Goal: Task Accomplishment & Management: Use online tool/utility

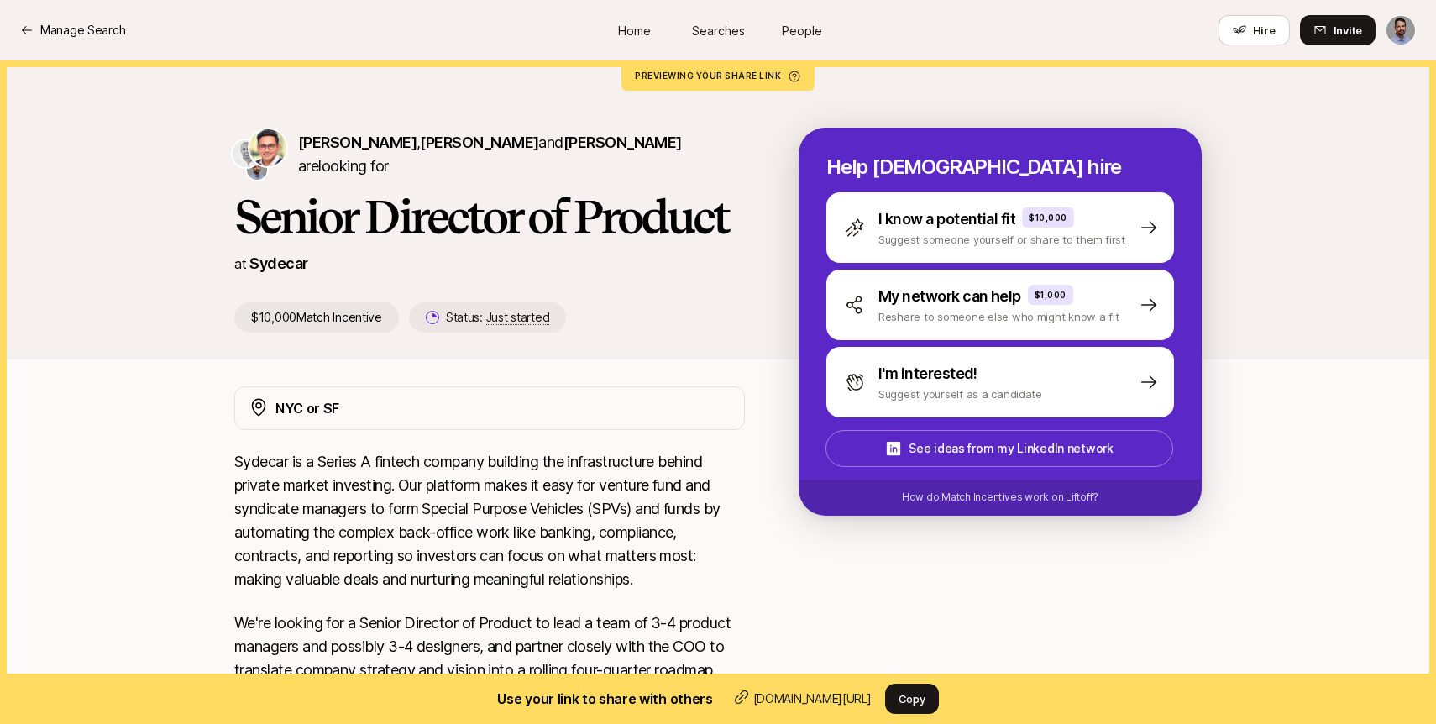
click at [642, 19] on link "Home" at bounding box center [634, 30] width 84 height 31
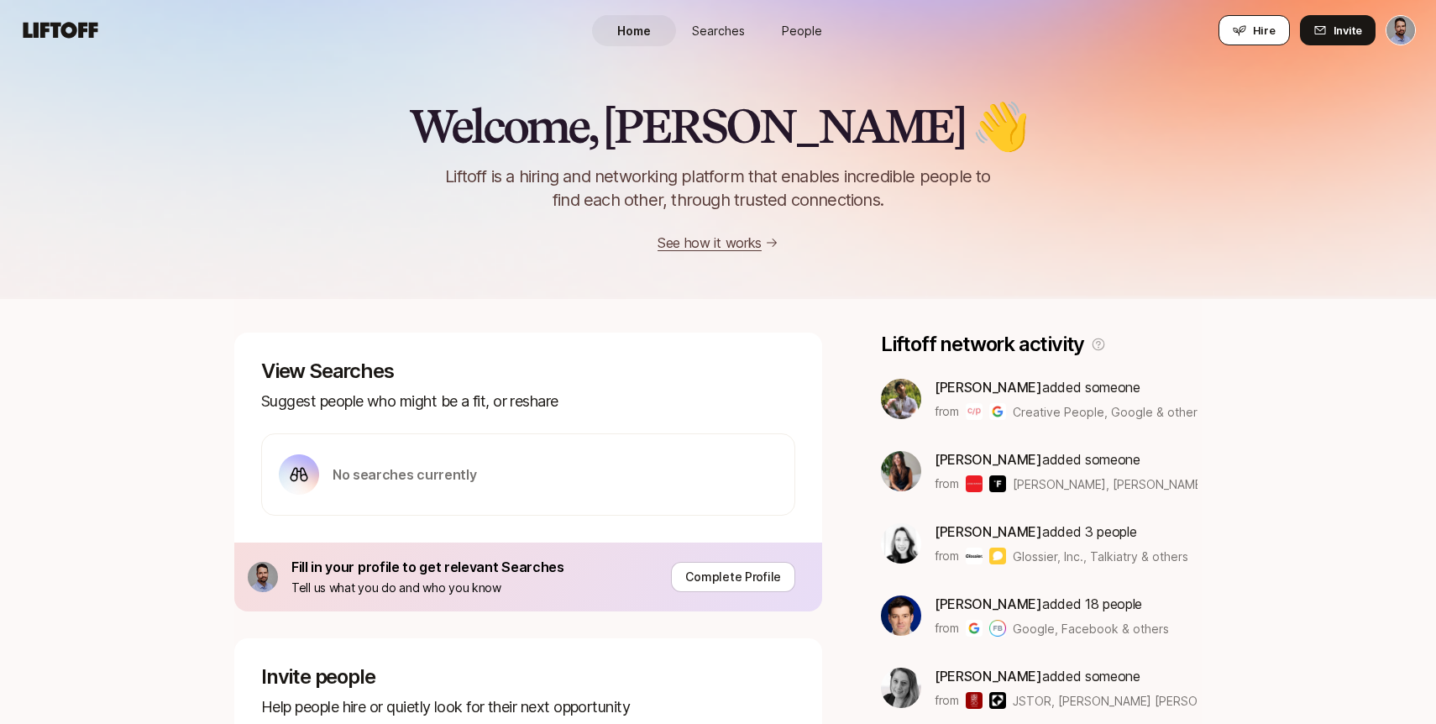
click at [1261, 29] on span "Hire" at bounding box center [1264, 30] width 23 height 17
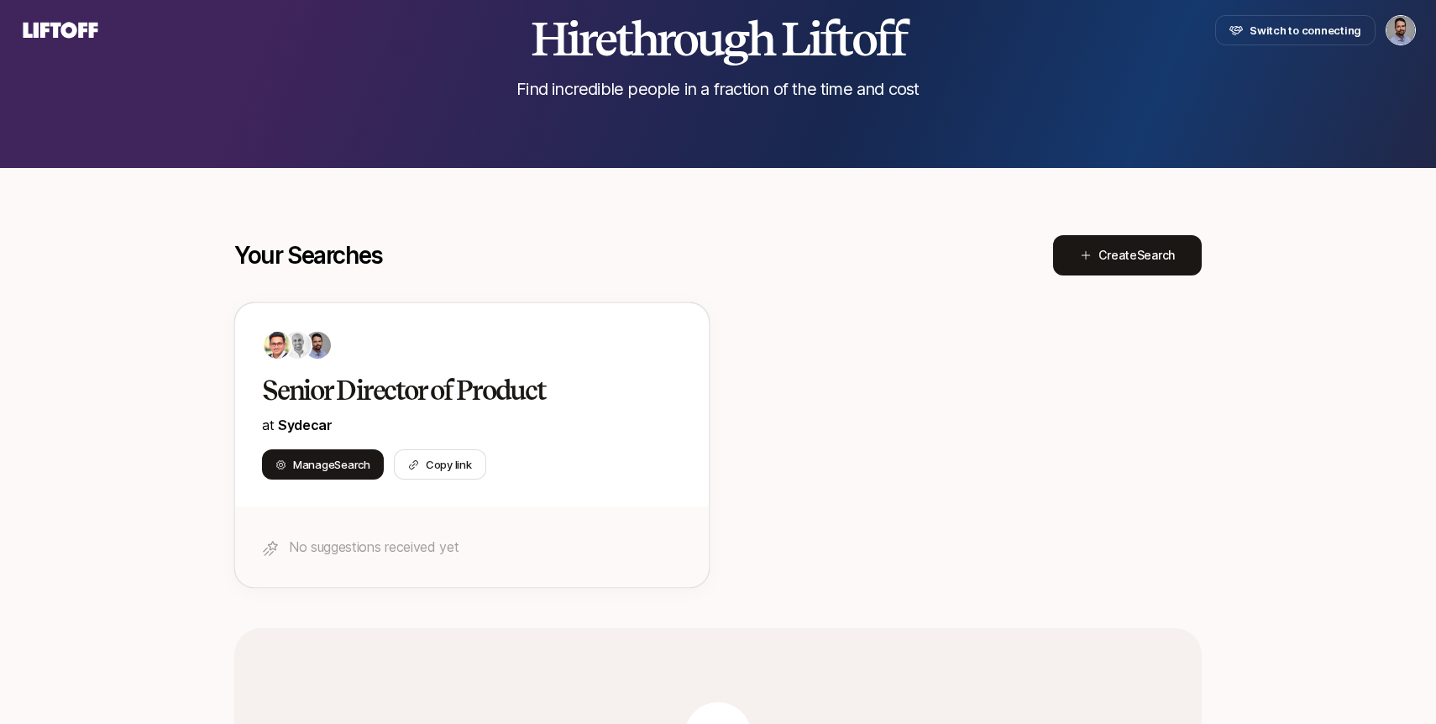
scroll to position [129, 0]
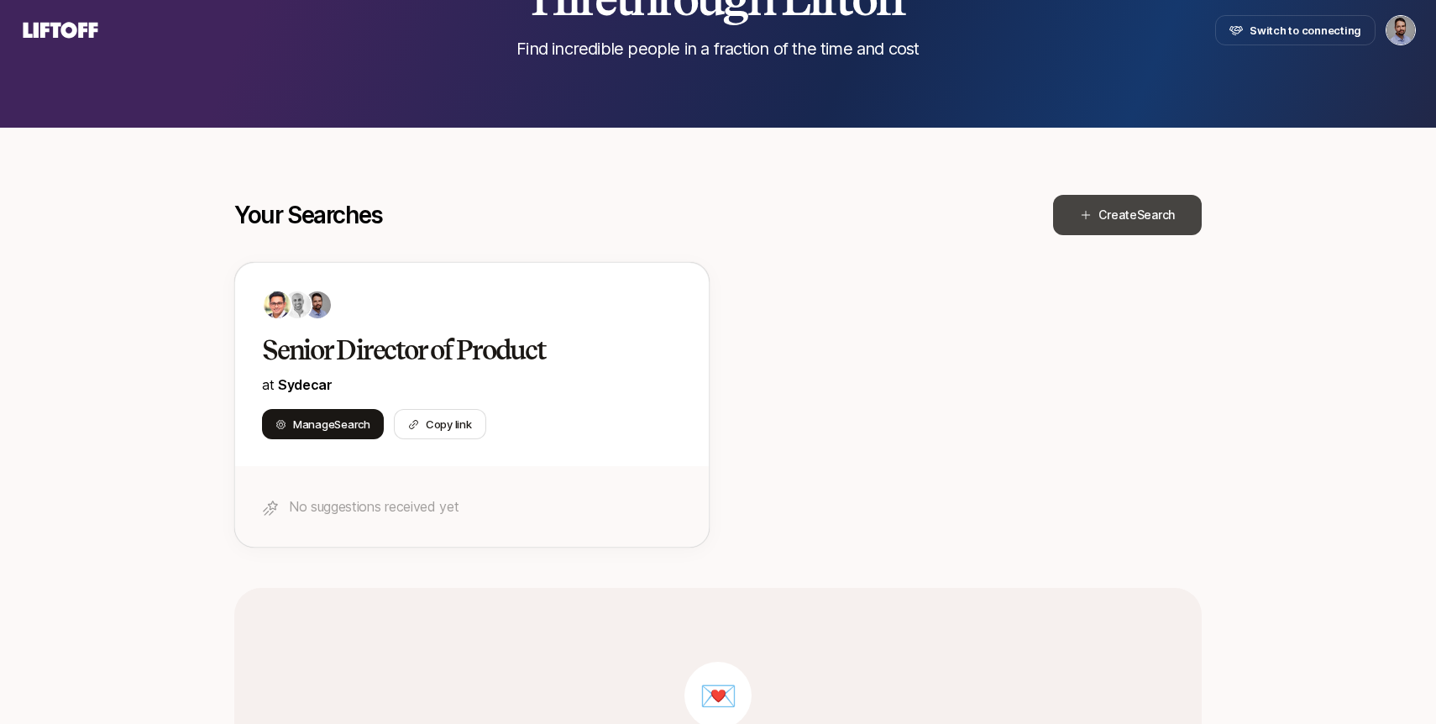
click at [1126, 226] on button "Create Search" at bounding box center [1127, 215] width 149 height 40
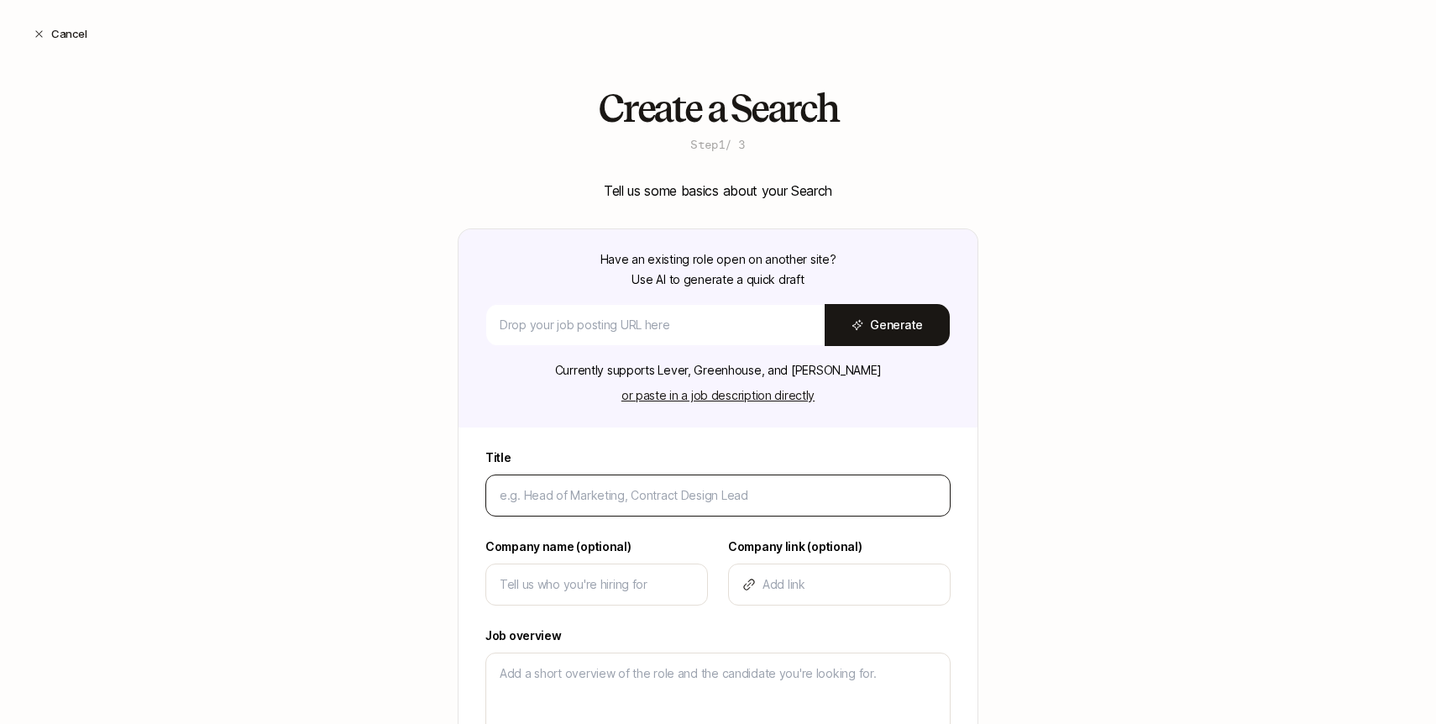
type input "V"
type textarea "x"
type input "VP"
type textarea "x"
type input "VP"
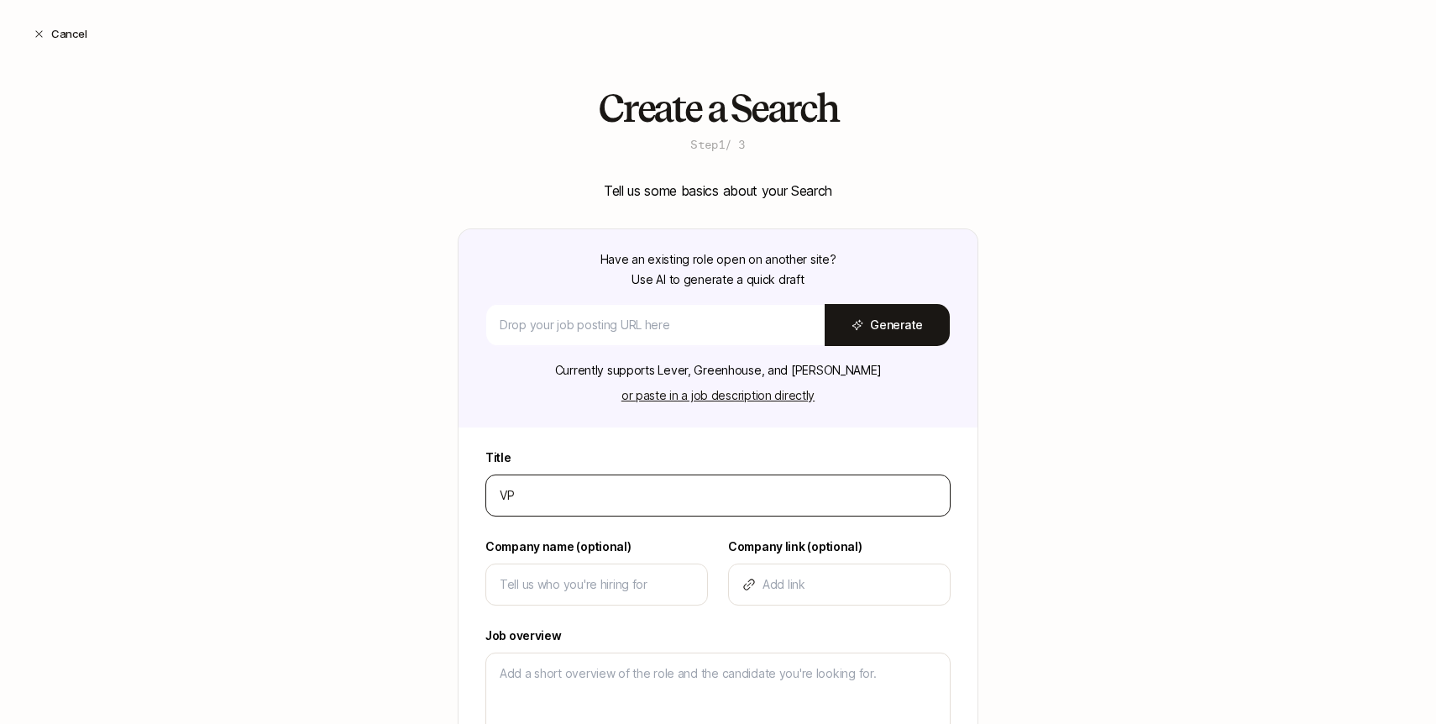
type textarea "x"
type input "VP o"
type textarea "x"
type input "VP of"
type textarea "x"
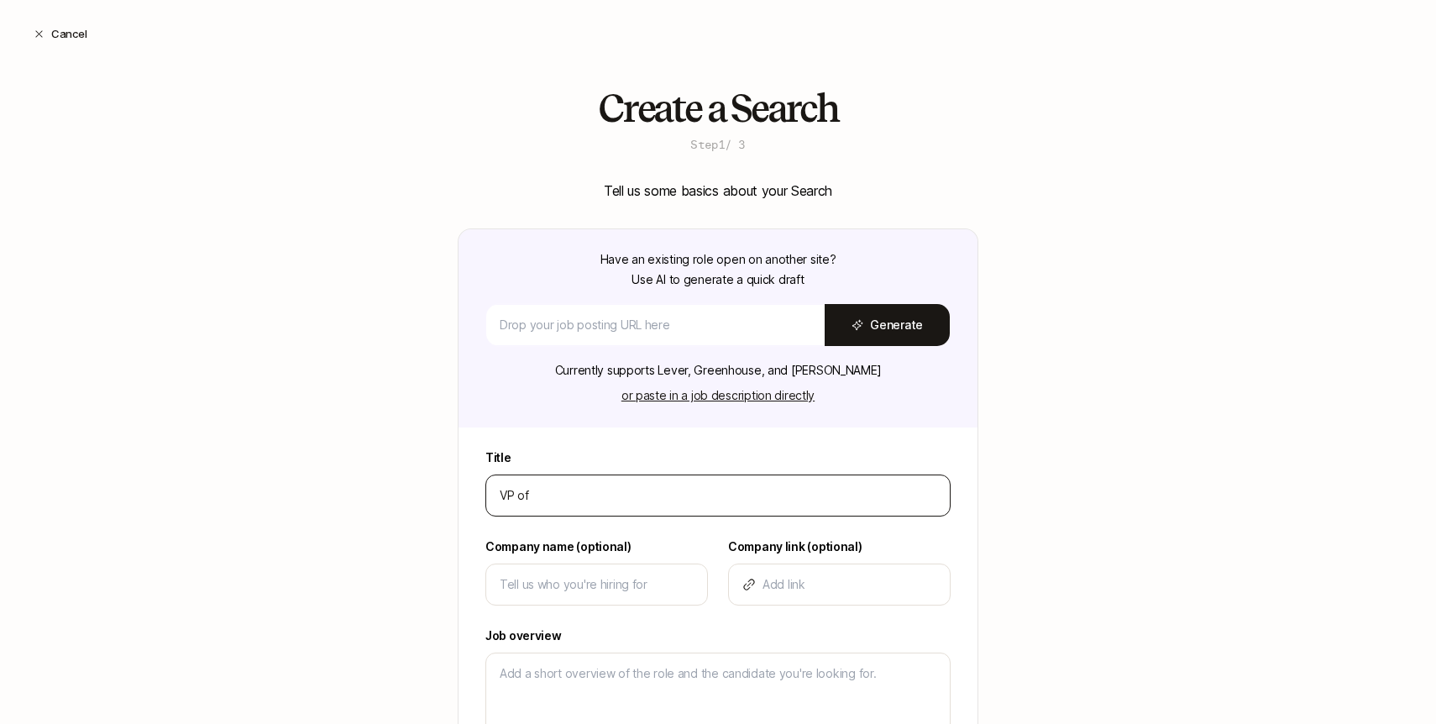
type input "VP of"
type textarea "x"
type input "VP of E"
type textarea "x"
type input "VP of En"
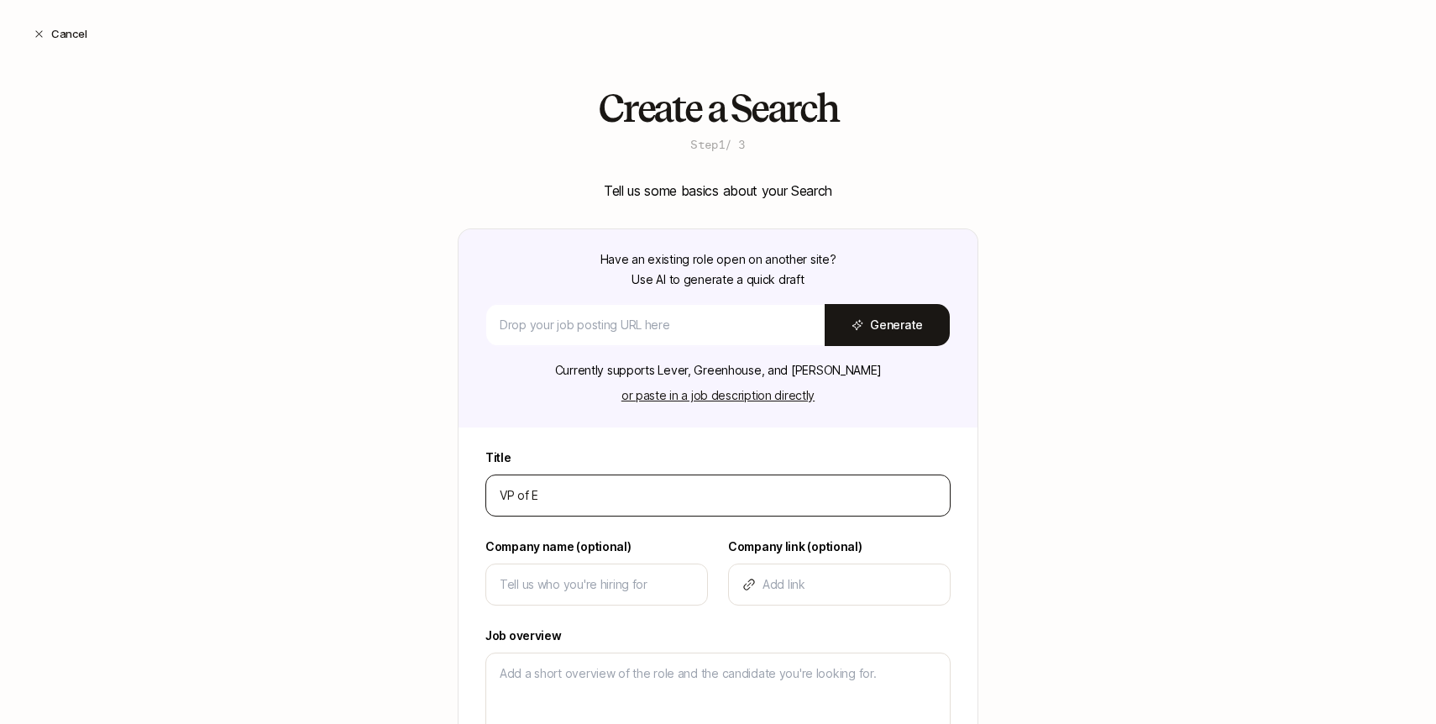
type textarea "x"
type input "VP of Eng"
type textarea "x"
type input "VP of Engi"
type textarea "x"
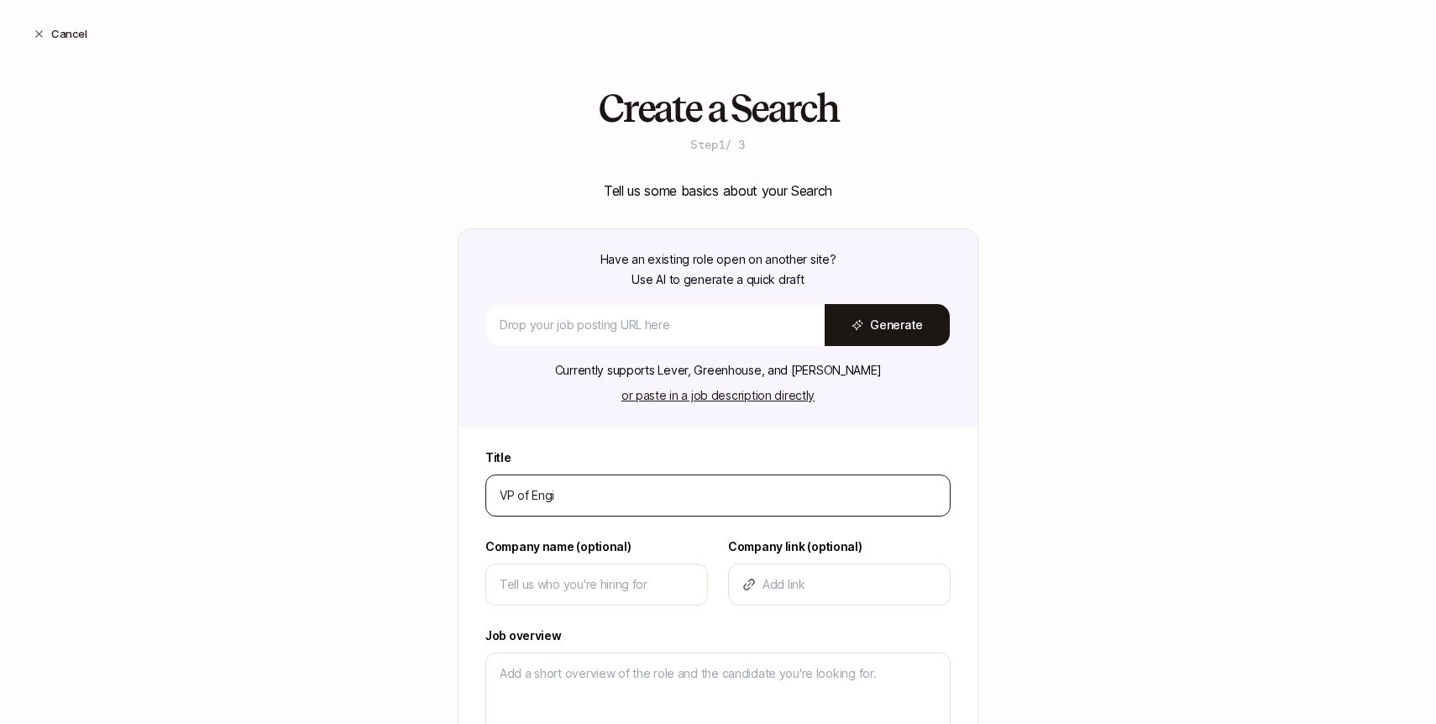
type input "VP of Engin"
type textarea "x"
type input "VP of Engine"
type textarea "x"
type input "VP of Enginee"
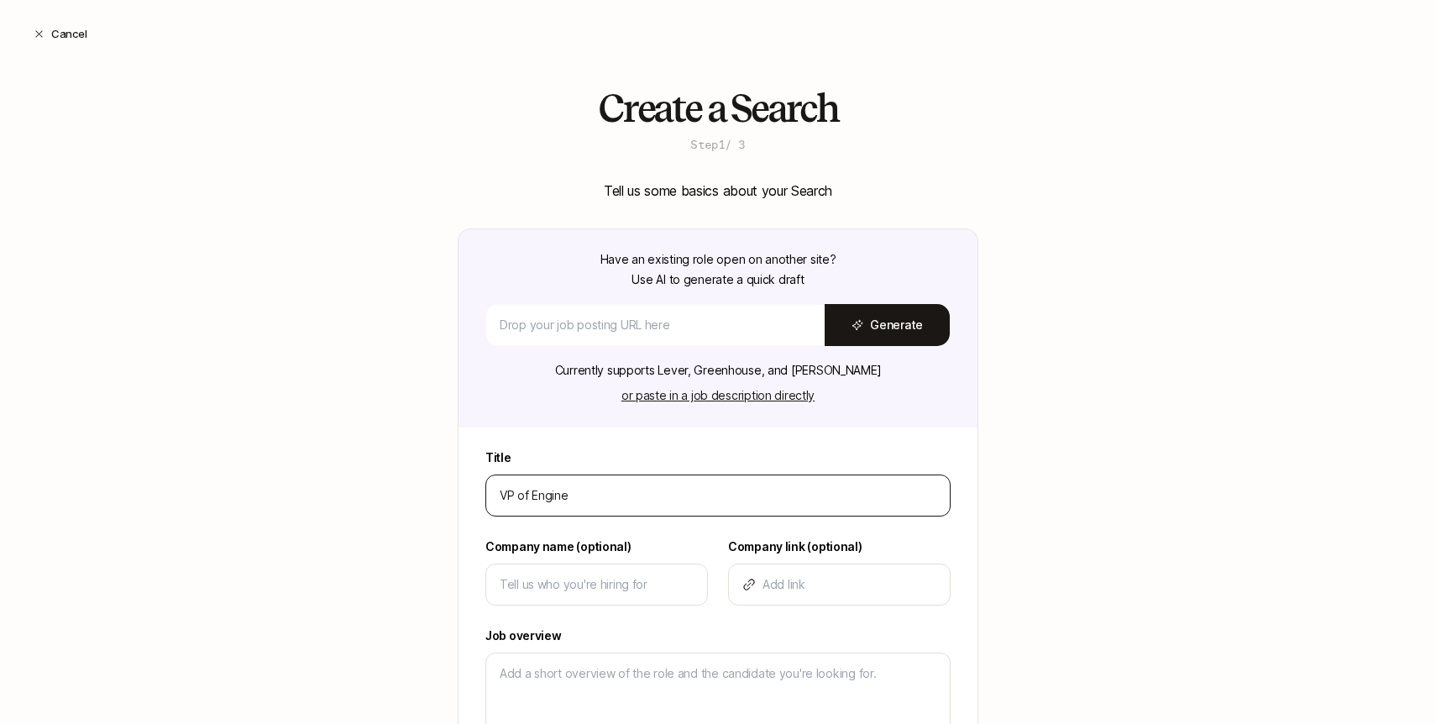
type textarea "x"
type input "VP of Engineer"
type textarea "x"
type input "VP of Engineeri"
type textarea "x"
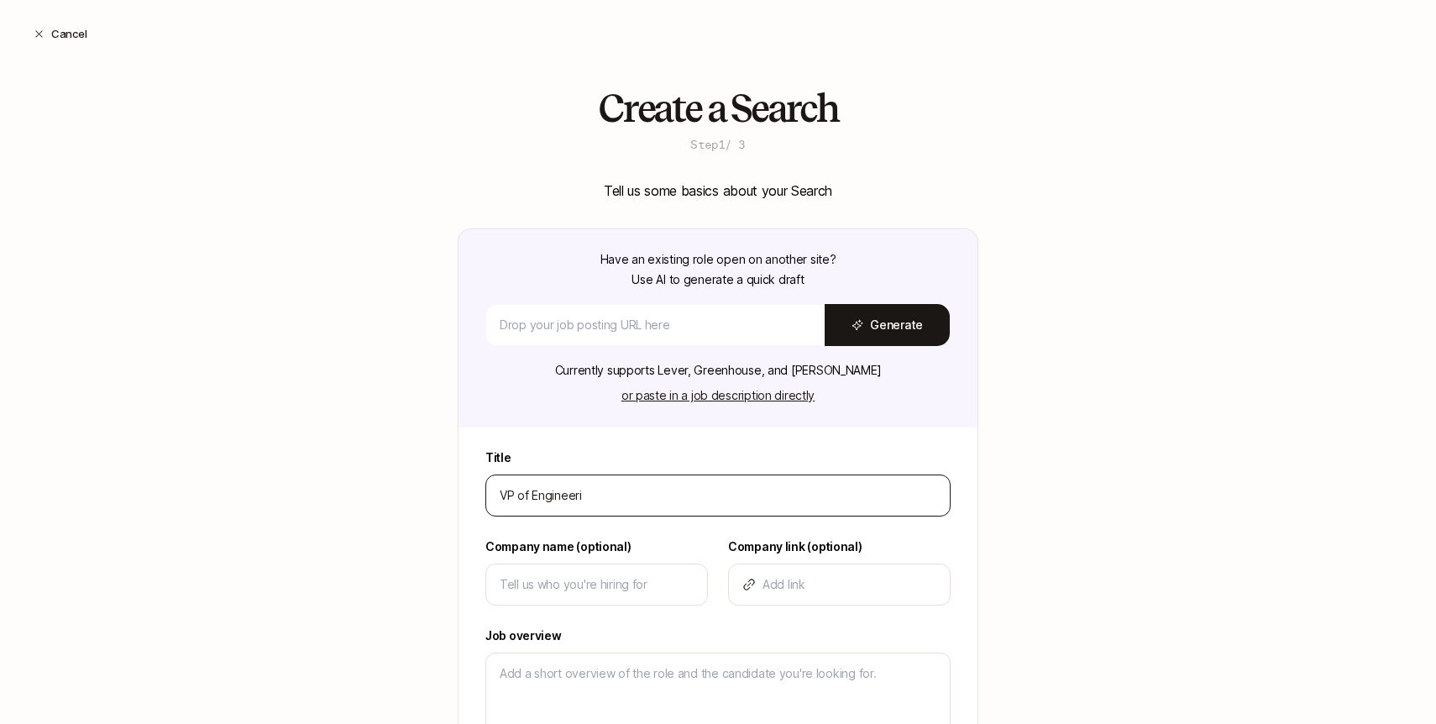
type input "VP of Engineerin"
type textarea "x"
type input "VP of Engineering"
type textarea "x"
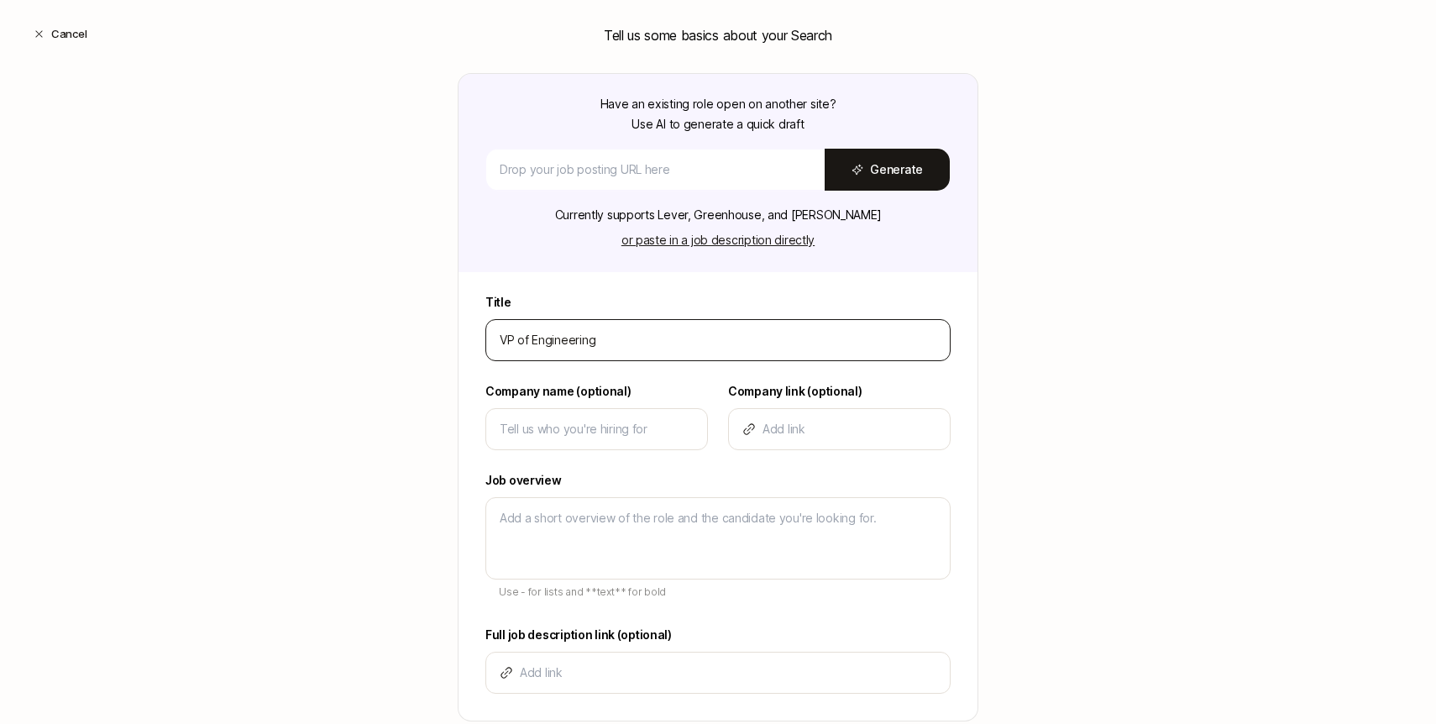
scroll to position [267, 0]
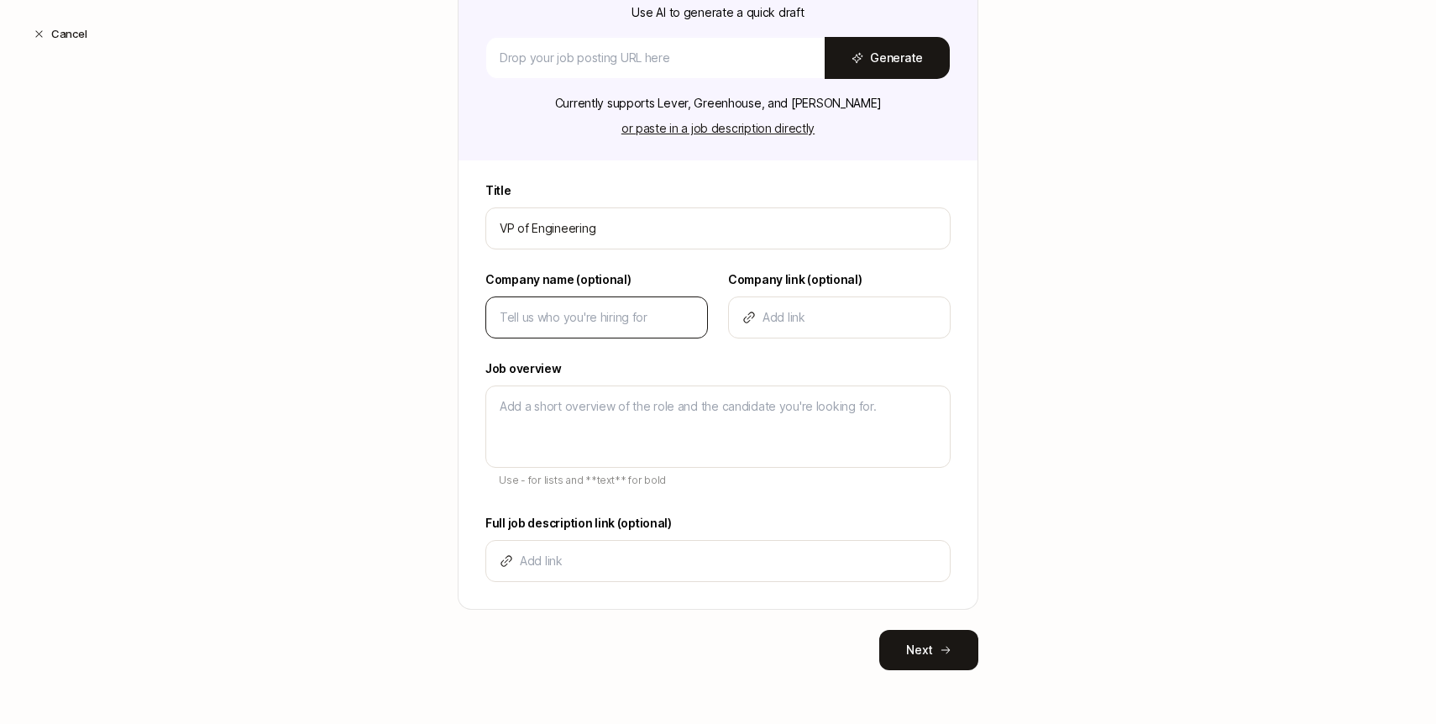
type input "VP of Engineering"
click at [600, 327] on input at bounding box center [597, 317] width 194 height 20
type input "S"
type textarea "x"
type input "Sy"
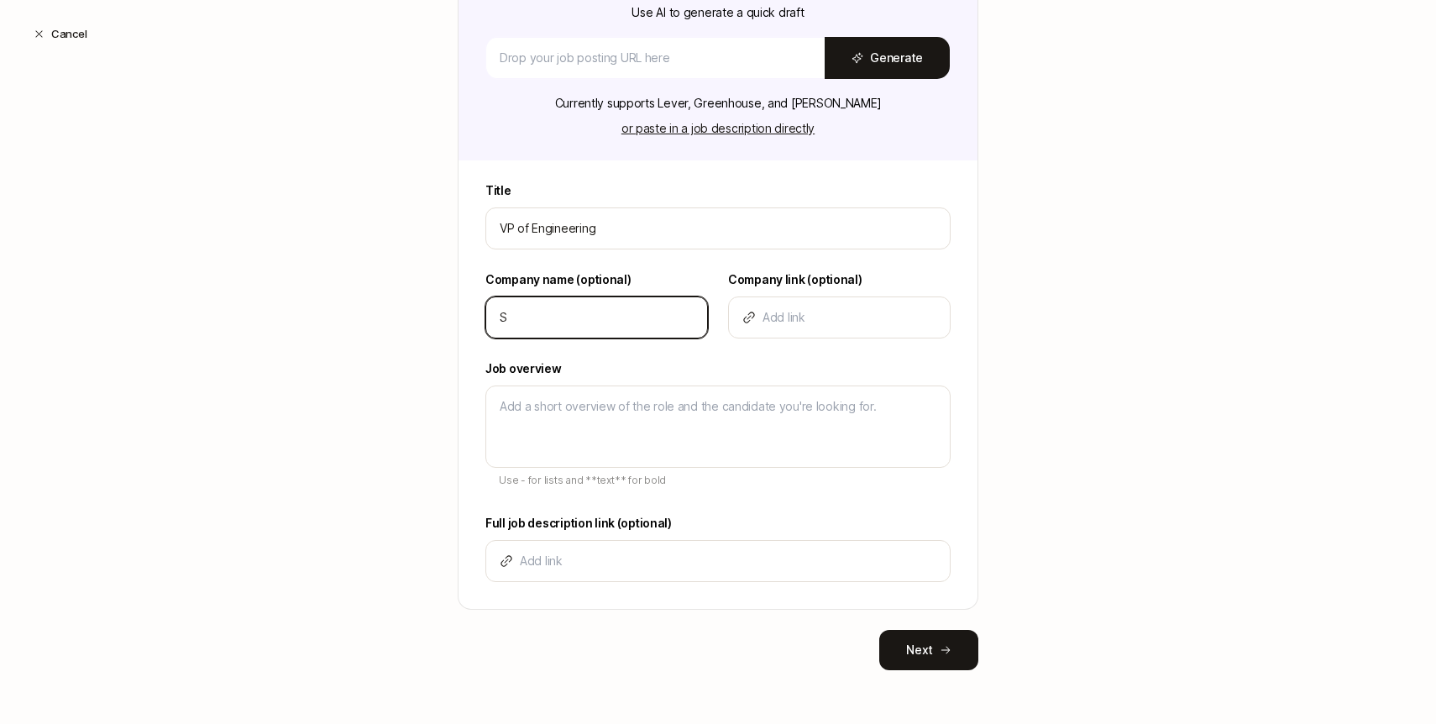
type textarea "x"
type input "Syd"
type textarea "x"
type input "Syde"
type textarea "x"
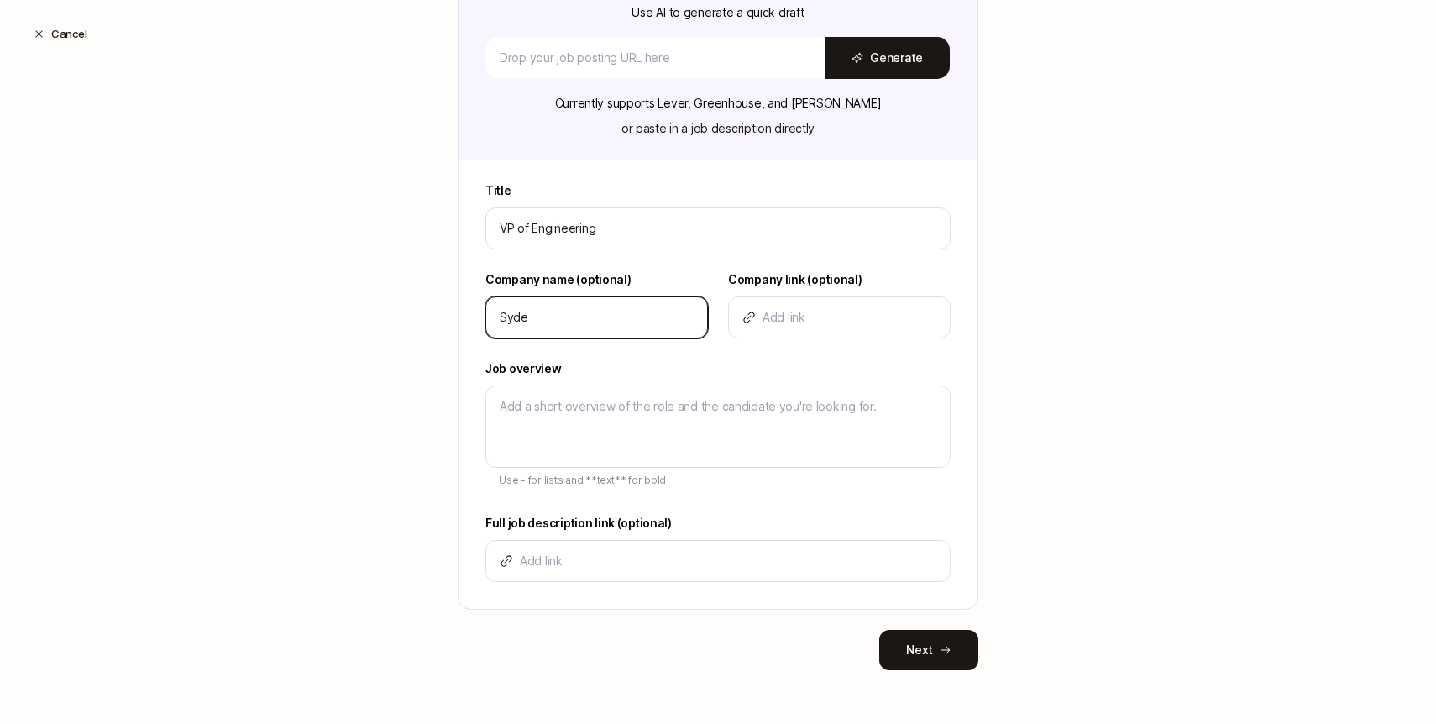
type input "Sydec"
type textarea "x"
type input "Sydeca"
type textarea "x"
type input "Sydecar"
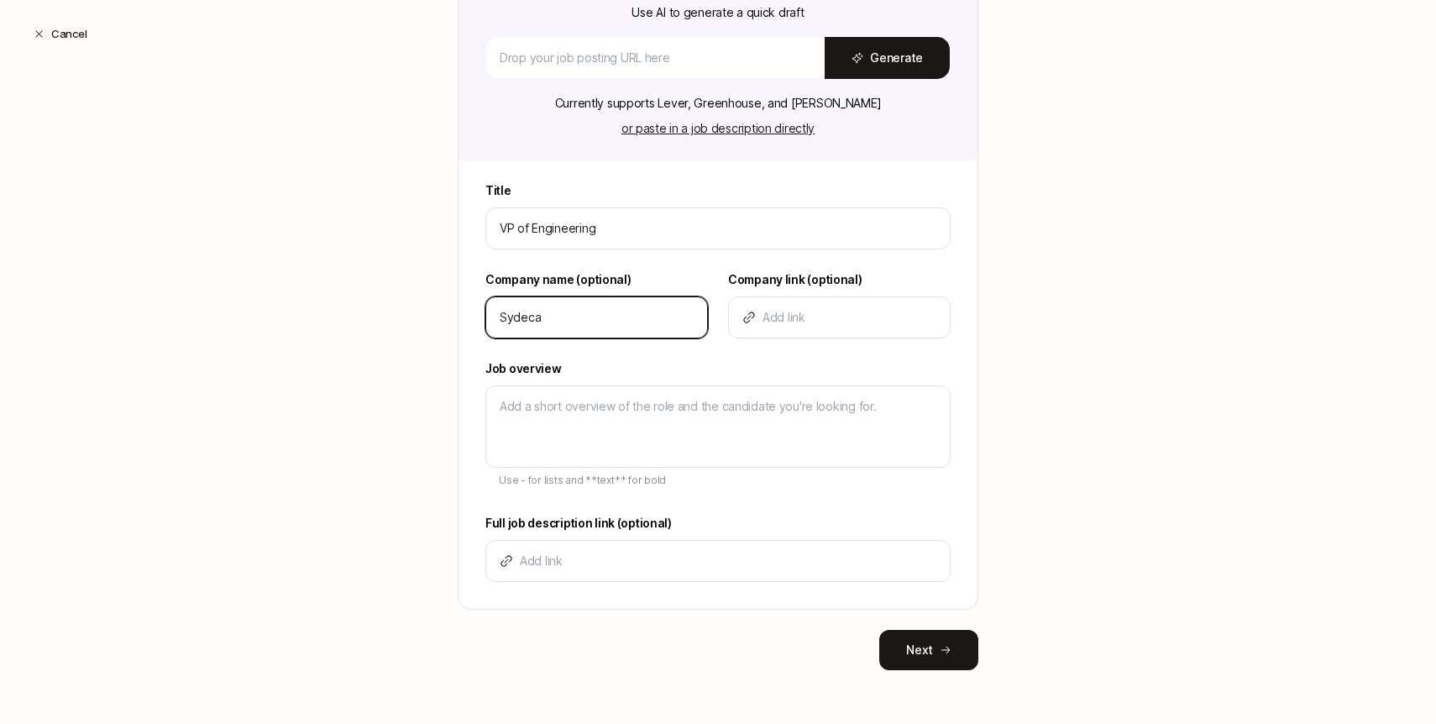
type textarea "x"
type input "Sydecar"
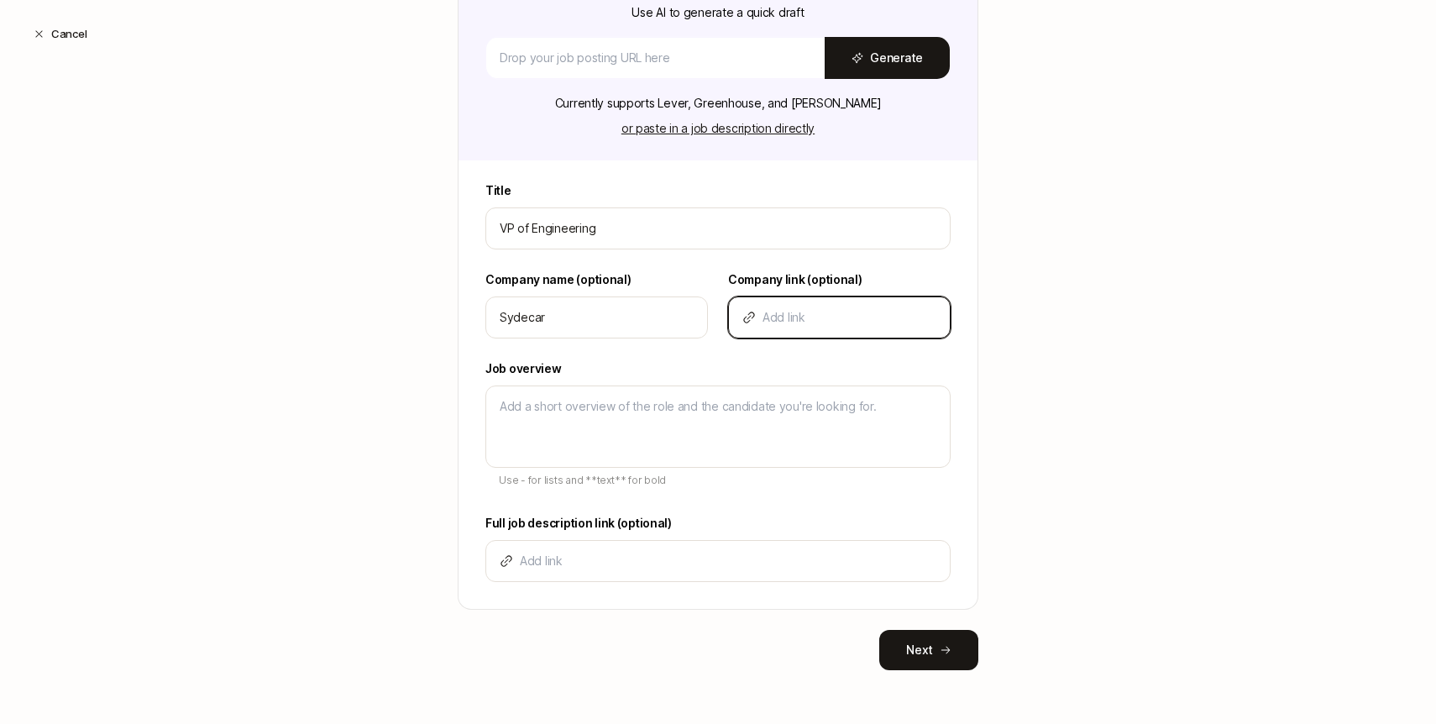
click at [855, 316] on input at bounding box center [850, 317] width 174 height 20
type input "S"
type textarea "x"
type input "Sy"
type textarea "x"
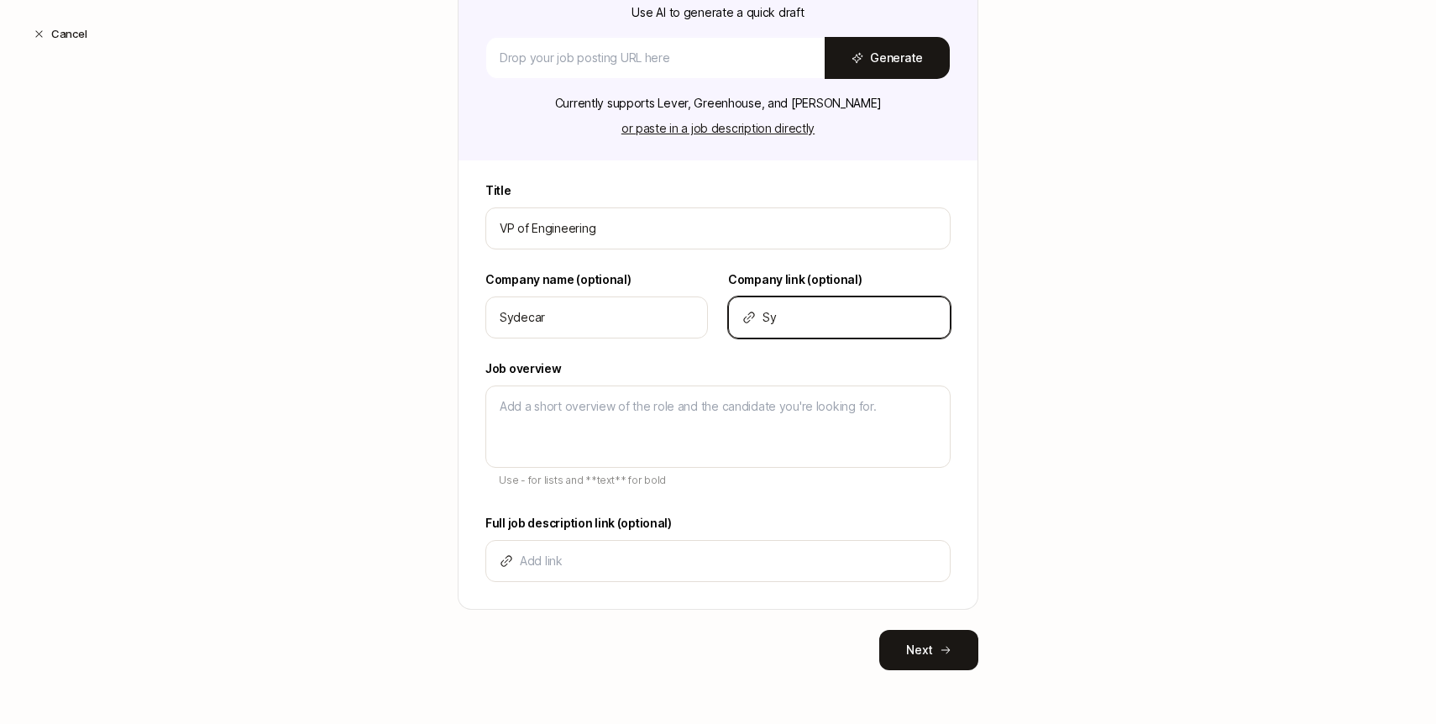
type input "Syd"
type textarea "x"
type input "Syde"
type textarea "x"
type input "Sydec"
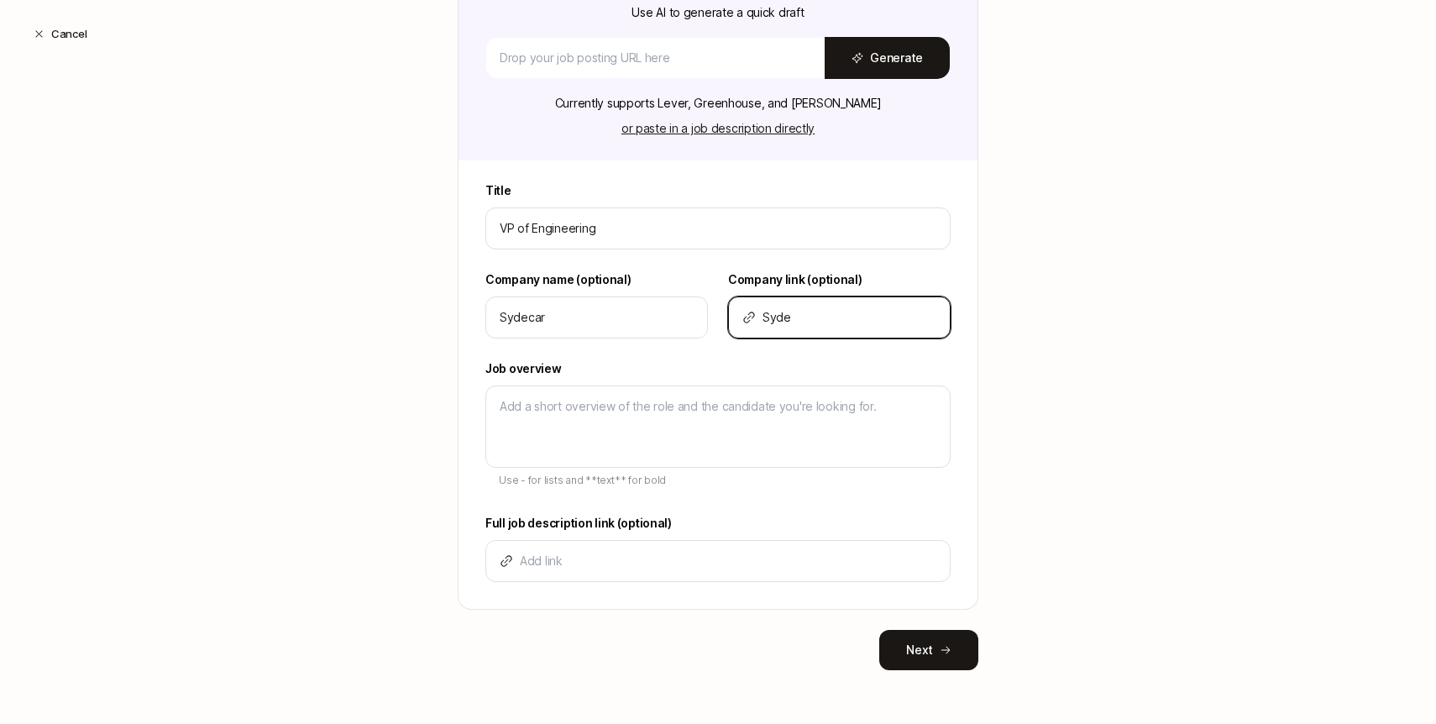
type textarea "x"
type input "Sydeca"
type textarea "x"
type input "Sydecar"
type textarea "x"
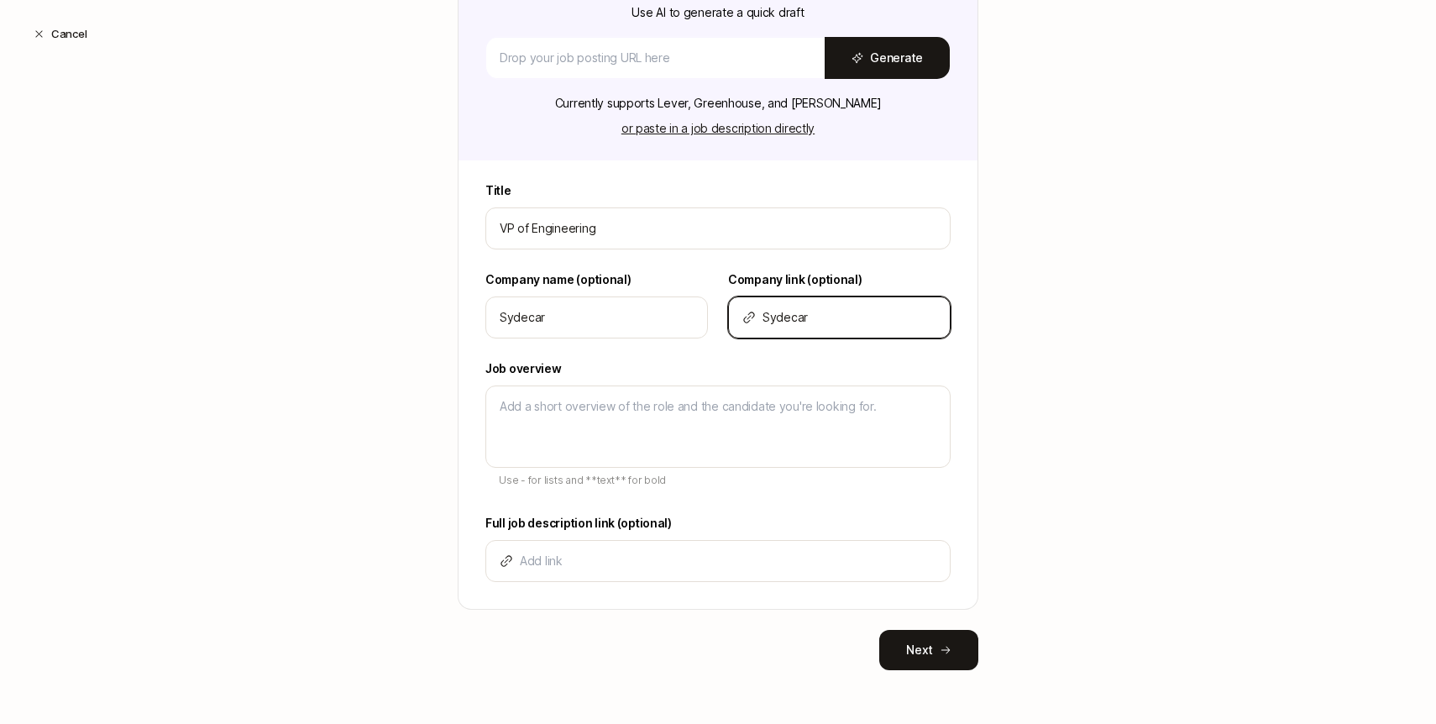
type input "Sydecar."
type textarea "x"
type input "Sydecar.i"
type textarea "x"
type input "Sydecar.io"
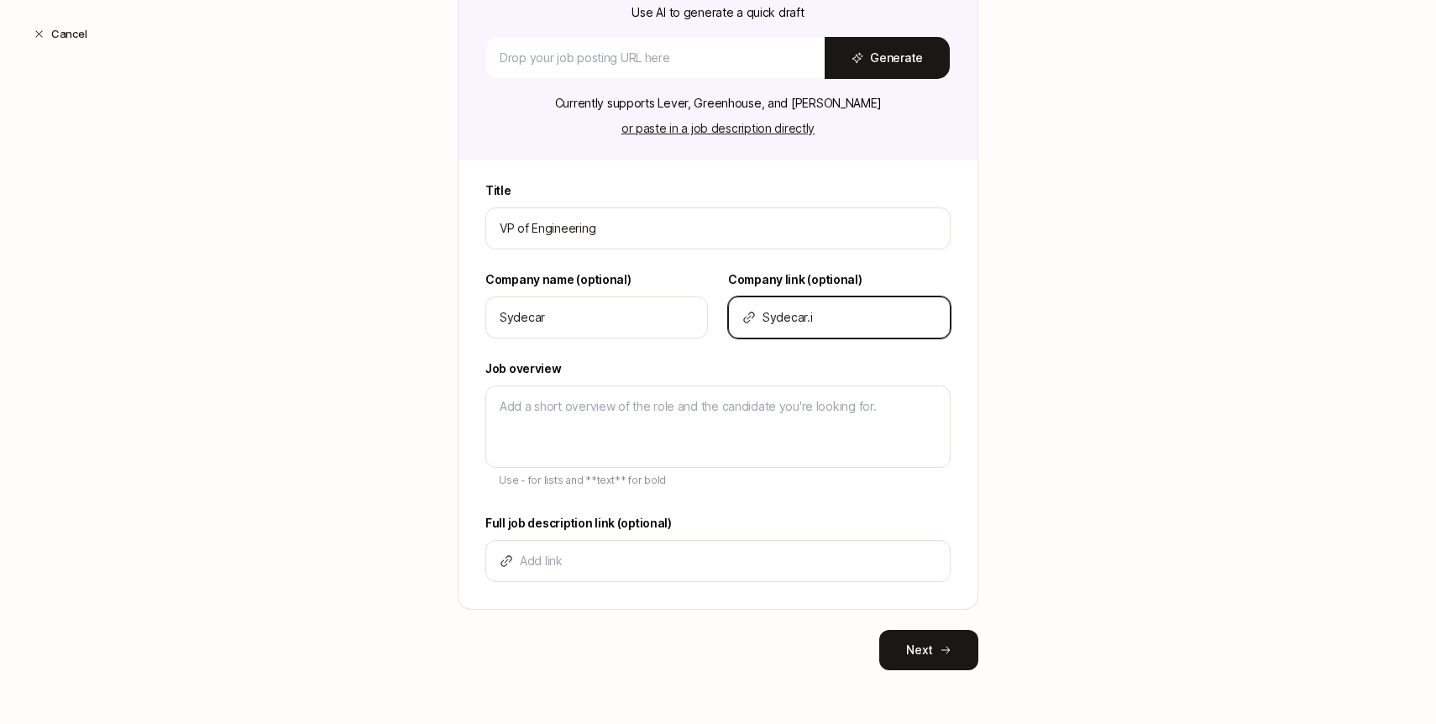
type textarea "x"
type input "Sydecar.io"
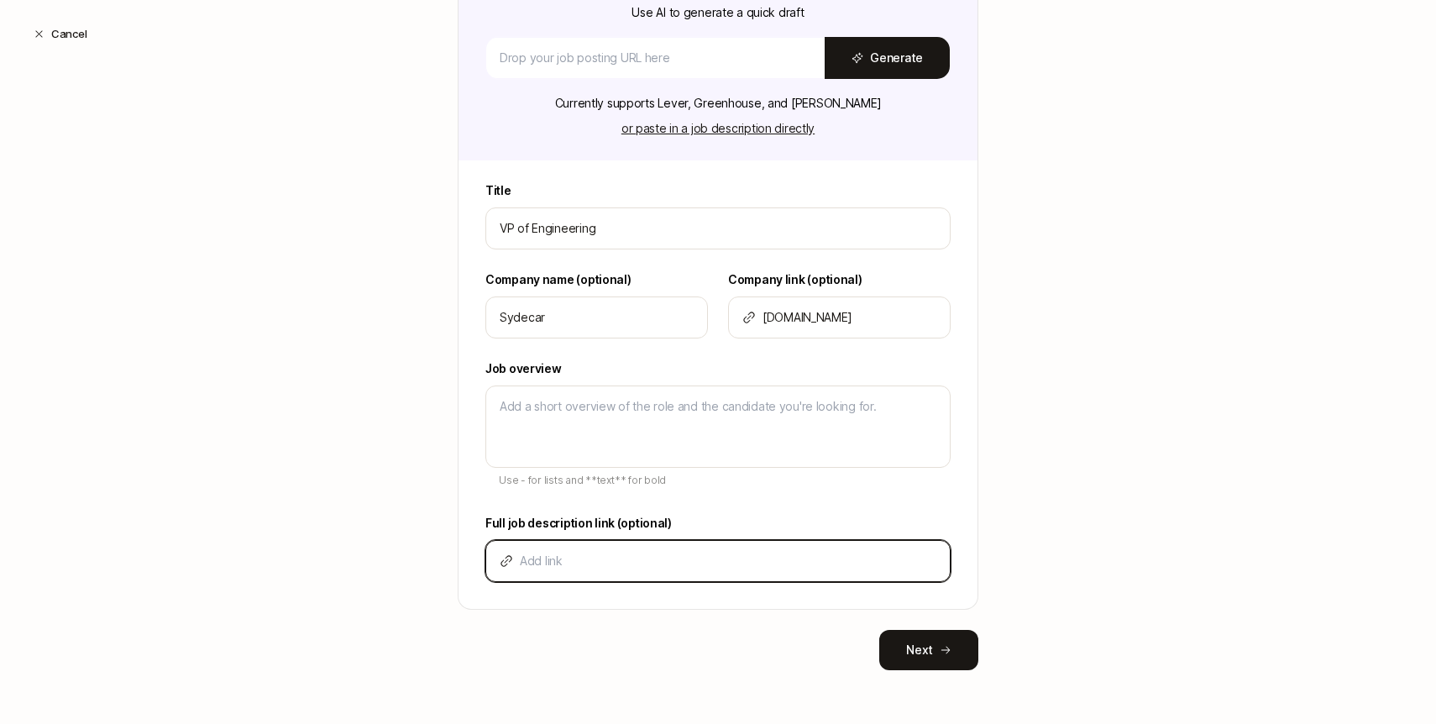
click at [635, 554] on input at bounding box center [728, 561] width 417 height 20
paste input "https://jobs.ashbyhq.com/sydecar/e8160a64-5fcc-4a72-9dfe-e9294306a6f3"
type input "https://jobs.ashbyhq.com/sydecar/e8160a64-5fcc-4a72-9dfe-e9294306a6f3"
type textarea "x"
type input "https://jobs.ashbyhq.com/sydecar/e8160a64-5fcc-4a72-9dfe-e9294306a6f3"
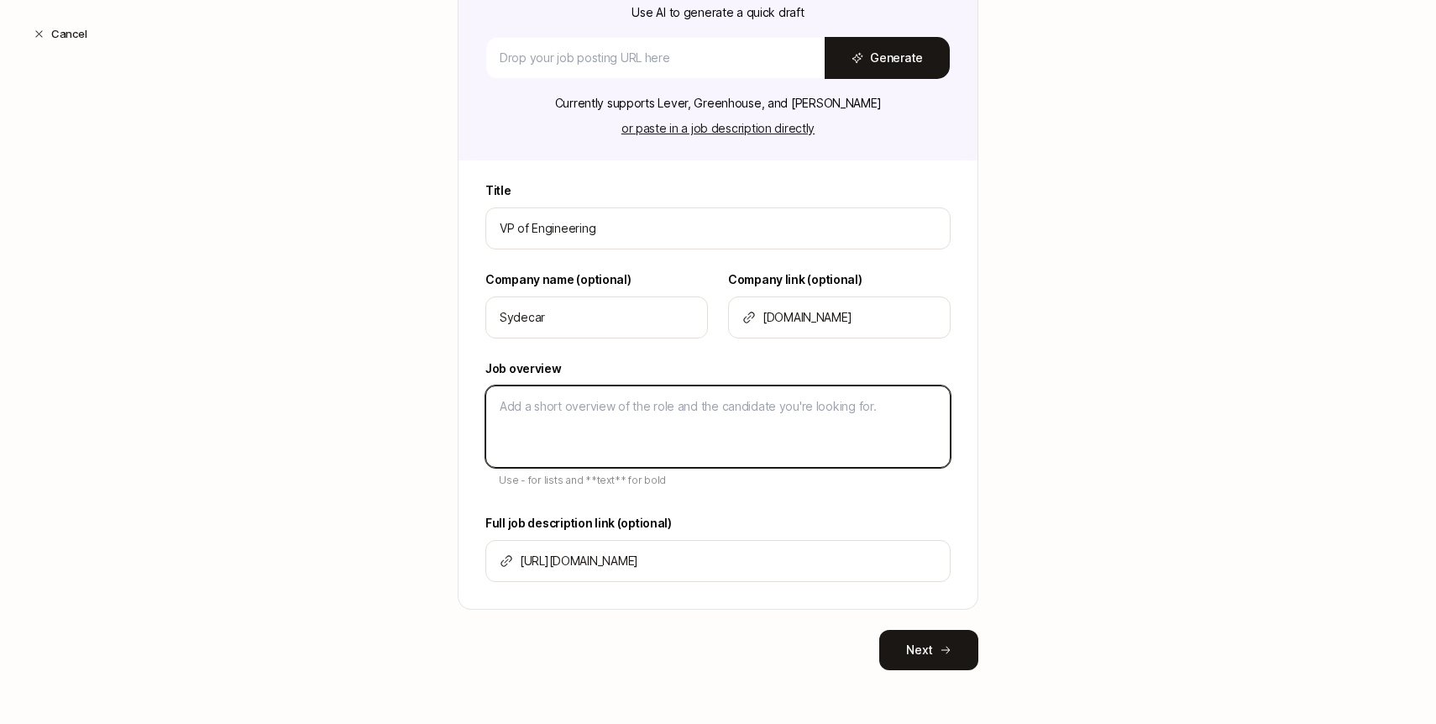
click at [671, 403] on textarea at bounding box center [717, 427] width 465 height 82
paste textarea "We are seeking an experienced and entrepreneurial engineering executive to lead…"
type textarea "We are seeking an experienced and entrepreneurial engineering executive to lead…"
type textarea "x"
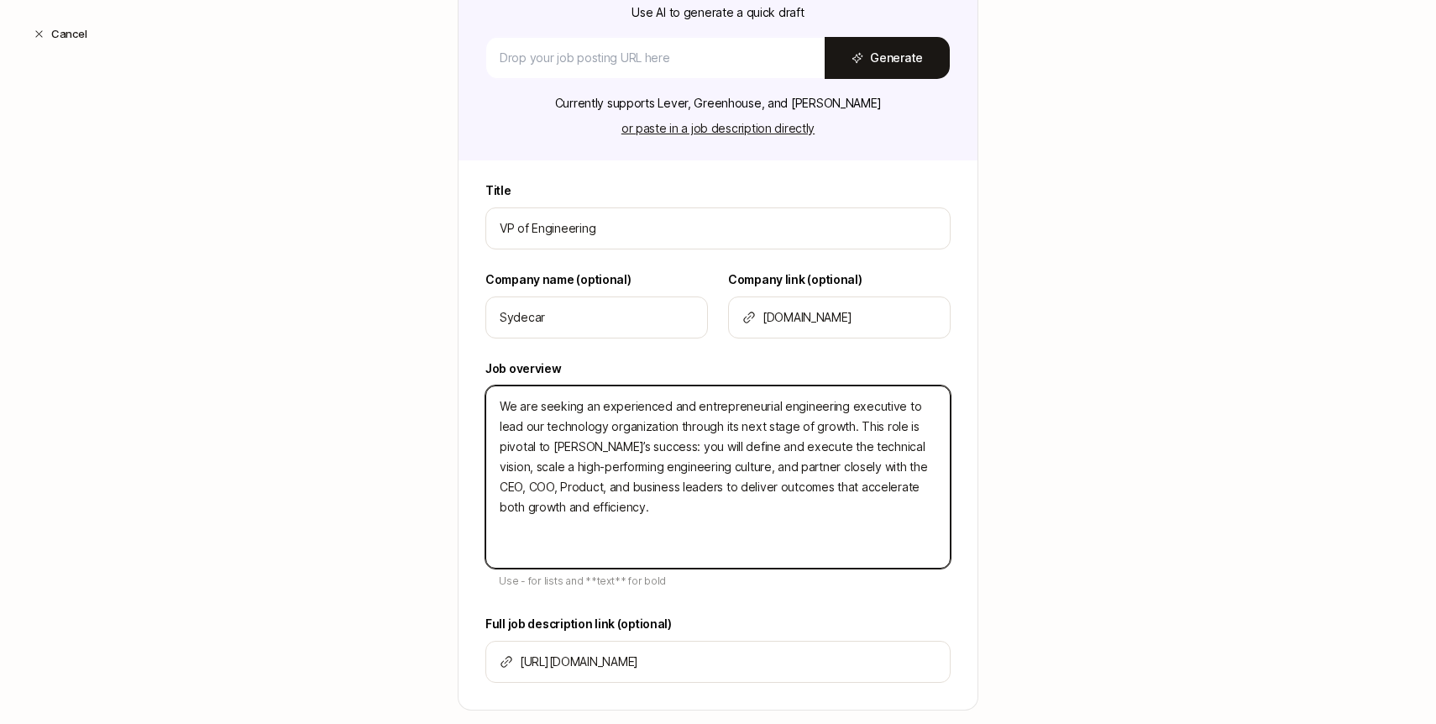
type textarea "We are seeking an experienced and entrepreneurial engineering executive to lead…"
type textarea "x"
type textarea "We are seeking an experienced and entrepreneurial engineering executive to lead…"
type textarea "x"
type textarea "We are seeking an experienced and entrepreneurial engineering executive to lead…"
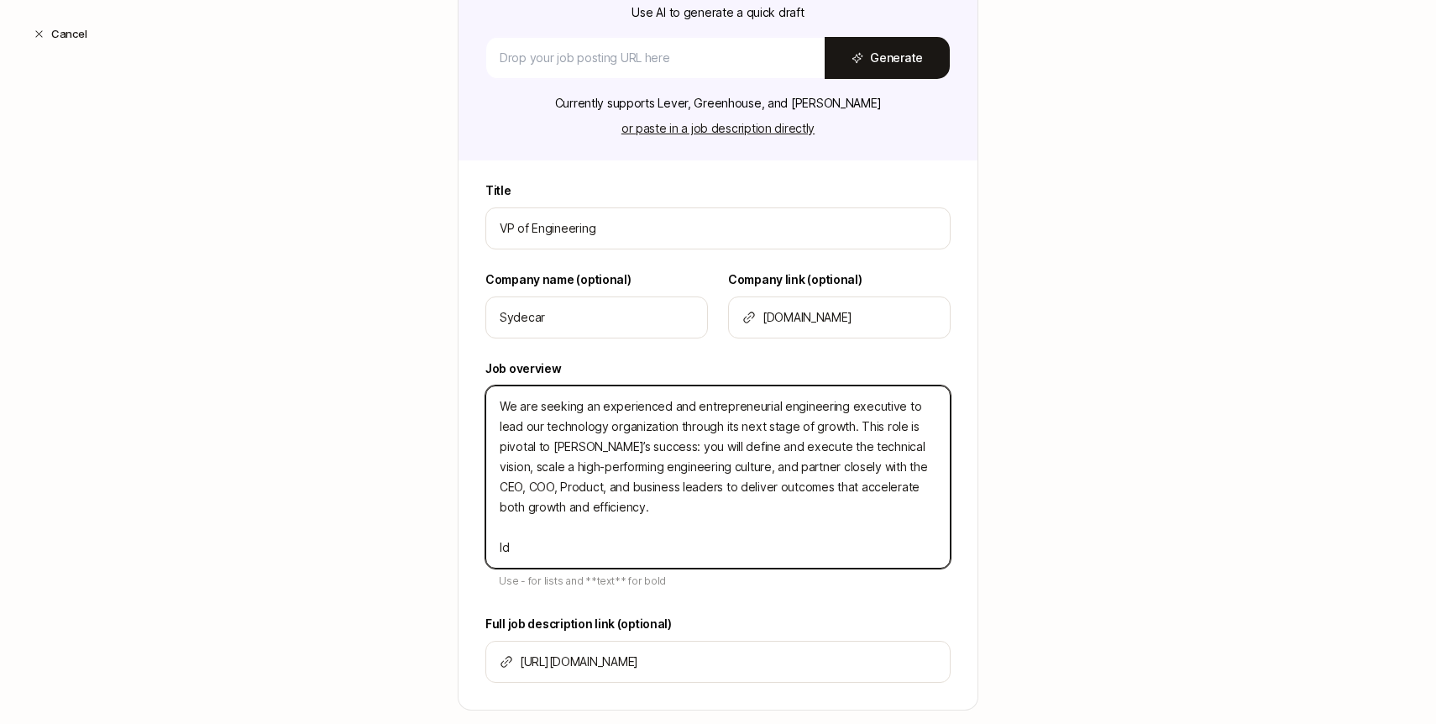
type textarea "x"
type textarea "We are seeking an experienced and entrepreneurial engineering executive to lead…"
type textarea "x"
type textarea "We are seeking an experienced and entrepreneurial engineering executive to lead…"
type textarea "x"
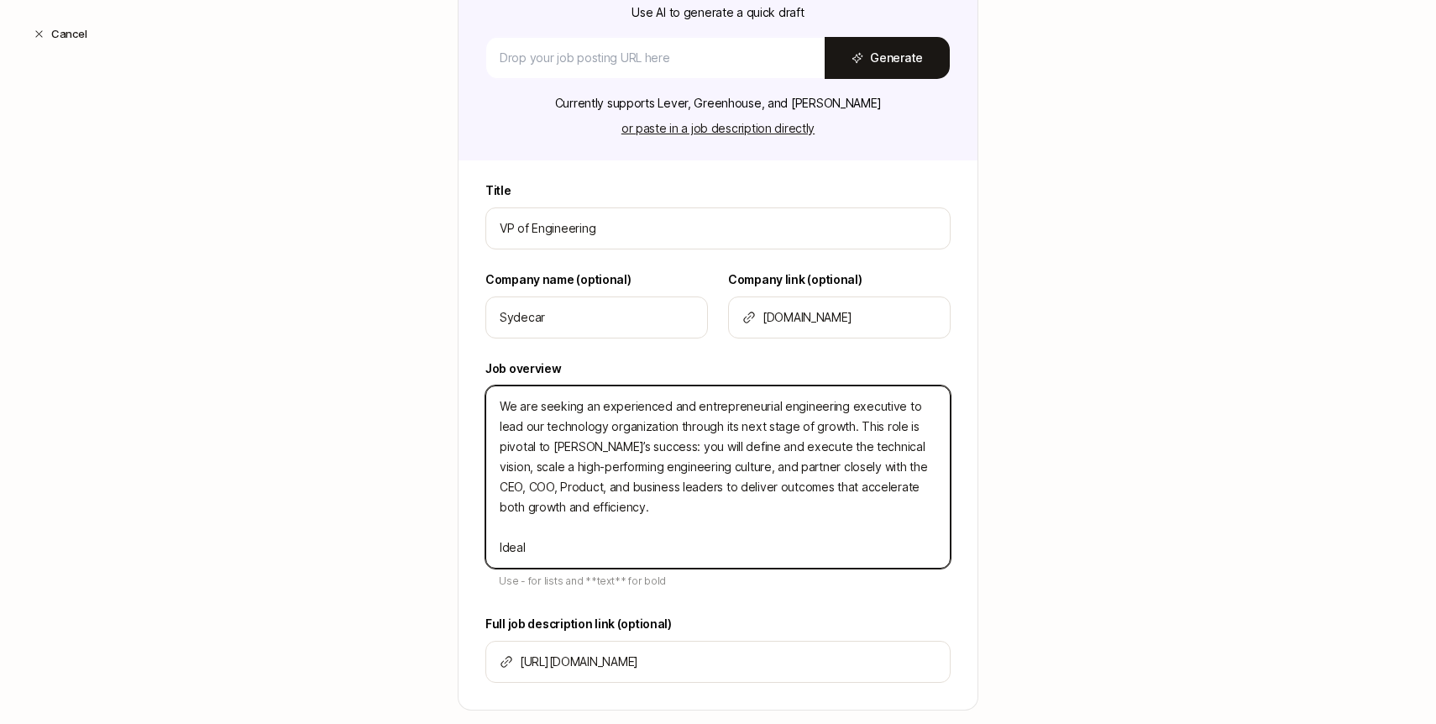
type textarea "We are seeking an experienced and entrepreneurial engineering executive to lead…"
type textarea "x"
type textarea "We are seeking an experienced and entrepreneurial engineering executive to lead…"
type textarea "x"
type textarea "We are seeking an experienced and entrepreneurial engineering executive to lead…"
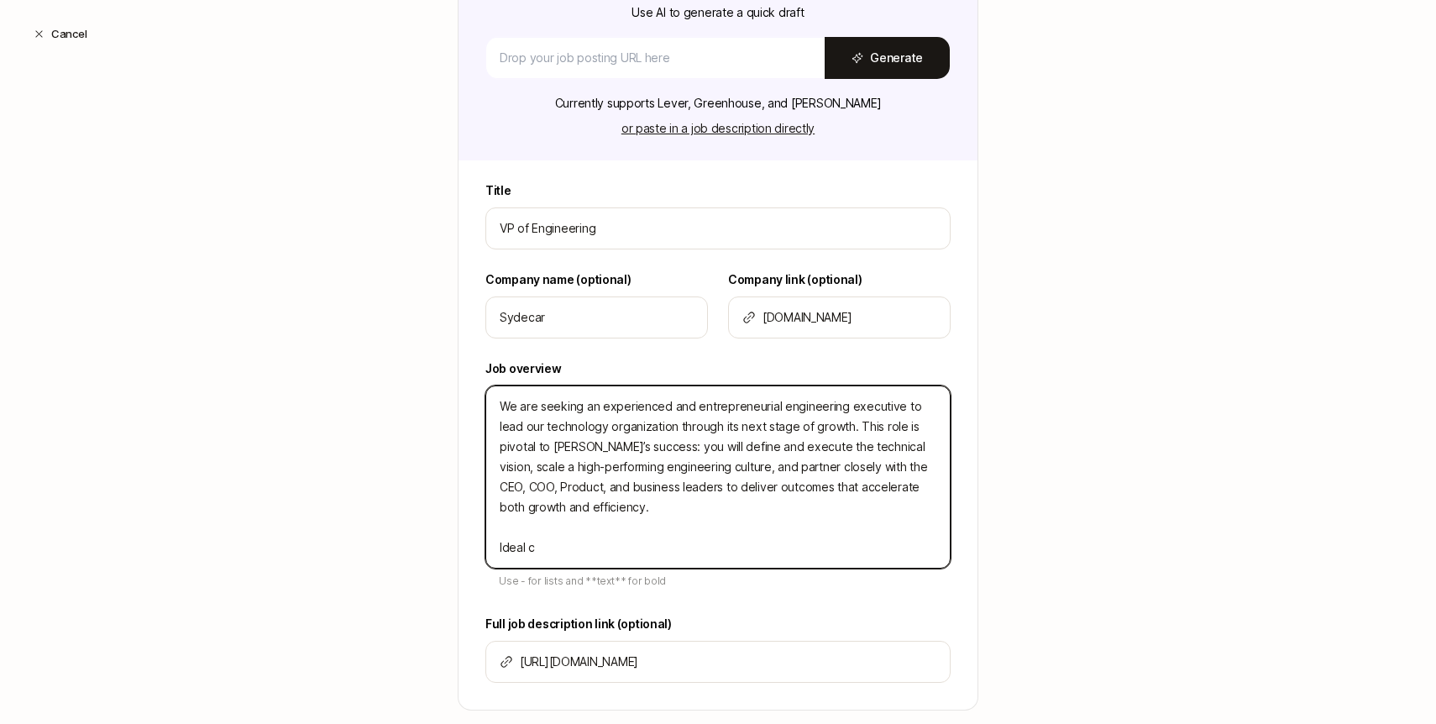
type textarea "x"
type textarea "We are seeking an experienced and entrepreneurial engineering executive to lead…"
type textarea "x"
type textarea "We are seeking an experienced and entrepreneurial engineering executive to lead…"
type textarea "x"
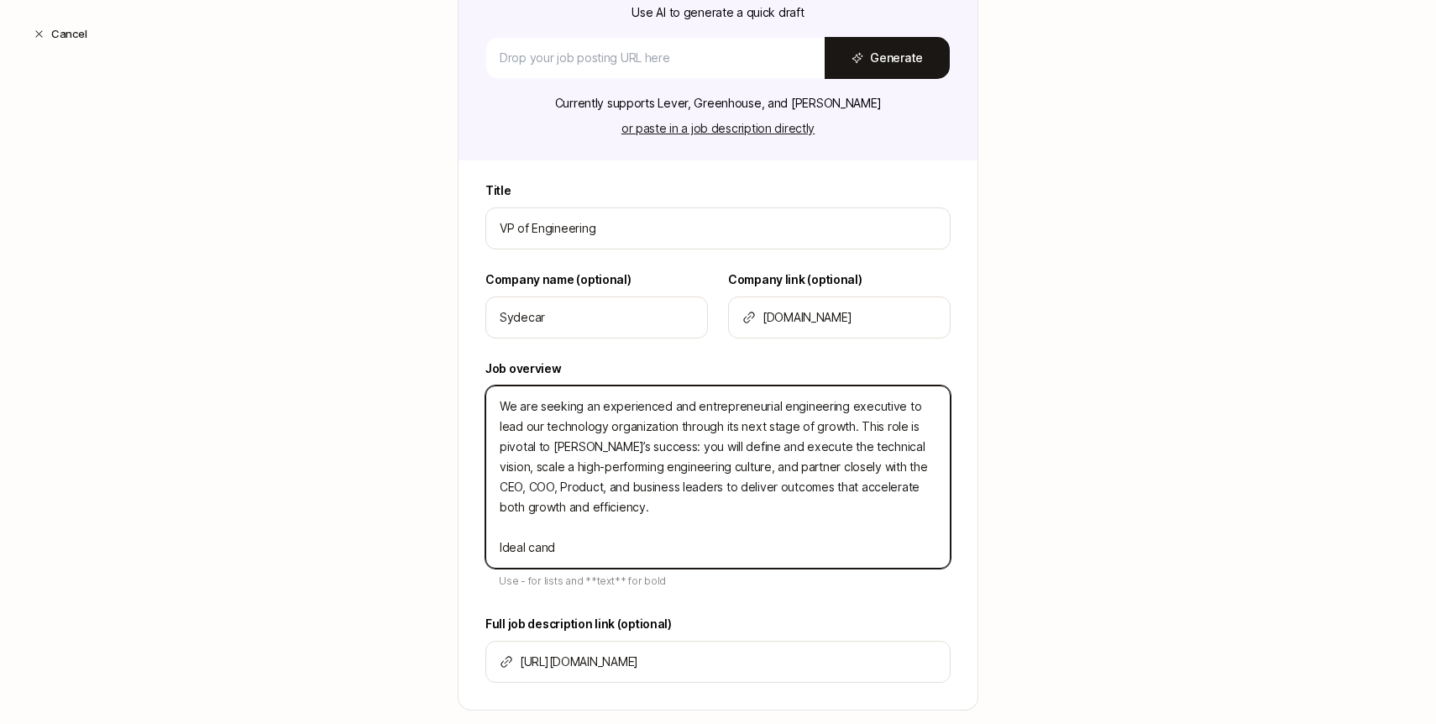
type textarea "We are seeking an experienced and entrepreneurial engineering executive to lead…"
type textarea "x"
type textarea "We are seeking an experienced and entrepreneurial engineering executive to lead…"
type textarea "x"
type textarea "We are seeking an experienced and entrepreneurial engineering executive to lead…"
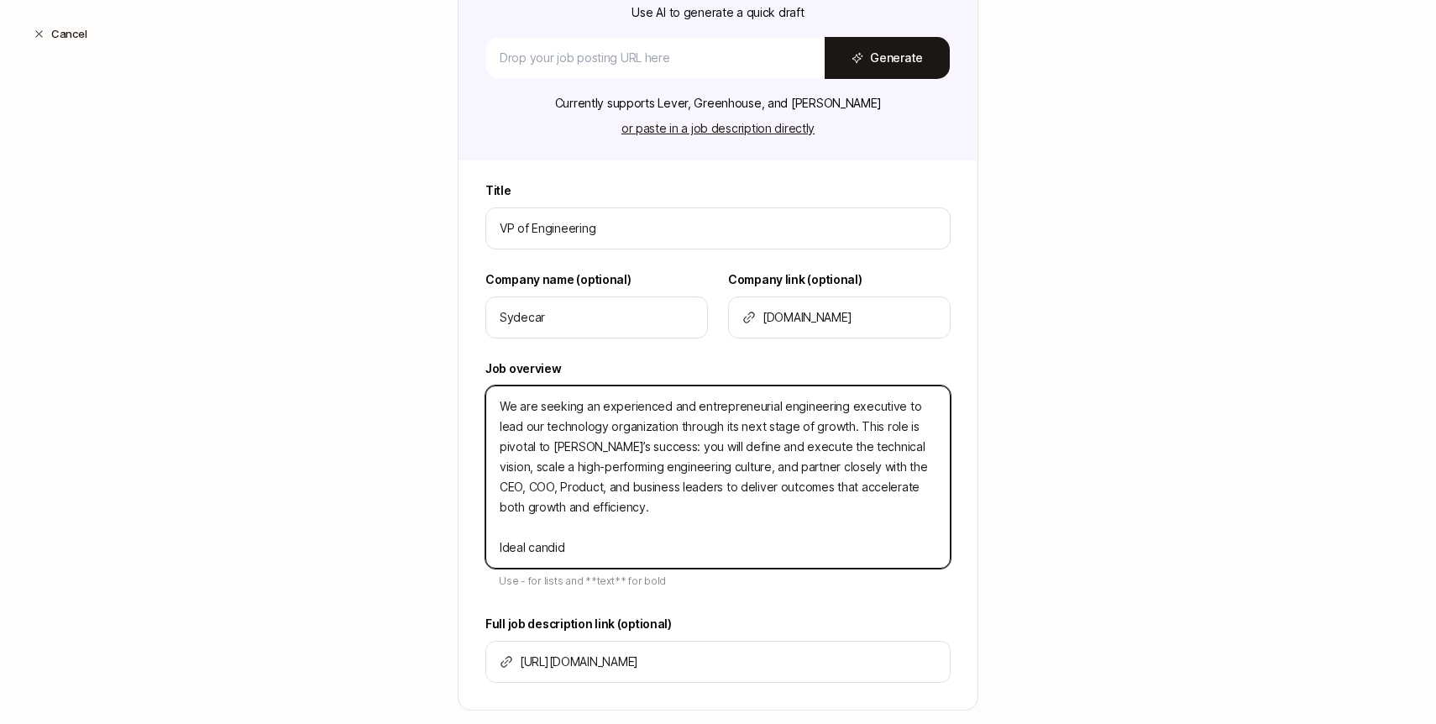
type textarea "x"
type textarea "We are seeking an experienced and entrepreneurial engineering executive to lead…"
type textarea "x"
type textarea "We are seeking an experienced and entrepreneurial engineering executive to lead…"
type textarea "x"
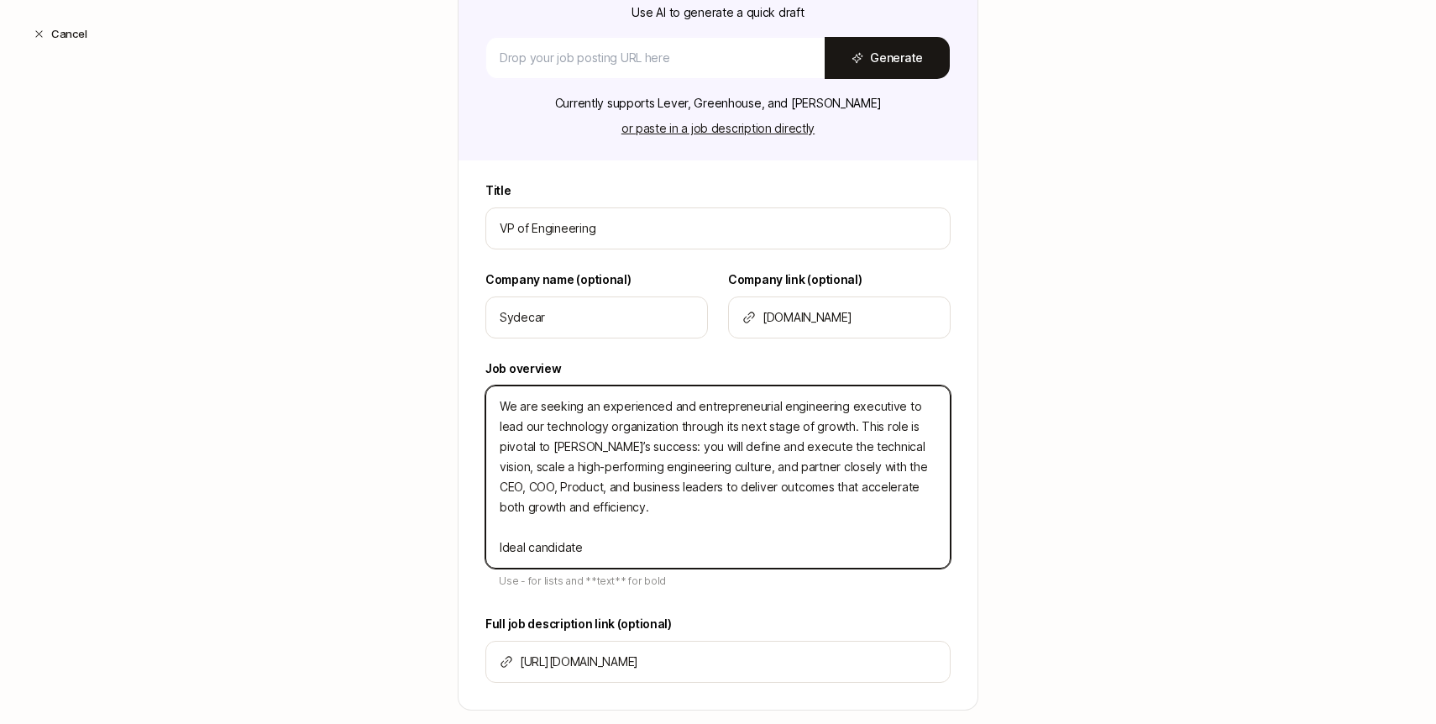
type textarea "We are seeking an experienced and entrepreneurial engineering executive to lead…"
type textarea "x"
type textarea "We are seeking an experienced and entrepreneurial engineering executive to lead…"
type textarea "x"
type textarea "We are seeking an experienced and entrepreneurial engineering executive to lead…"
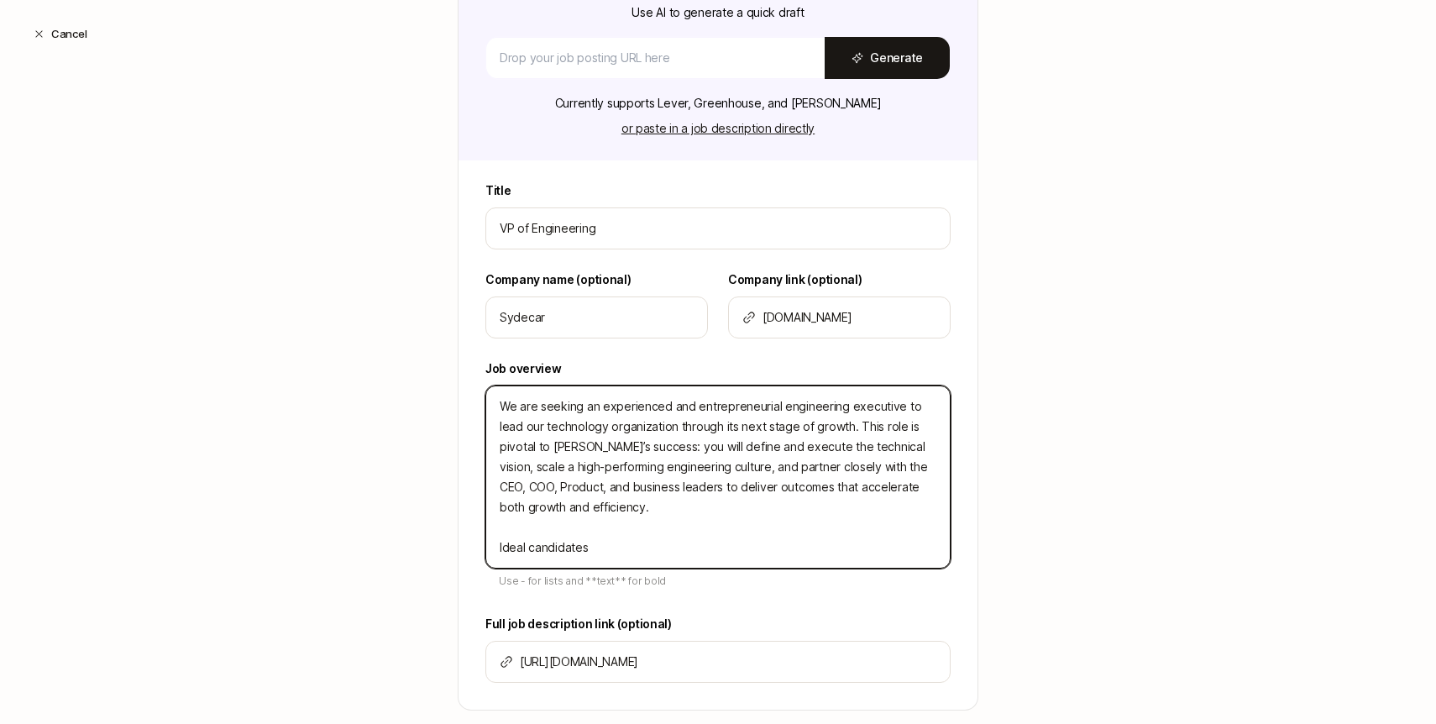
type textarea "x"
type textarea "We are seeking an experienced and entrepreneurial engineering executive to lead…"
type textarea "x"
type textarea "We are seeking an experienced and entrepreneurial engineering executive to lead…"
type textarea "x"
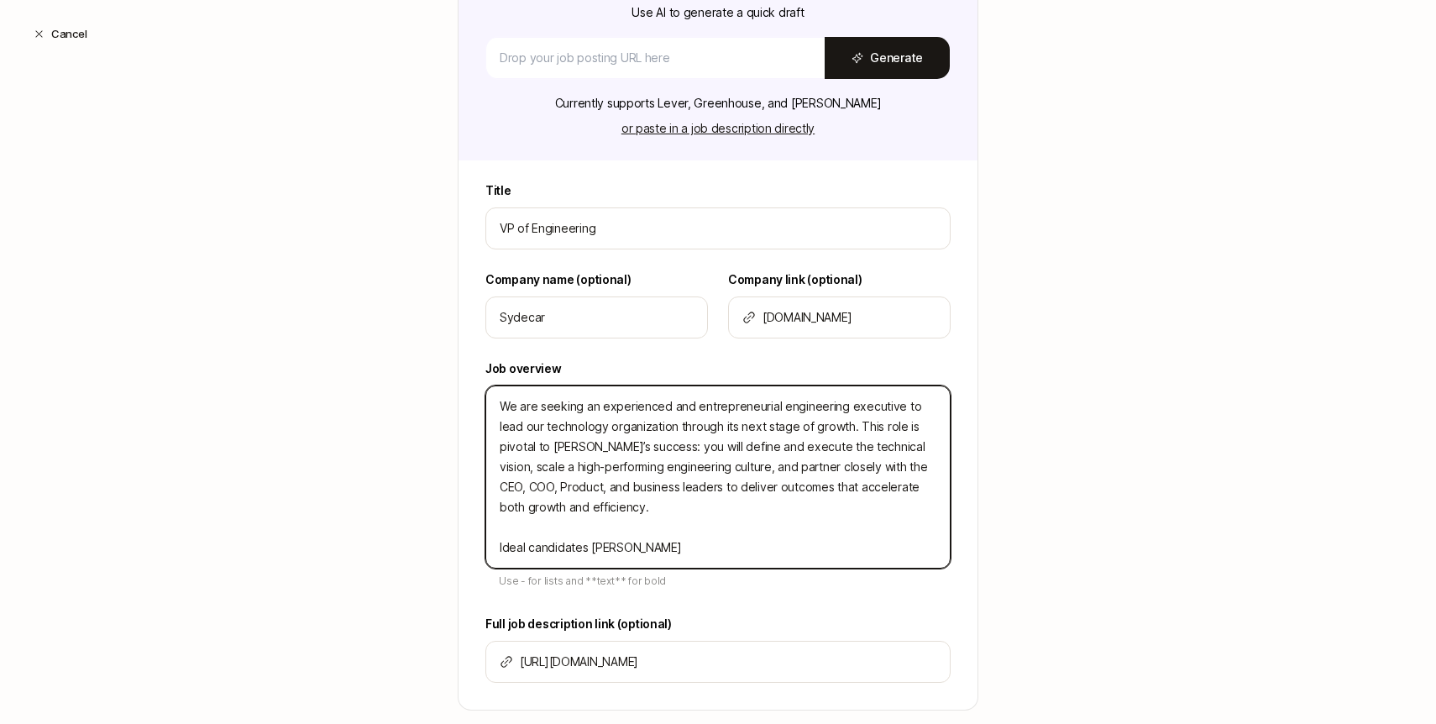
type textarea "We are seeking an experienced and entrepreneurial engineering executive to lead…"
type textarea "x"
type textarea "We are seeking an experienced and entrepreneurial engineering executive to lead…"
type textarea "x"
type textarea "We are seeking an experienced and entrepreneurial engineering executive to lead…"
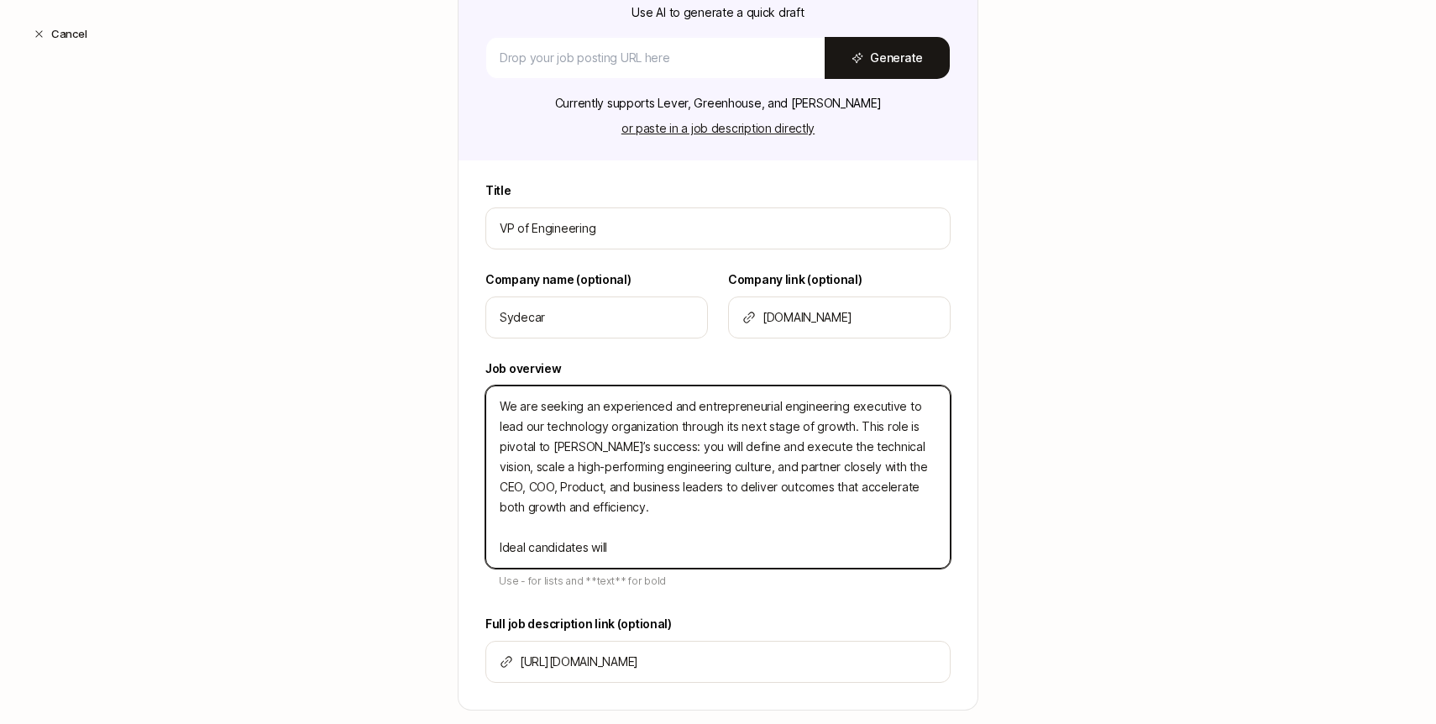
type textarea "x"
type textarea "We are seeking an experienced and entrepreneurial engineering executive to lead…"
type textarea "x"
type textarea "We are seeking an experienced and entrepreneurial engineering executive to lead…"
type textarea "x"
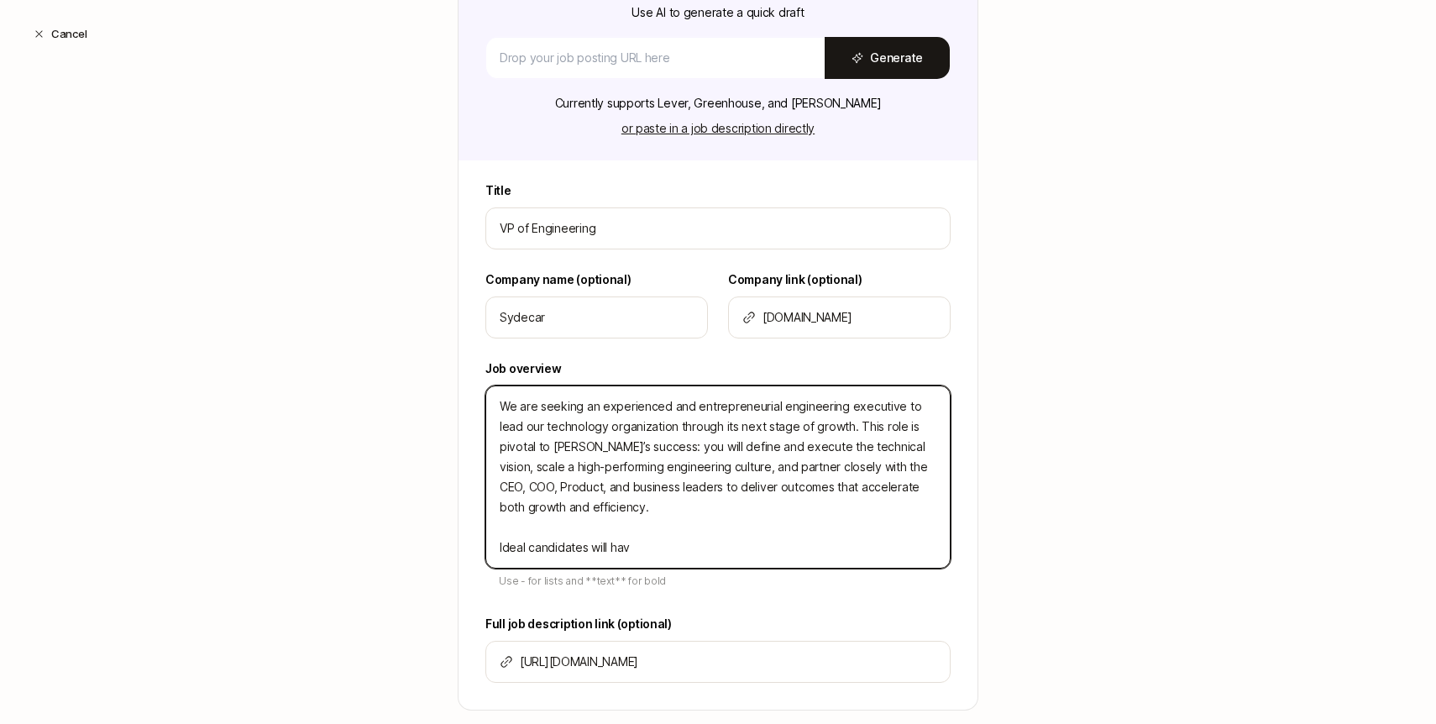
type textarea "We are seeking an experienced and entrepreneurial engineering executive to lead…"
type textarea "x"
type textarea "We are seeking an experienced and entrepreneurial engineering executive to lead…"
type textarea "x"
type textarea "We are seeking an experienced and entrepreneurial engineering executive to lead…"
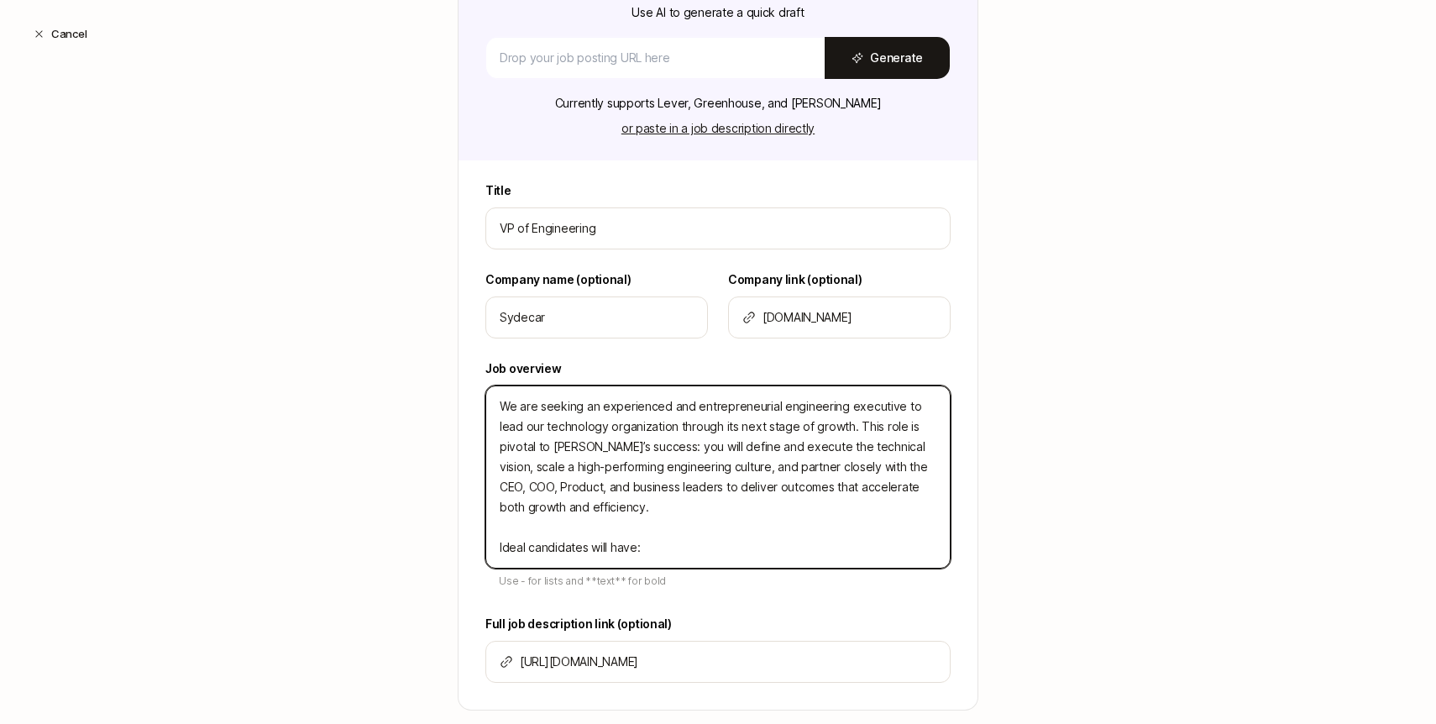
type textarea "x"
type textarea "We are seeking an experienced and entrepreneurial engineering executive to lead…"
type textarea "x"
type textarea "We are seeking an experienced and entrepreneurial engineering executive to lead…"
type textarea "x"
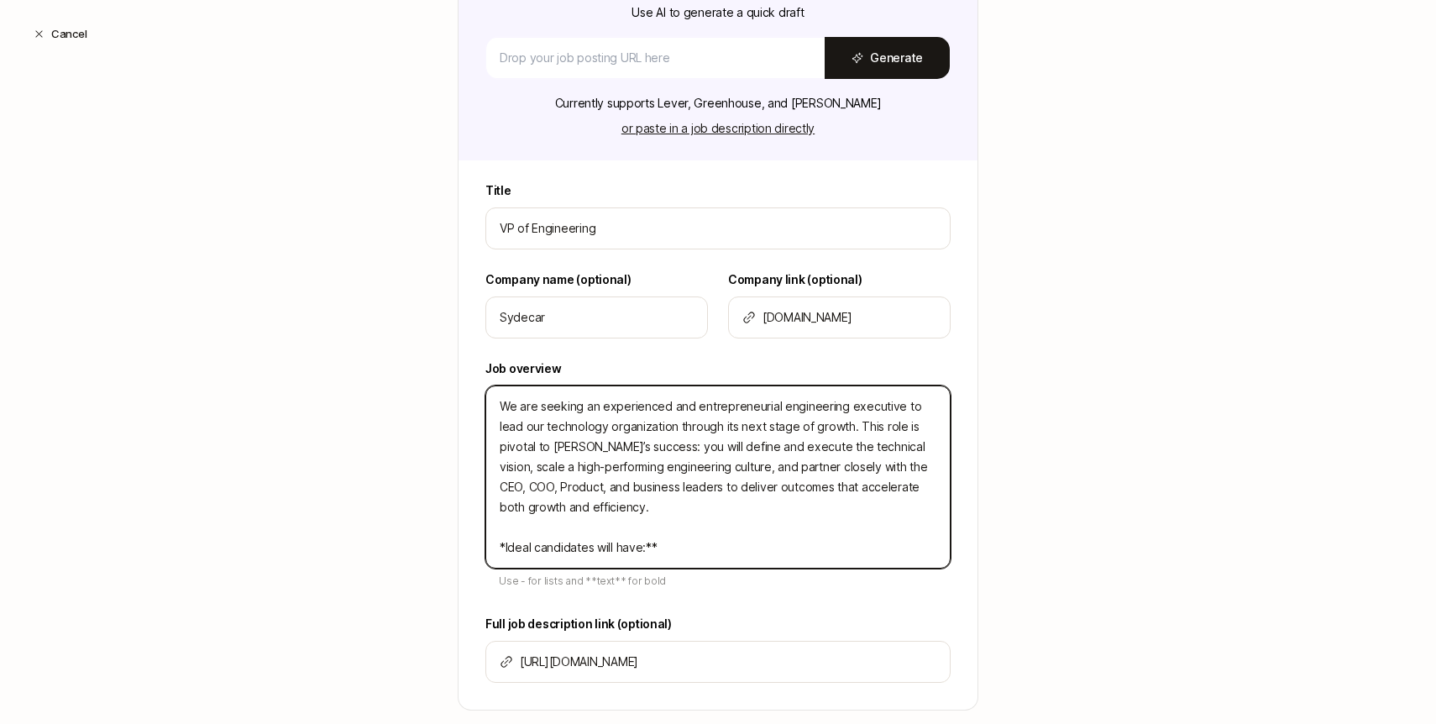
type textarea "We are seeking an experienced and entrepreneurial engineering executive to lead…"
type textarea "x"
type textarea "We are seeking an experienced and entrepreneurial engineering executive to lead…"
type textarea "x"
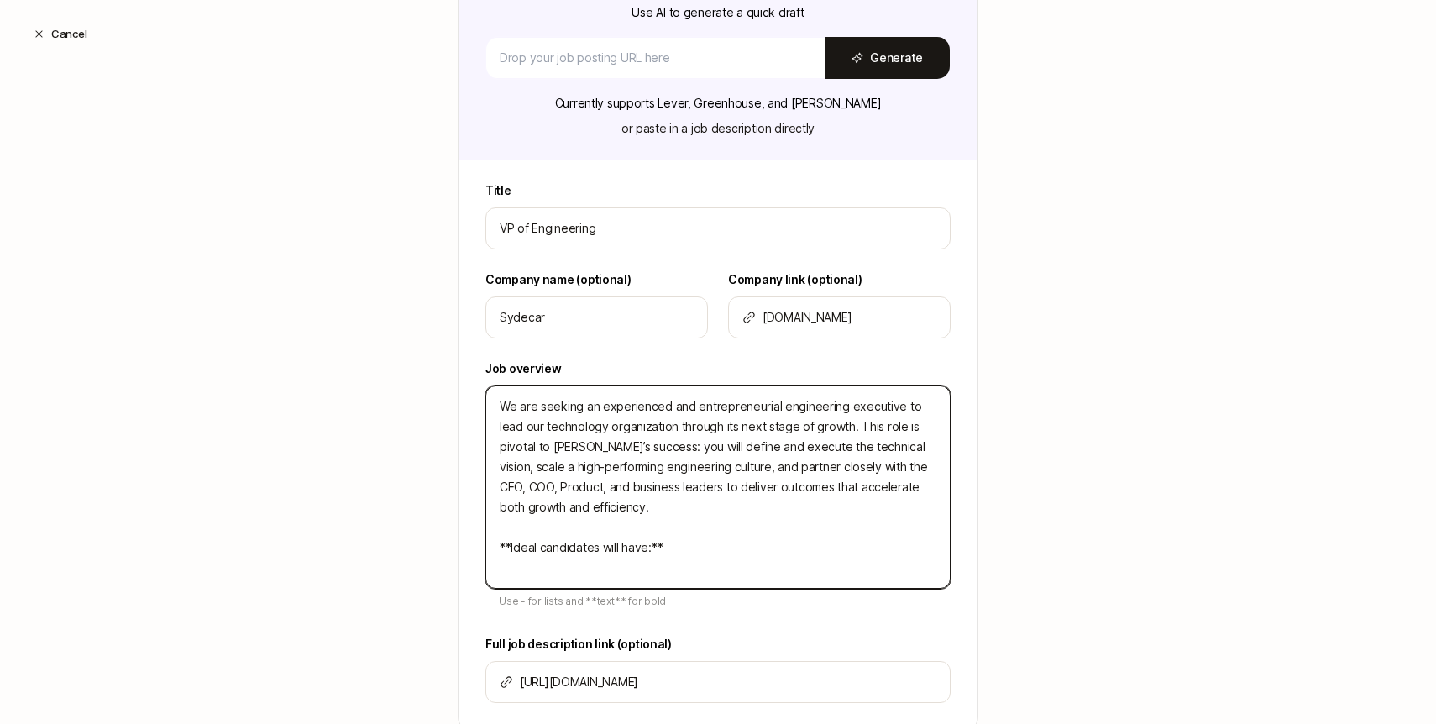
scroll to position [331, 0]
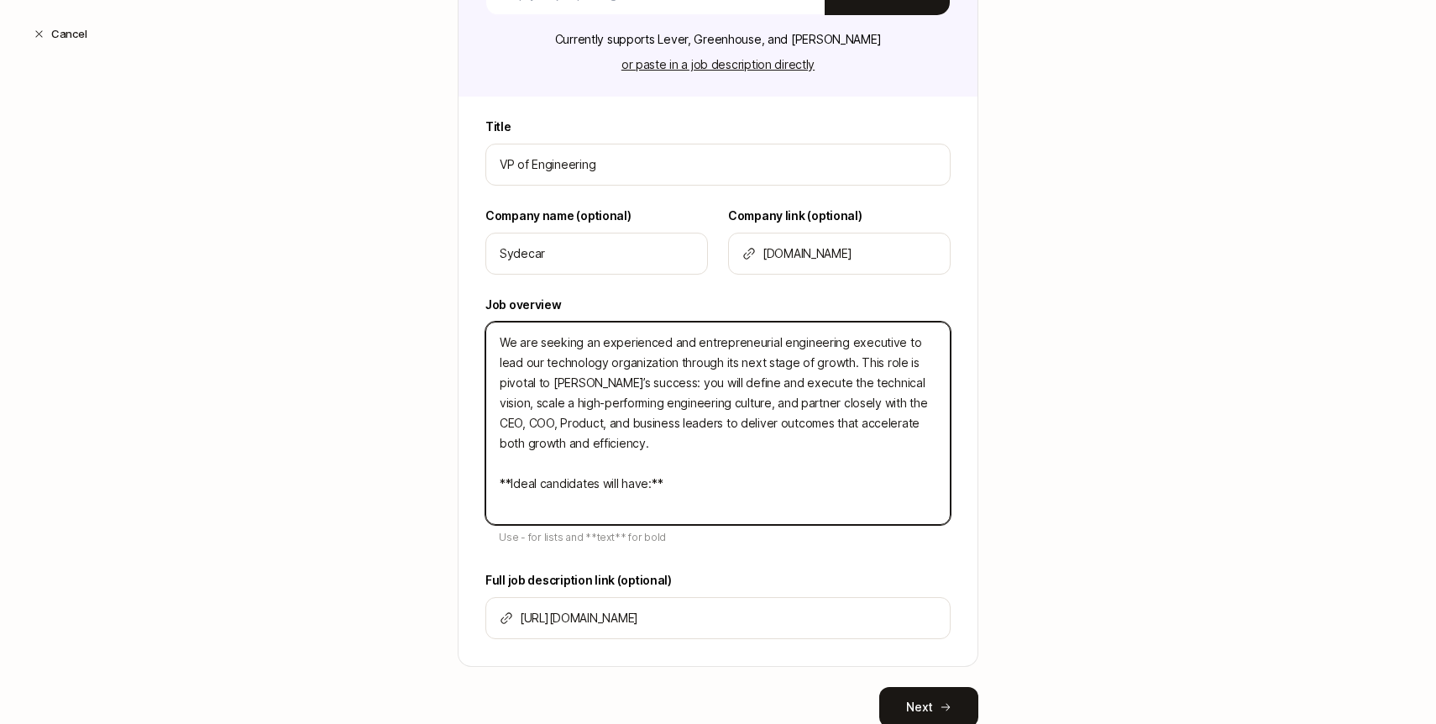
type textarea "We are seeking an experienced and entrepreneurial engineering executive to lead…"
type textarea "x"
type textarea "We are seeking an experienced and entrepreneurial engineering executive to lead…"
type textarea "x"
paste textarea "15+ years of software engineering experience with 8+ years in senior engineerin…"
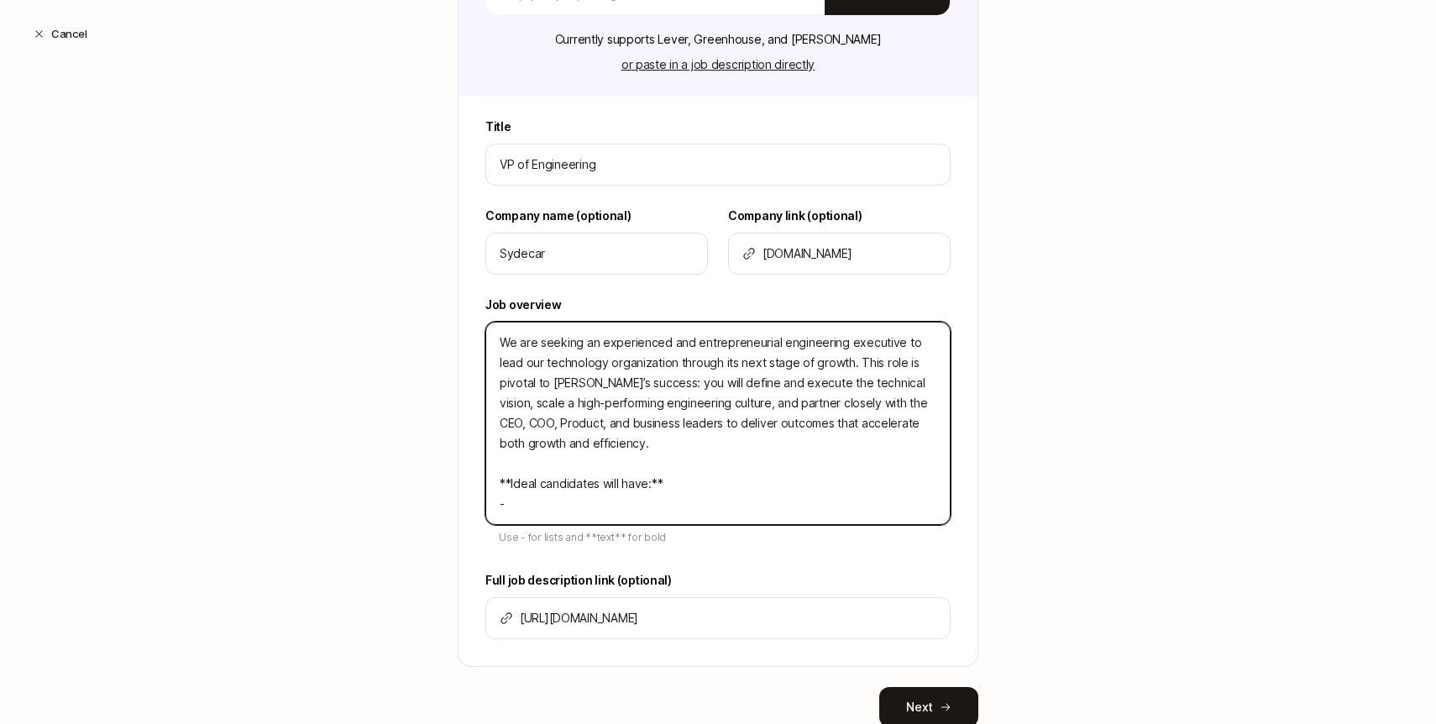
type textarea "We are seeking an experienced and entrepreneurial engineering executive to lead…"
type textarea "x"
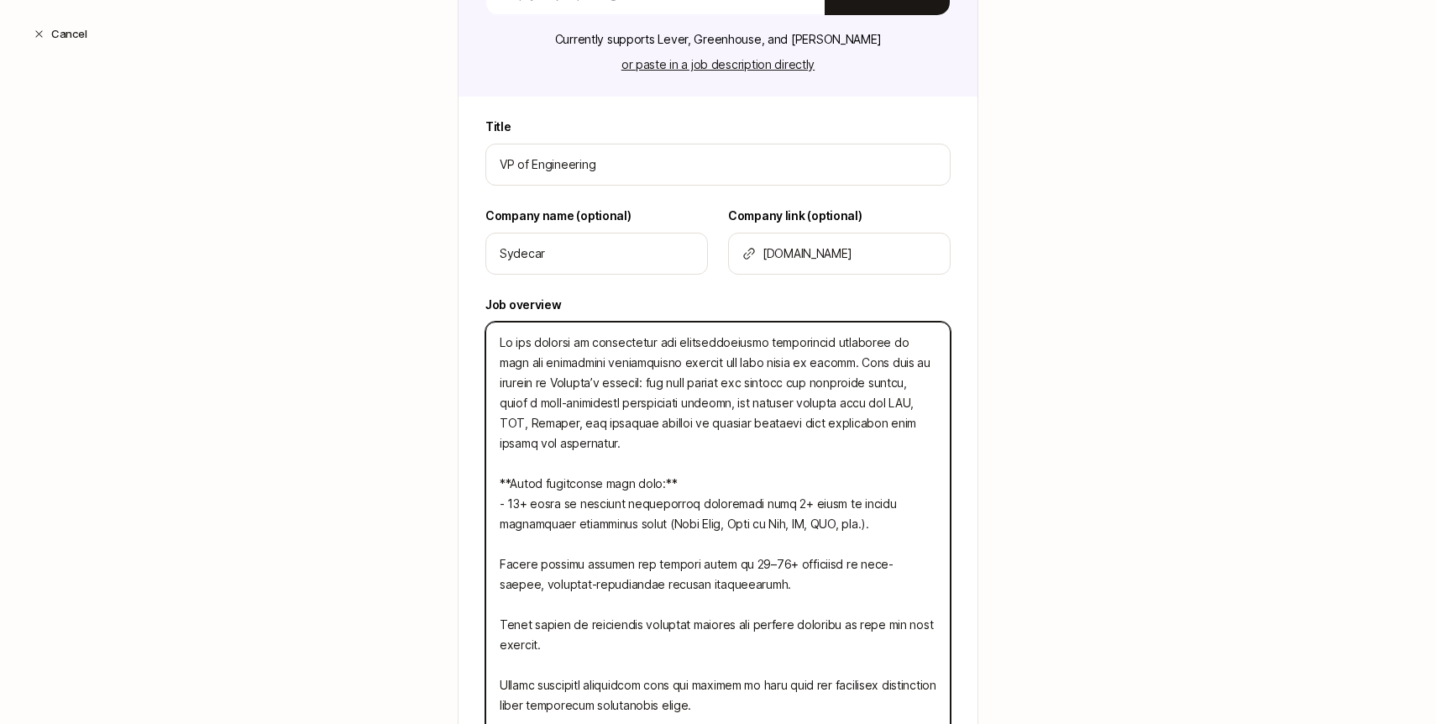
scroll to position [702, 0]
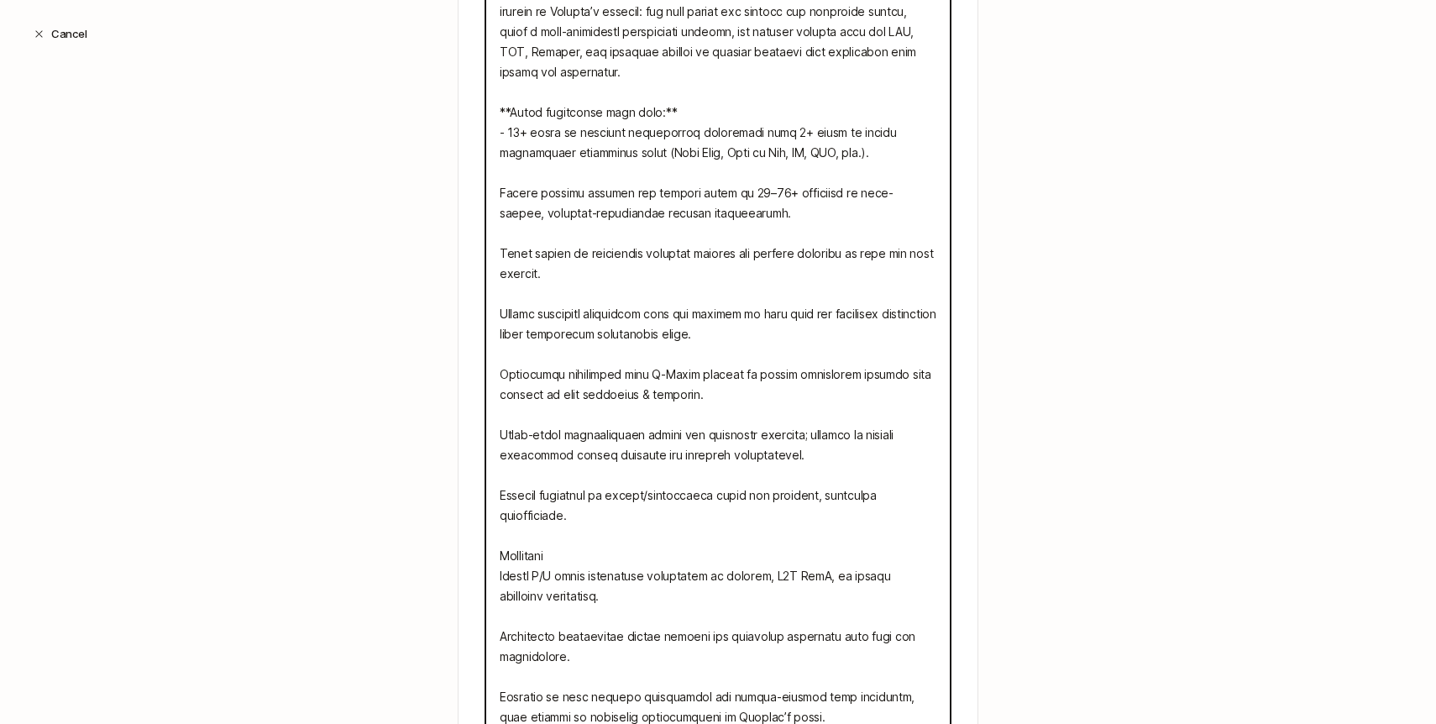
click at [505, 183] on textarea at bounding box center [717, 344] width 465 height 788
type textarea "We are seeking an experienced and entrepreneurial engineering executive to lead…"
type textarea "x"
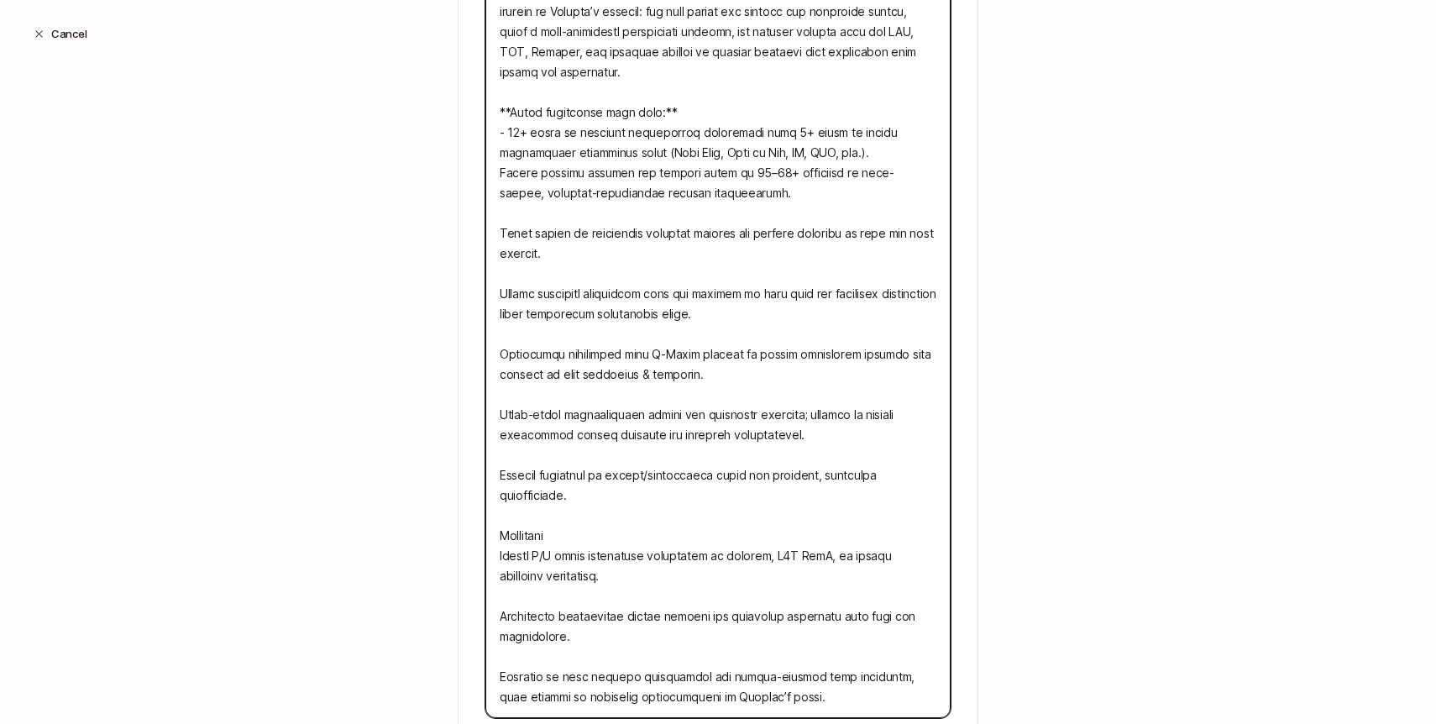
type textarea "We are seeking an experienced and entrepreneurial engineering executive to lead…"
type textarea "x"
type textarea "We are seeking an experienced and entrepreneurial engineering executive to lead…"
type textarea "x"
type textarea "We are seeking an experienced and entrepreneurial engineering executive to lead…"
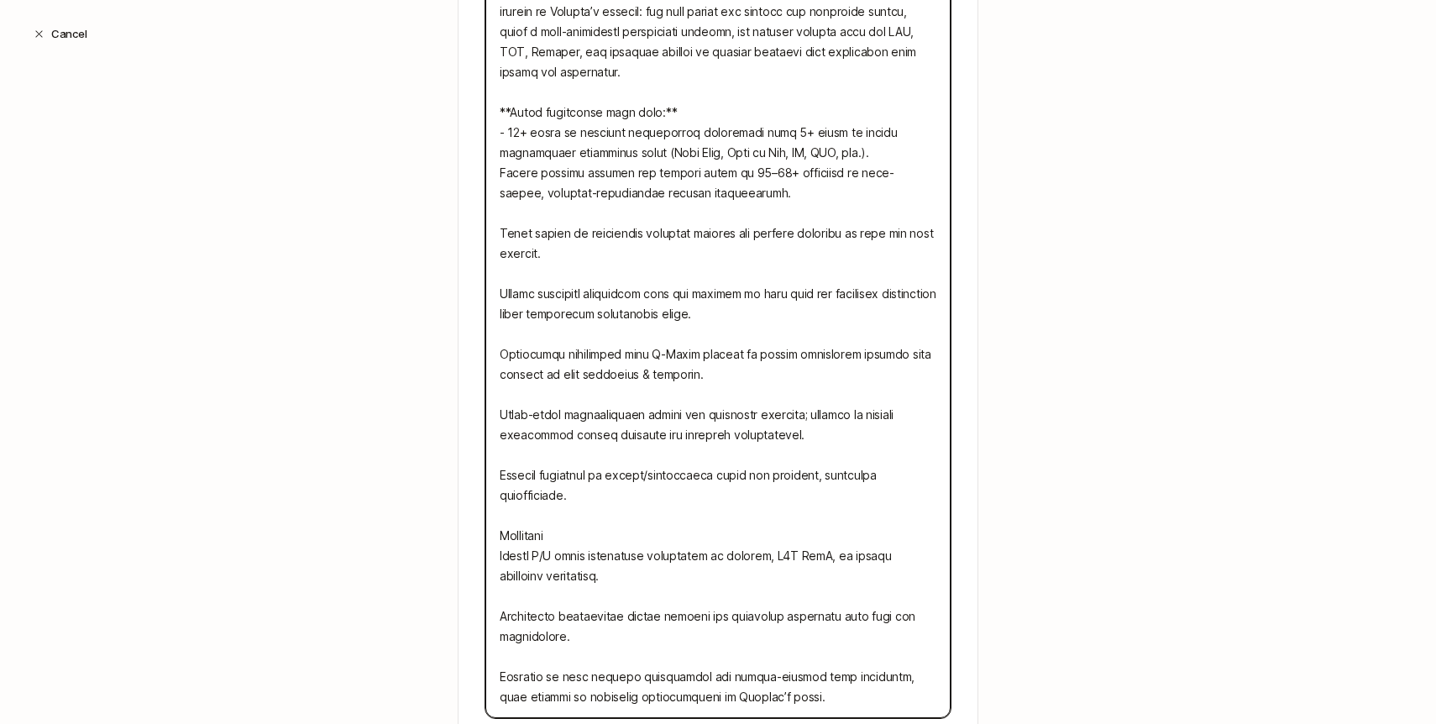
type textarea "x"
type textarea "We are seeking an experienced and entrepreneurial engineering executive to lead…"
type textarea "x"
drag, startPoint x: 888, startPoint y: 152, endPoint x: 650, endPoint y: 150, distance: 237.7
click at [650, 150] on textarea at bounding box center [717, 334] width 465 height 768
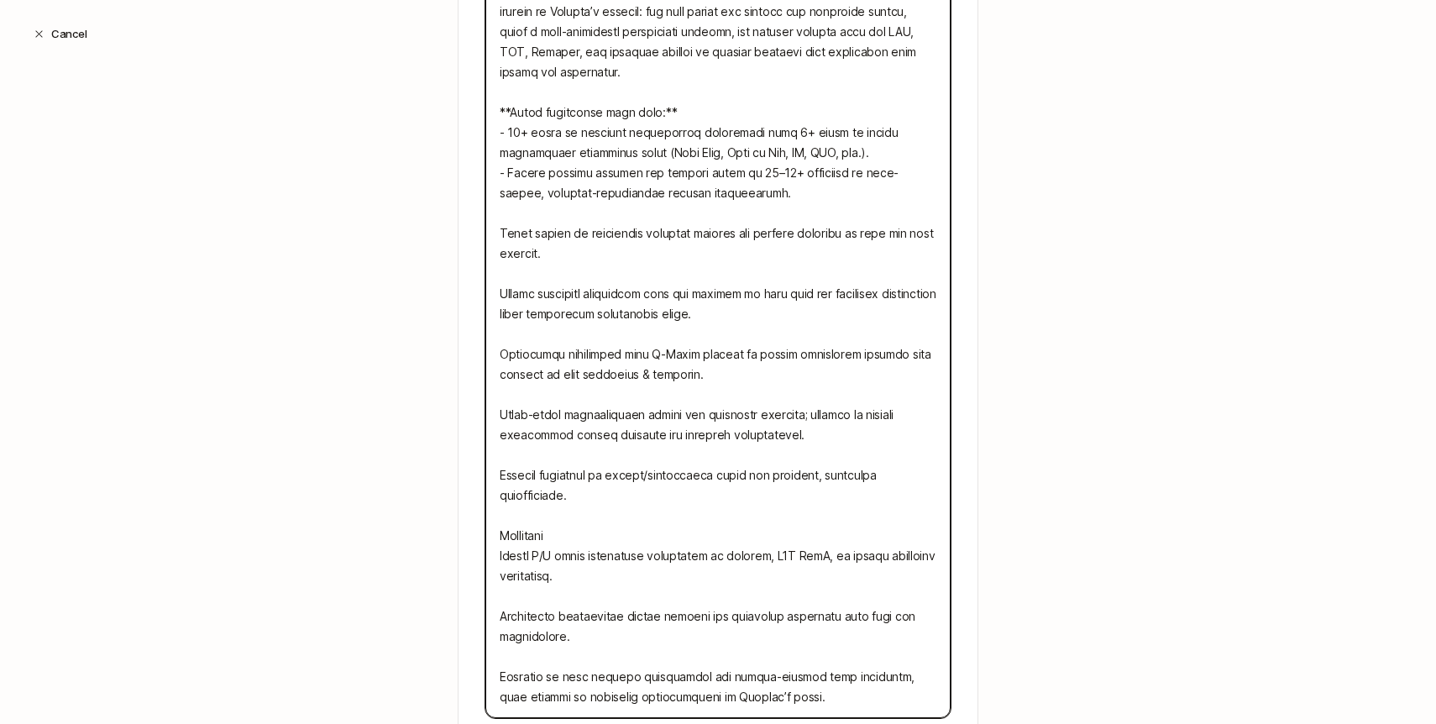
type textarea "We are seeking an experienced and entrepreneurial engineering executive to lead…"
type textarea "x"
drag, startPoint x: 764, startPoint y: 196, endPoint x: 795, endPoint y: 181, distance: 33.4
click at [795, 181] on textarea at bounding box center [717, 334] width 465 height 768
click at [617, 191] on textarea at bounding box center [717, 334] width 465 height 768
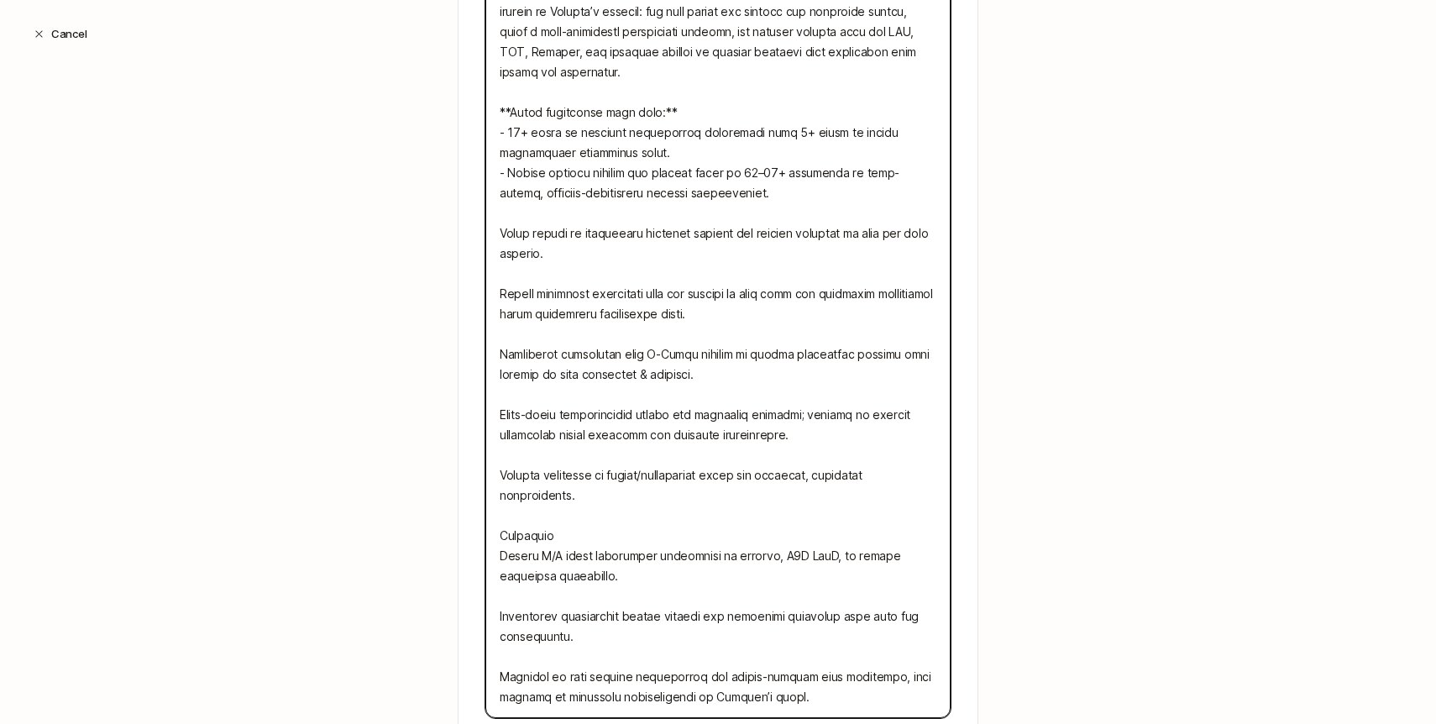
drag, startPoint x: 617, startPoint y: 191, endPoint x: 796, endPoint y: 172, distance: 179.9
click at [796, 172] on textarea at bounding box center [717, 334] width 465 height 768
type textarea "We are seeking an experienced and entrepreneurial engineering executive to lead…"
type textarea "x"
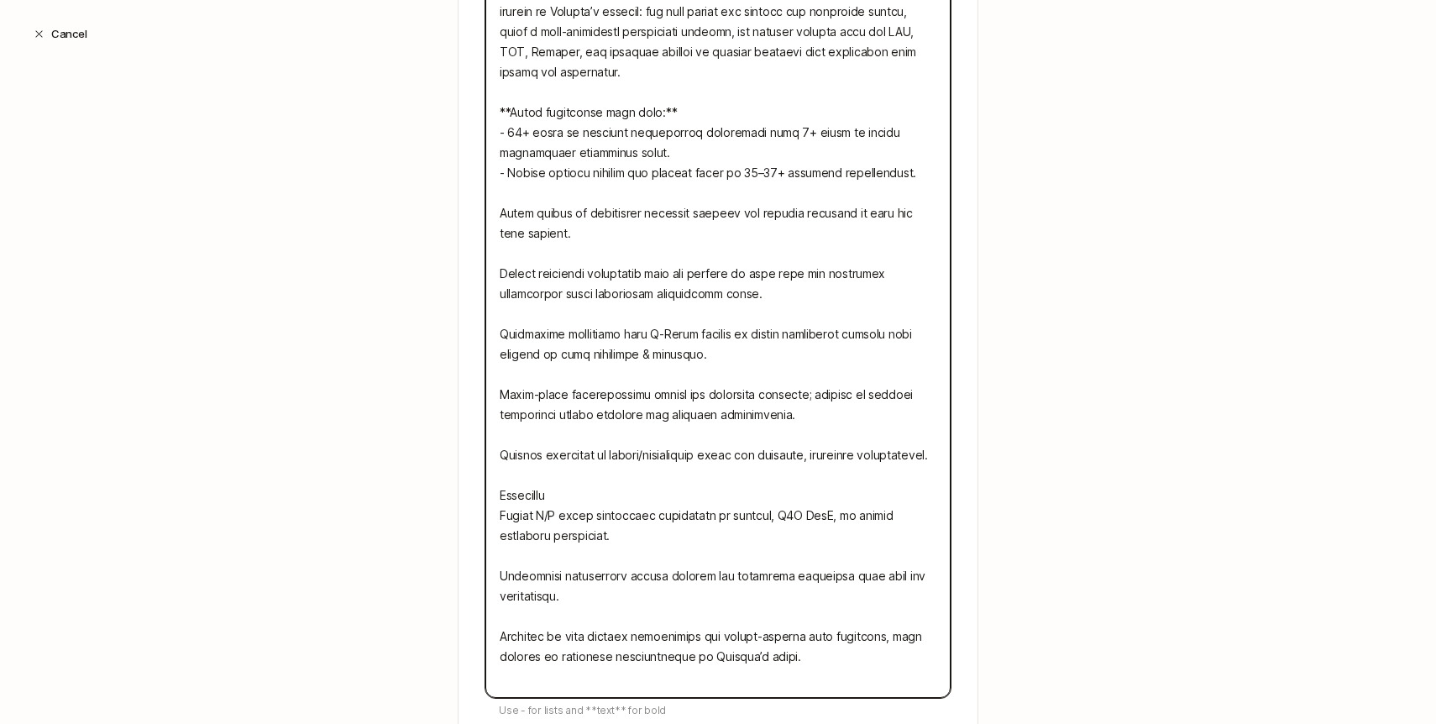
type textarea "We are seeking an experienced and entrepreneurial engineering executive to lead…"
type textarea "x"
type textarea "We are seeking an experienced and entrepreneurial engineering executive to lead…"
type textarea "x"
click at [497, 212] on textarea at bounding box center [717, 324] width 465 height 748
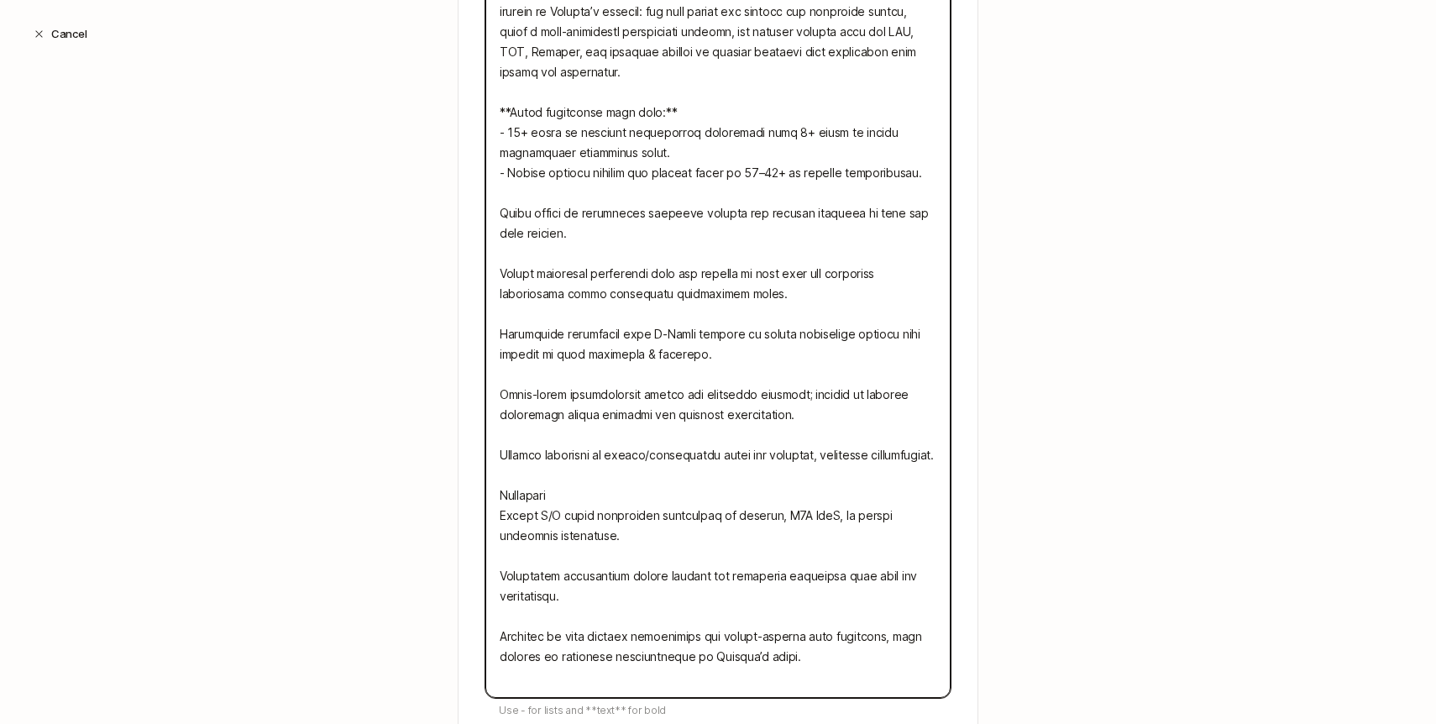
click at [814, 290] on textarea at bounding box center [717, 324] width 465 height 748
type textarea "We are seeking an experienced and entrepreneurial engineering executive to lead…"
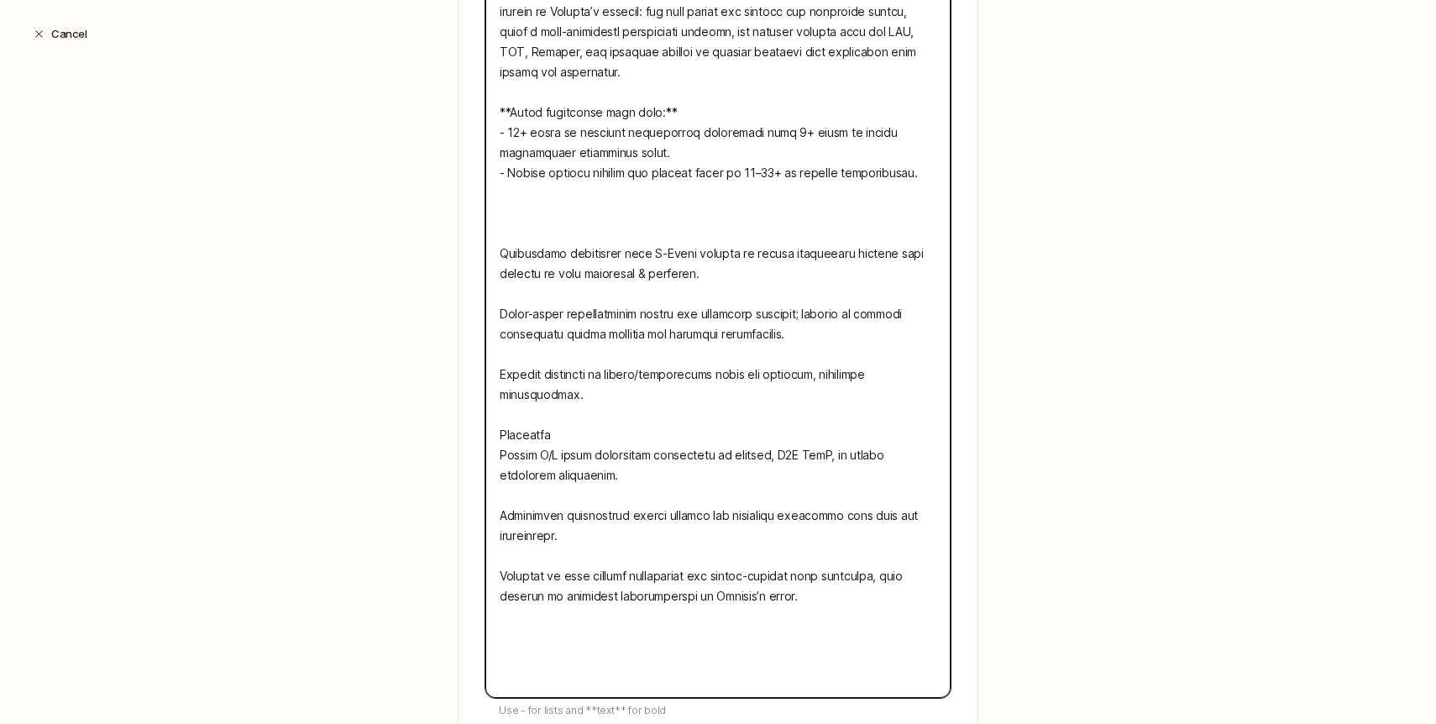
type textarea "x"
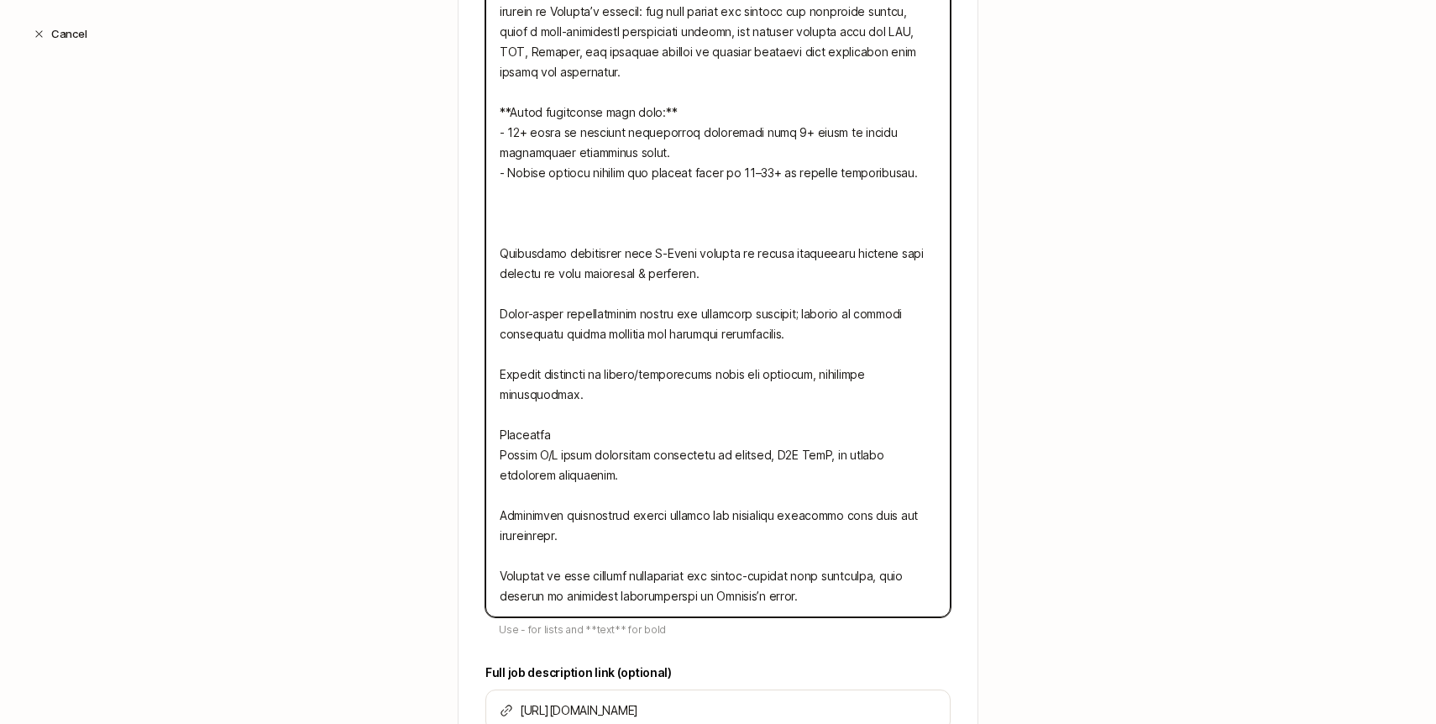
type textarea "We are seeking an experienced and entrepreneurial engineering executive to lead…"
type textarea "x"
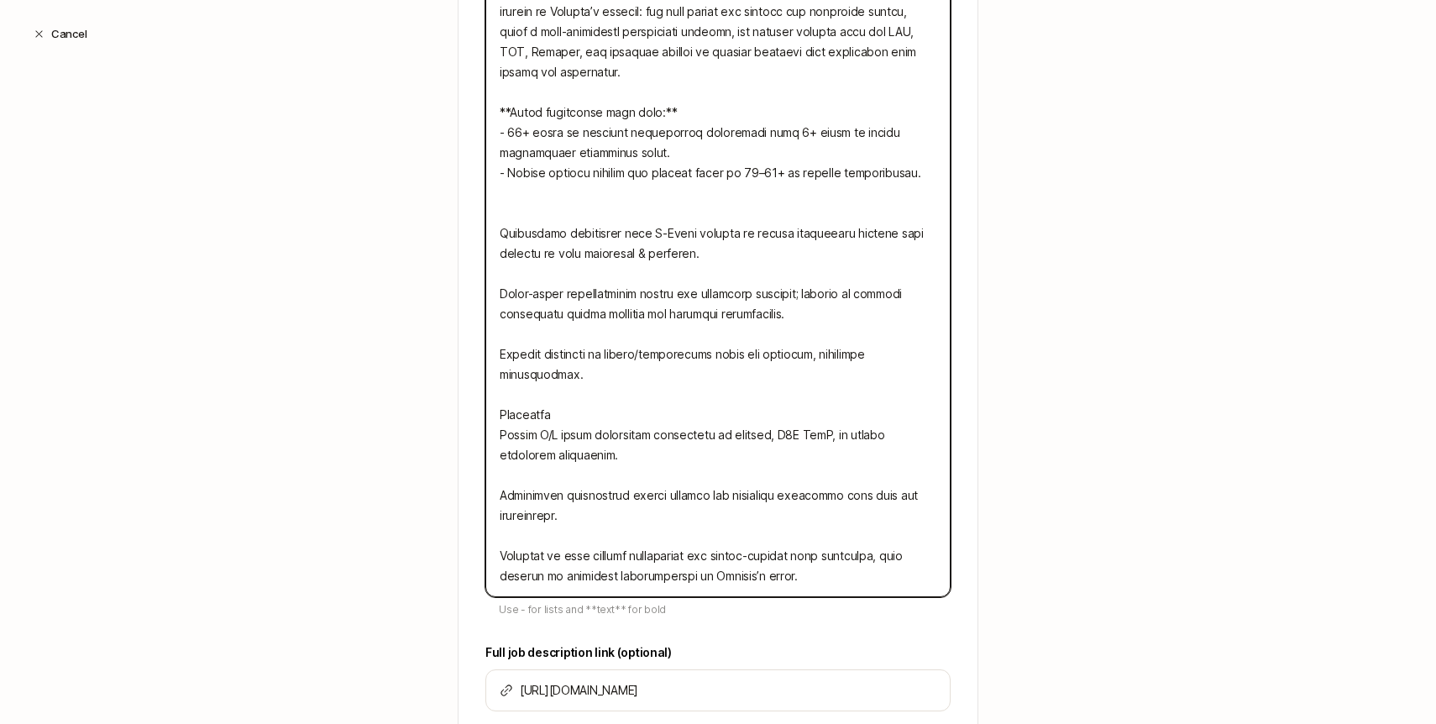
type textarea "We are seeking an experienced and entrepreneurial engineering executive to lead…"
type textarea "x"
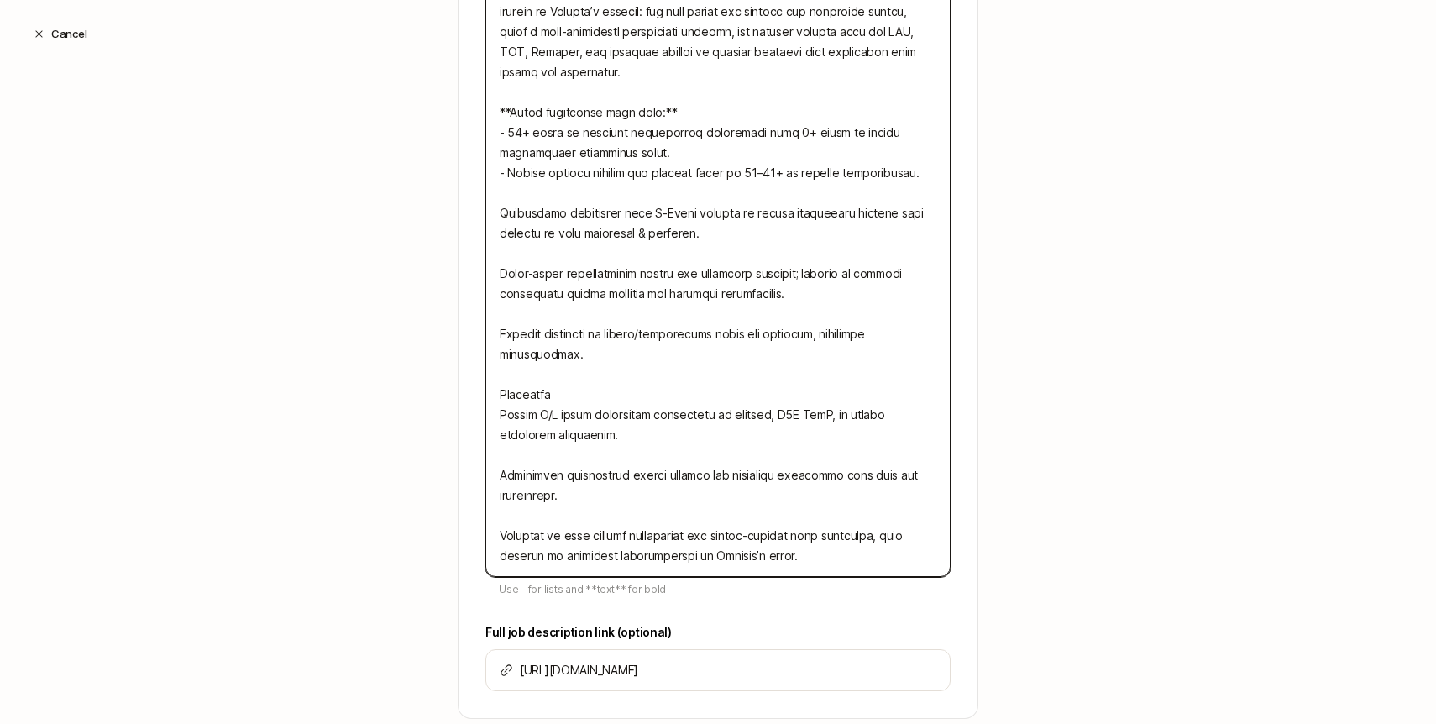
type textarea "We are seeking an experienced and entrepreneurial engineering executive to lead…"
type textarea "x"
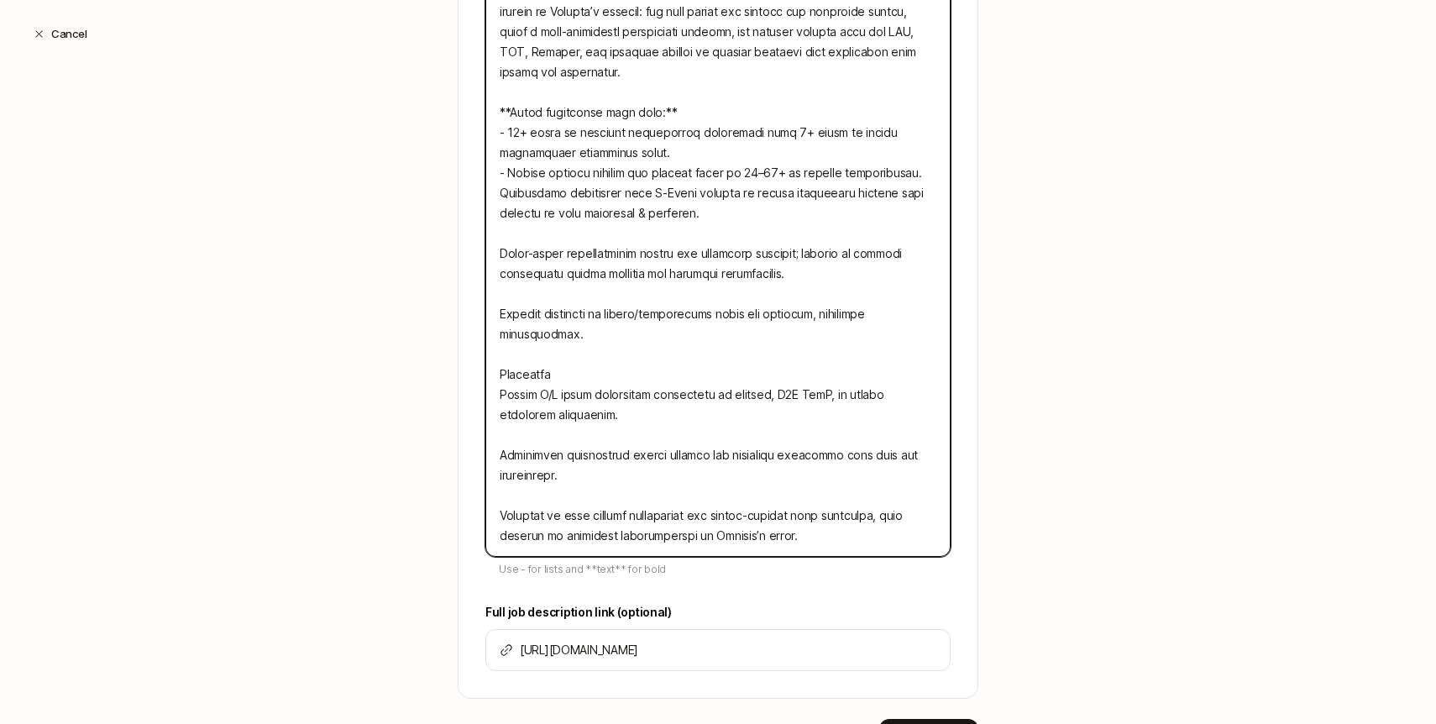
type textarea "We are seeking an experienced and entrepreneurial engineering executive to lead…"
type textarea "x"
type textarea "We are seeking an experienced and entrepreneurial engineering executive to lead…"
type textarea "x"
type textarea "We are seeking an experienced and entrepreneurial engineering executive to lead…"
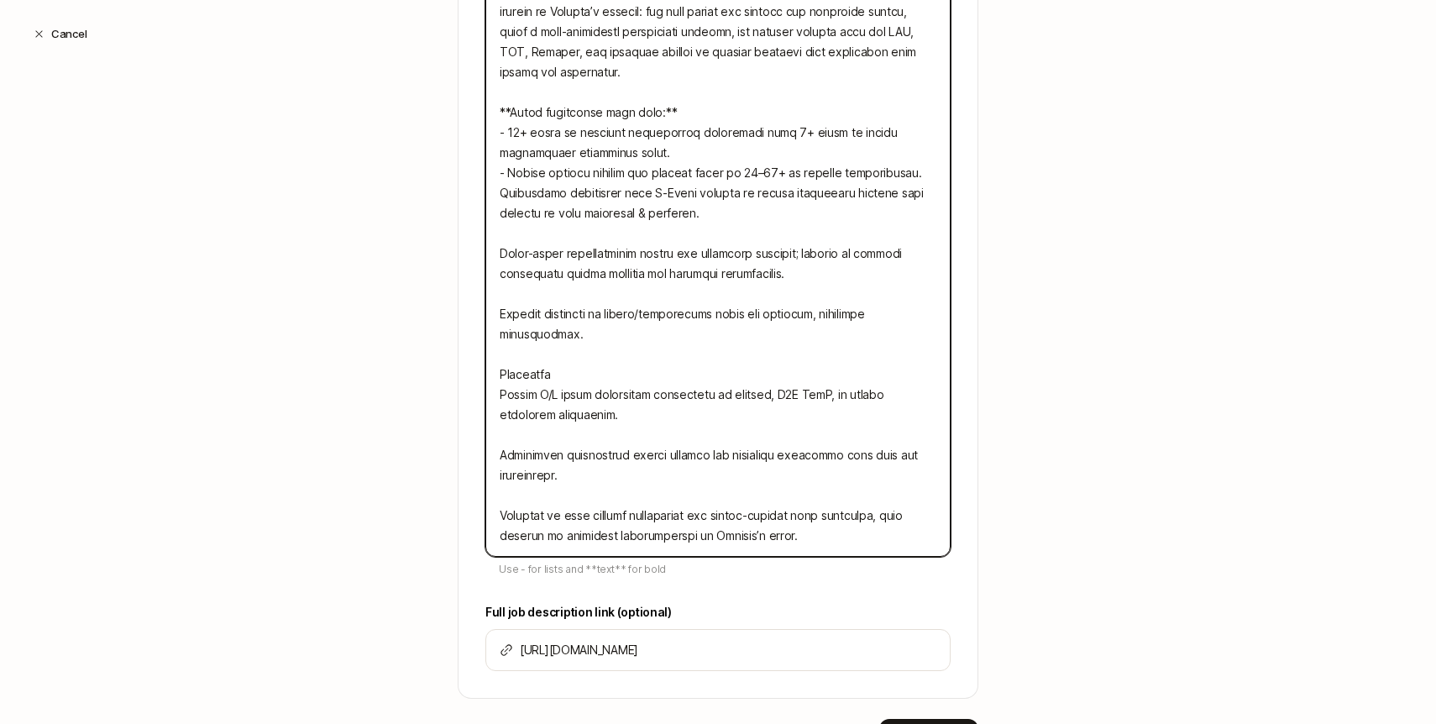
type textarea "x"
type textarea "We are seeking an experienced and entrepreneurial engineering executive to lead…"
type textarea "x"
click at [537, 259] on textarea at bounding box center [717, 253] width 465 height 606
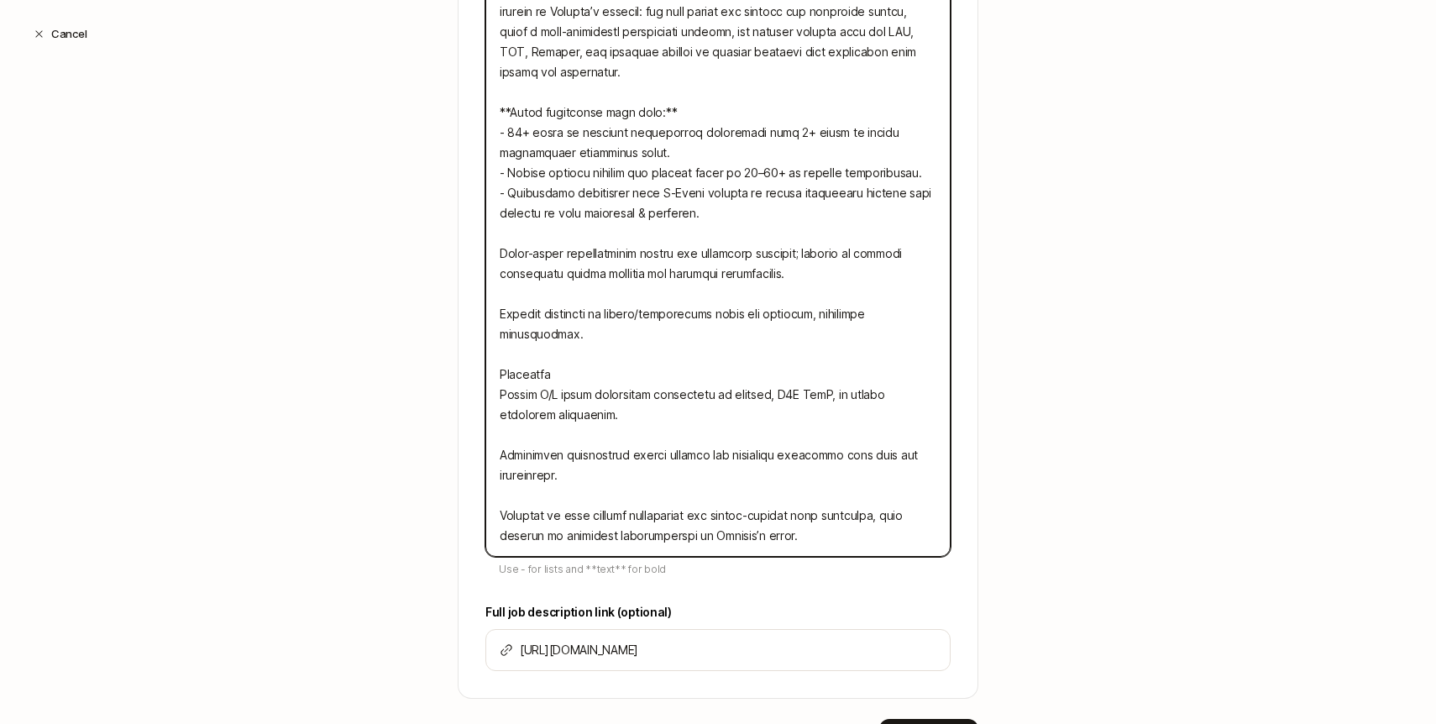
click at [537, 259] on textarea at bounding box center [717, 253] width 465 height 606
type textarea "We are seeking an experienced and entrepreneurial engineering executive to lead…"
type textarea "x"
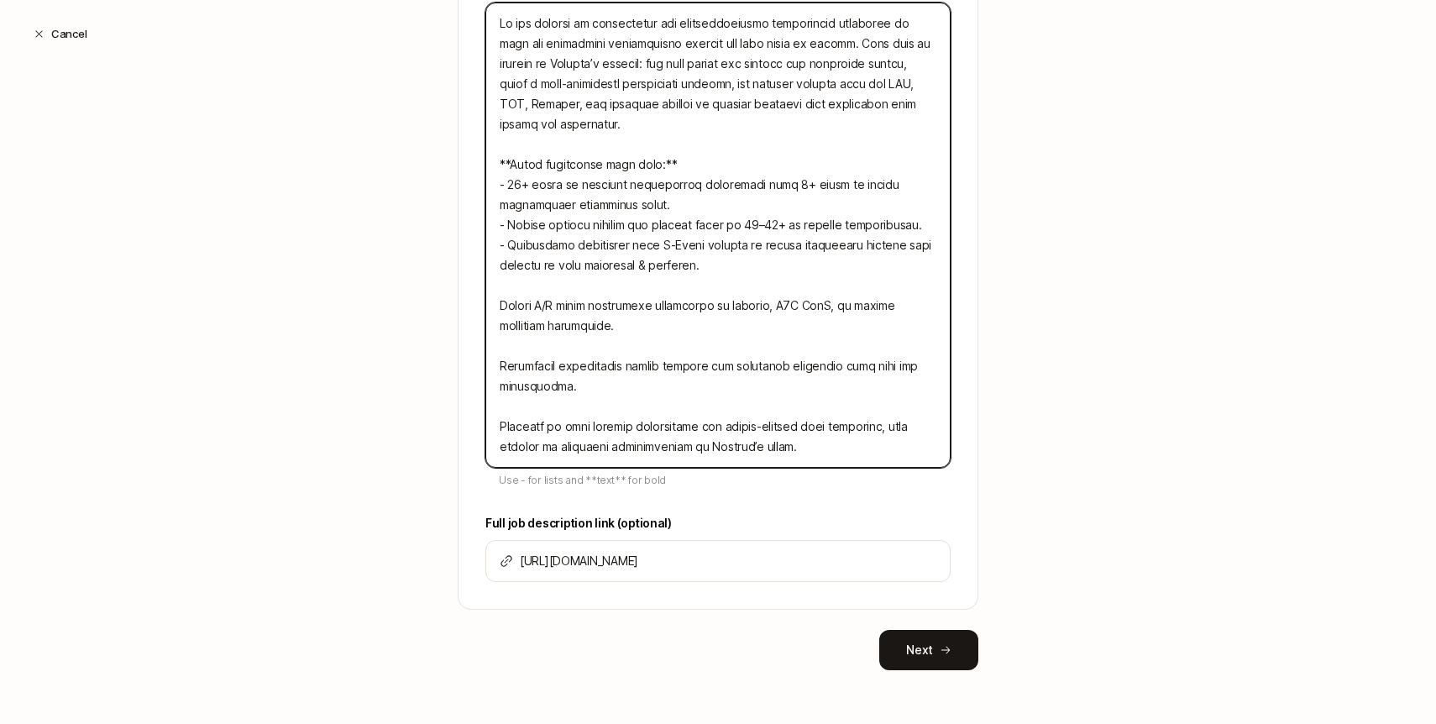
type textarea "We are seeking an experienced and entrepreneurial engineering executive to lead…"
type textarea "x"
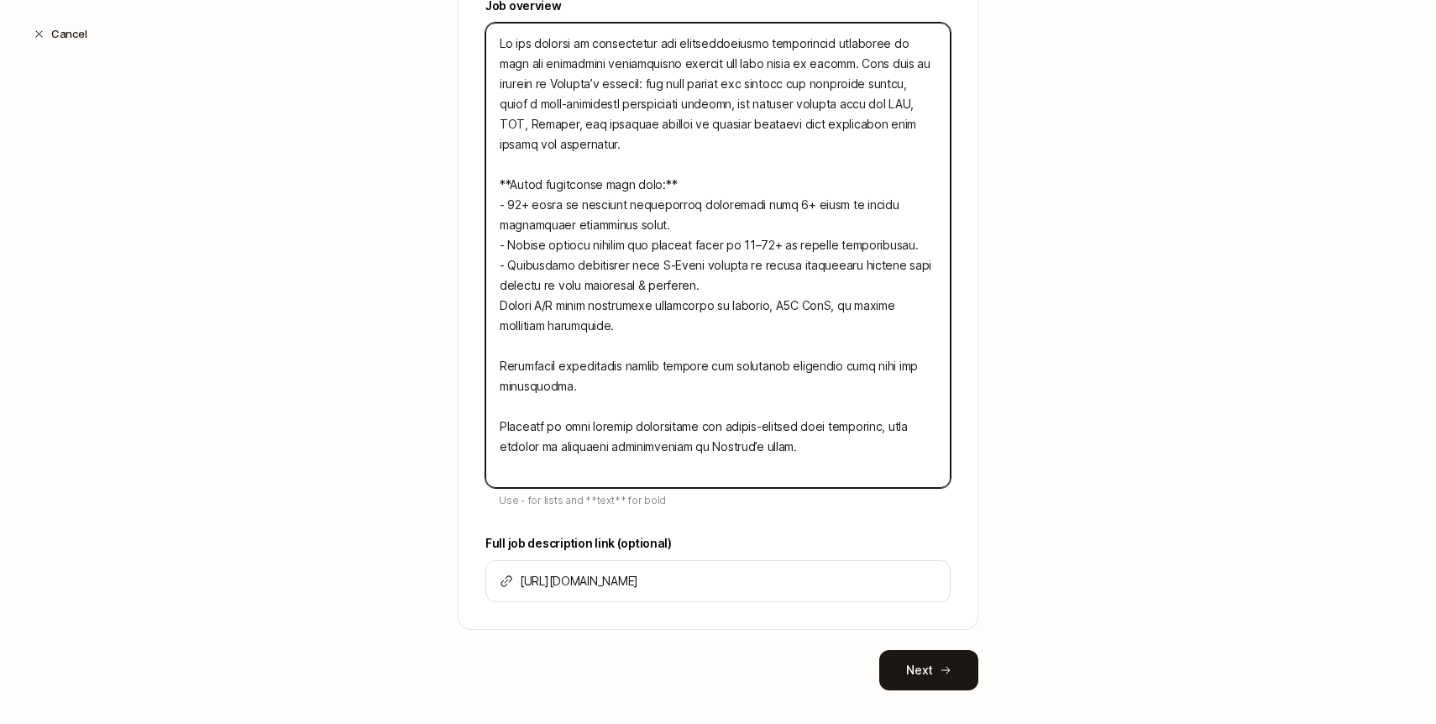
type textarea "We are seeking an experienced and entrepreneurial engineering executive to lead…"
type textarea "x"
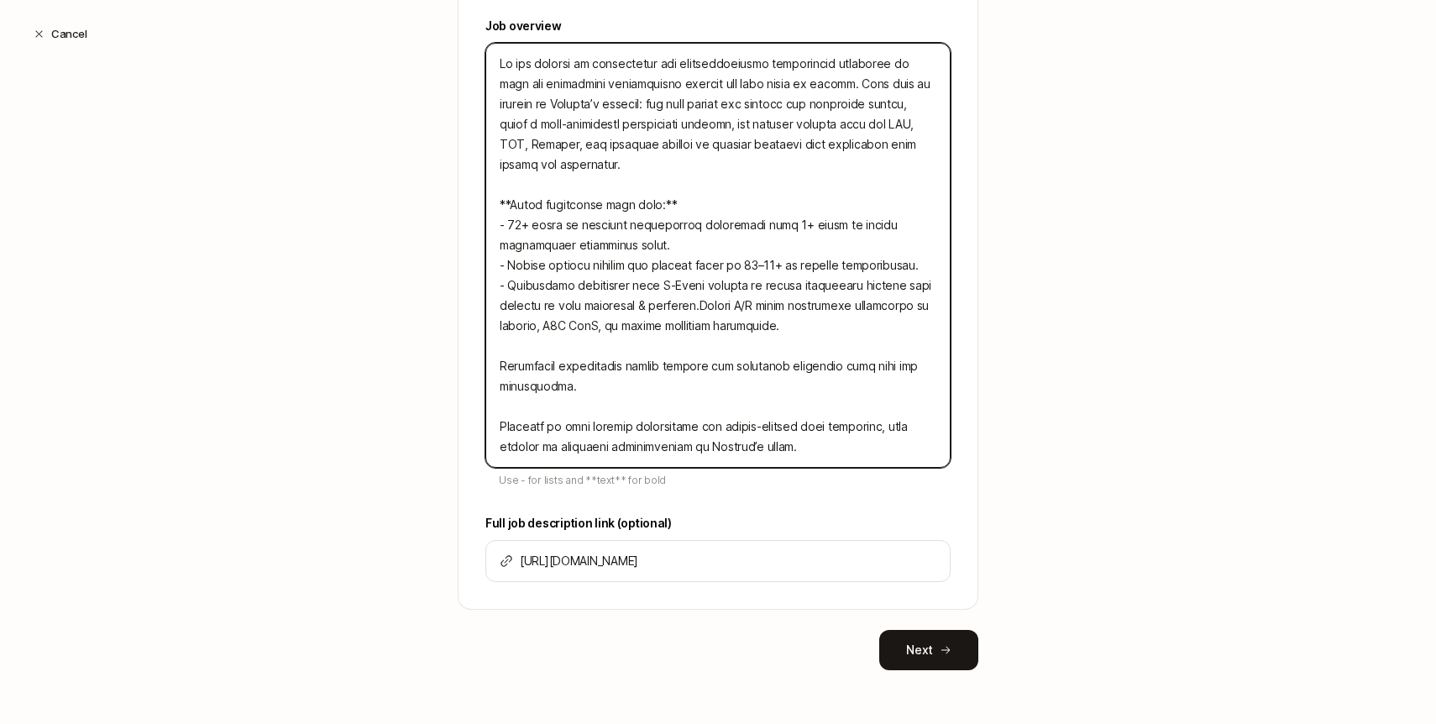
type textarea "We are seeking an experienced and entrepreneurial engineering executive to lead…"
type textarea "x"
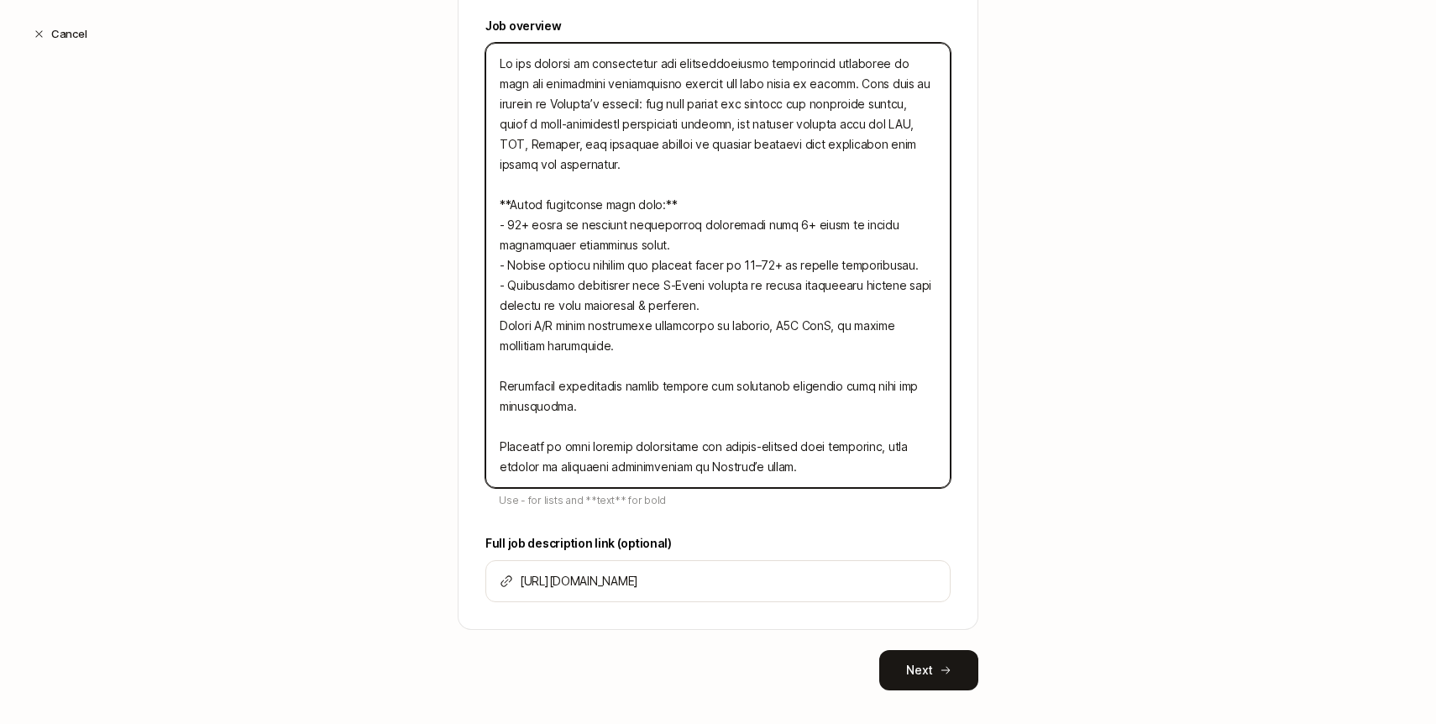
scroll to position [630, 0]
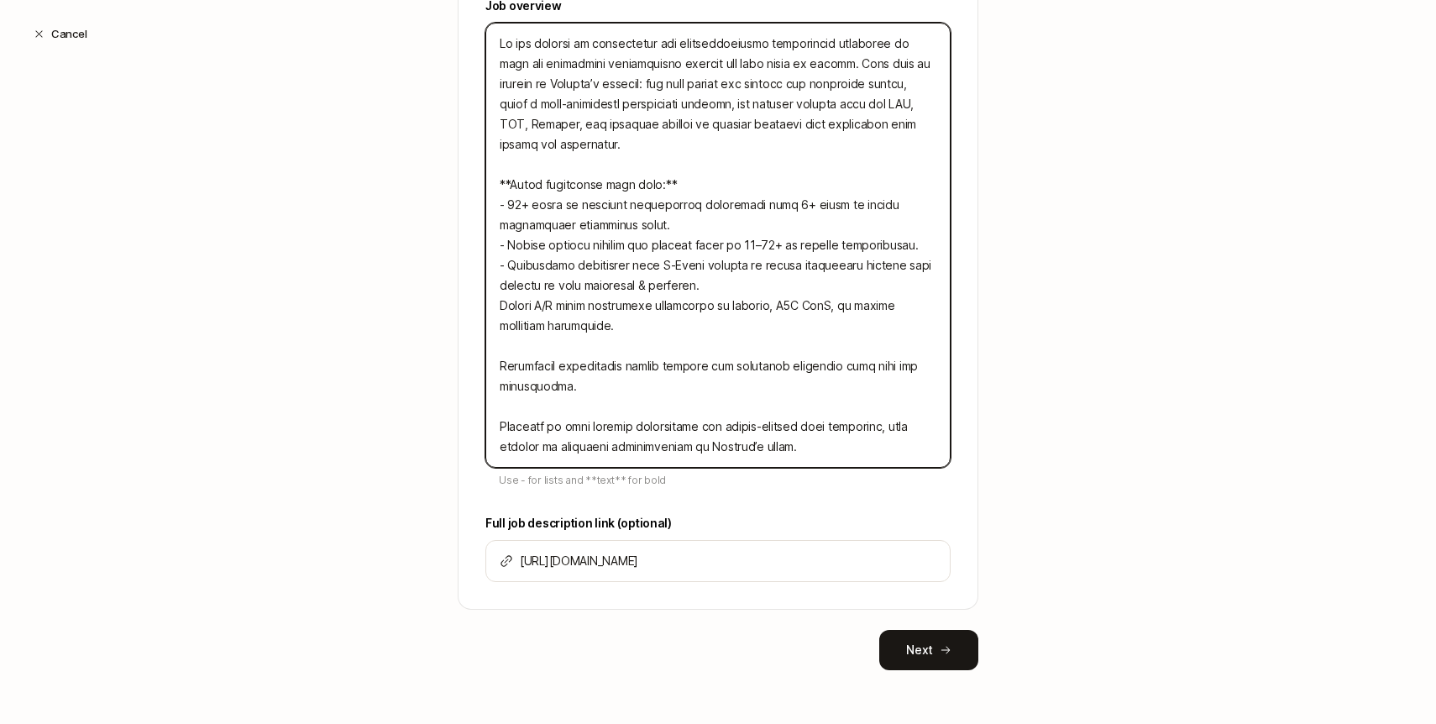
type textarea "We are seeking an experienced and entrepreneurial engineering executive to lead…"
type textarea "x"
type textarea "We are seeking an experienced and entrepreneurial engineering executive to lead…"
type textarea "x"
click at [543, 355] on textarea at bounding box center [717, 245] width 465 height 445
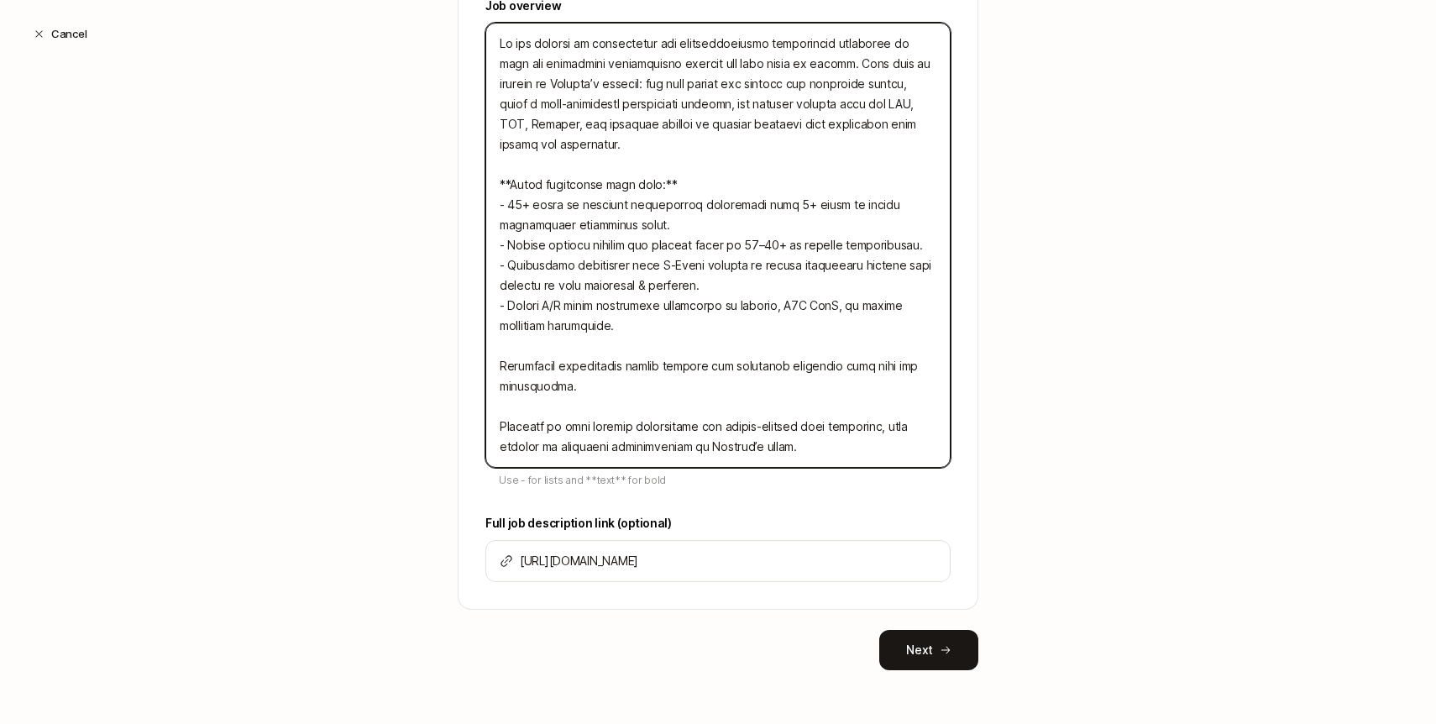
click at [543, 355] on textarea at bounding box center [717, 245] width 465 height 445
type textarea "We are seeking an experienced and entrepreneurial engineering executive to lead…"
type textarea "x"
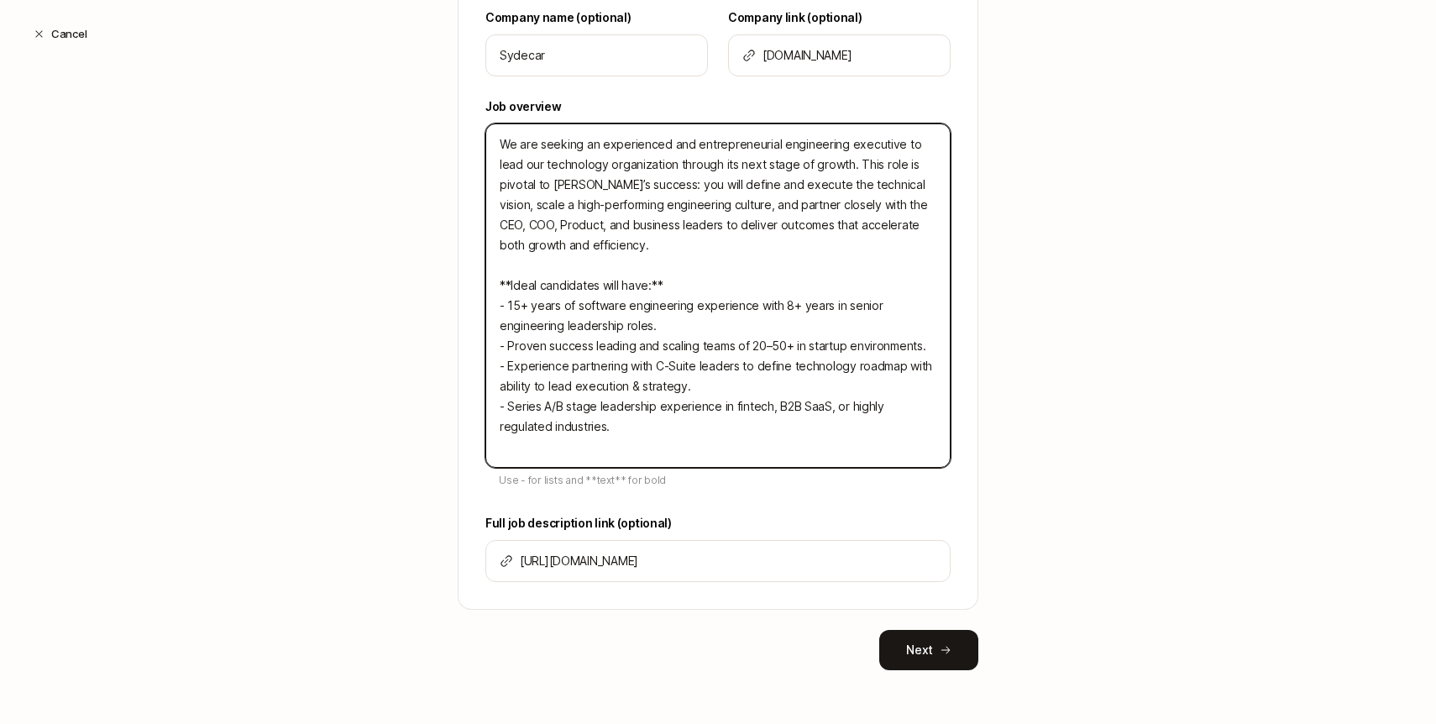
type textarea "We are seeking an experienced and entrepreneurial engineering executive to lead…"
type textarea "x"
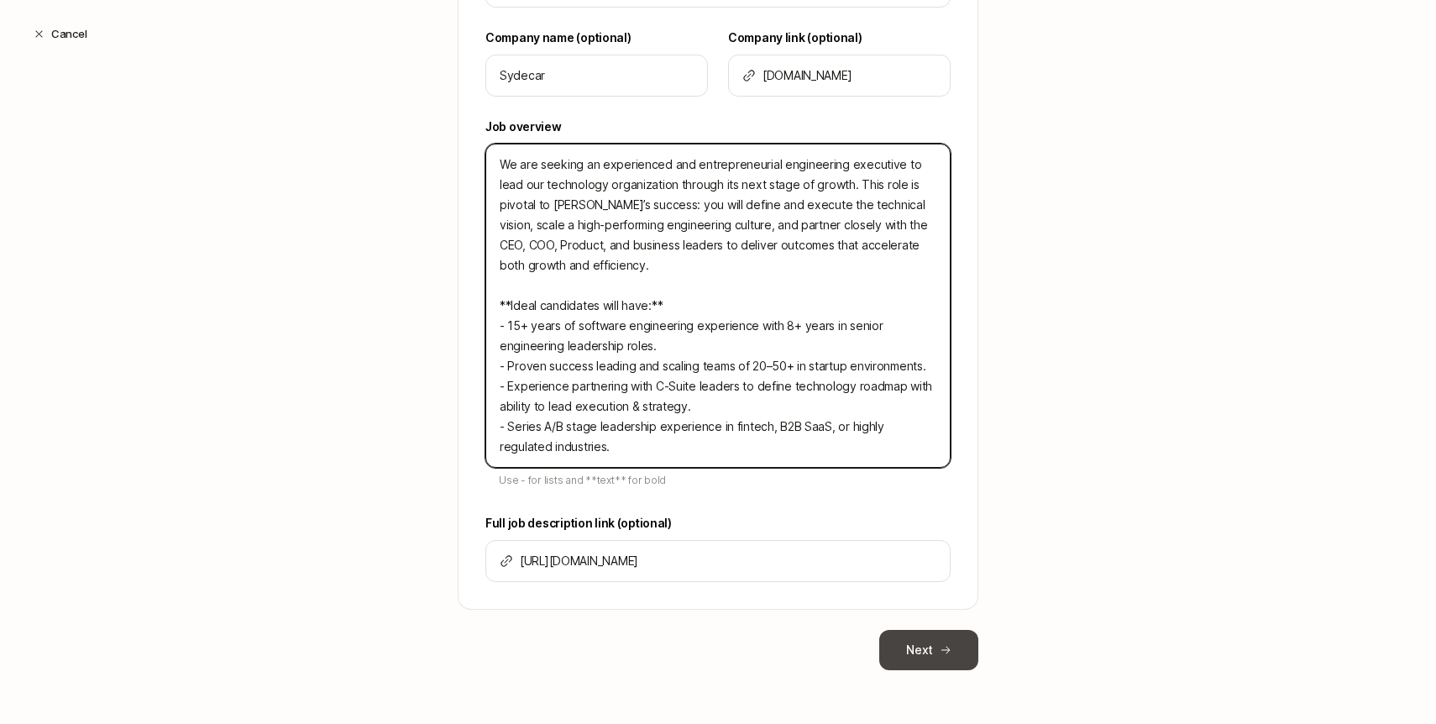
type textarea "We are seeking an experienced and entrepreneurial engineering executive to lead…"
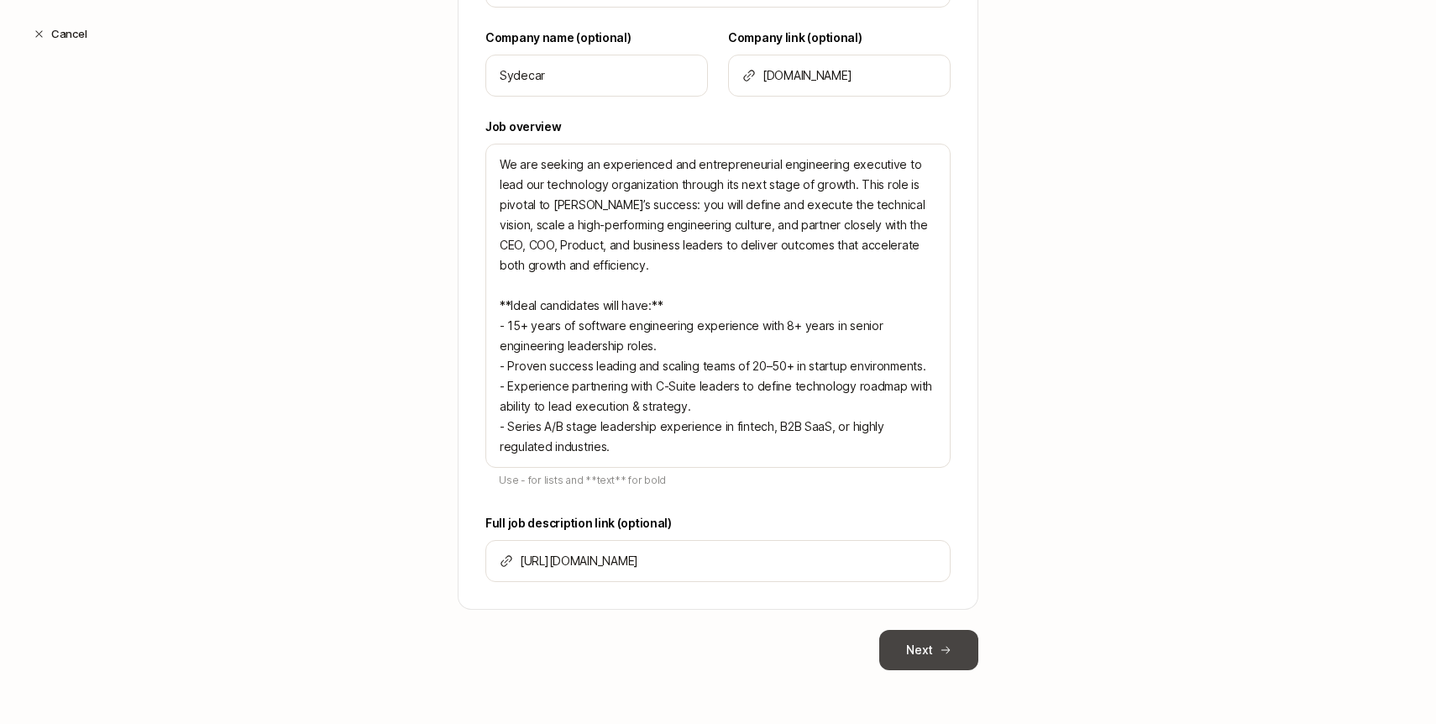
click at [914, 659] on button "Next" at bounding box center [928, 650] width 99 height 40
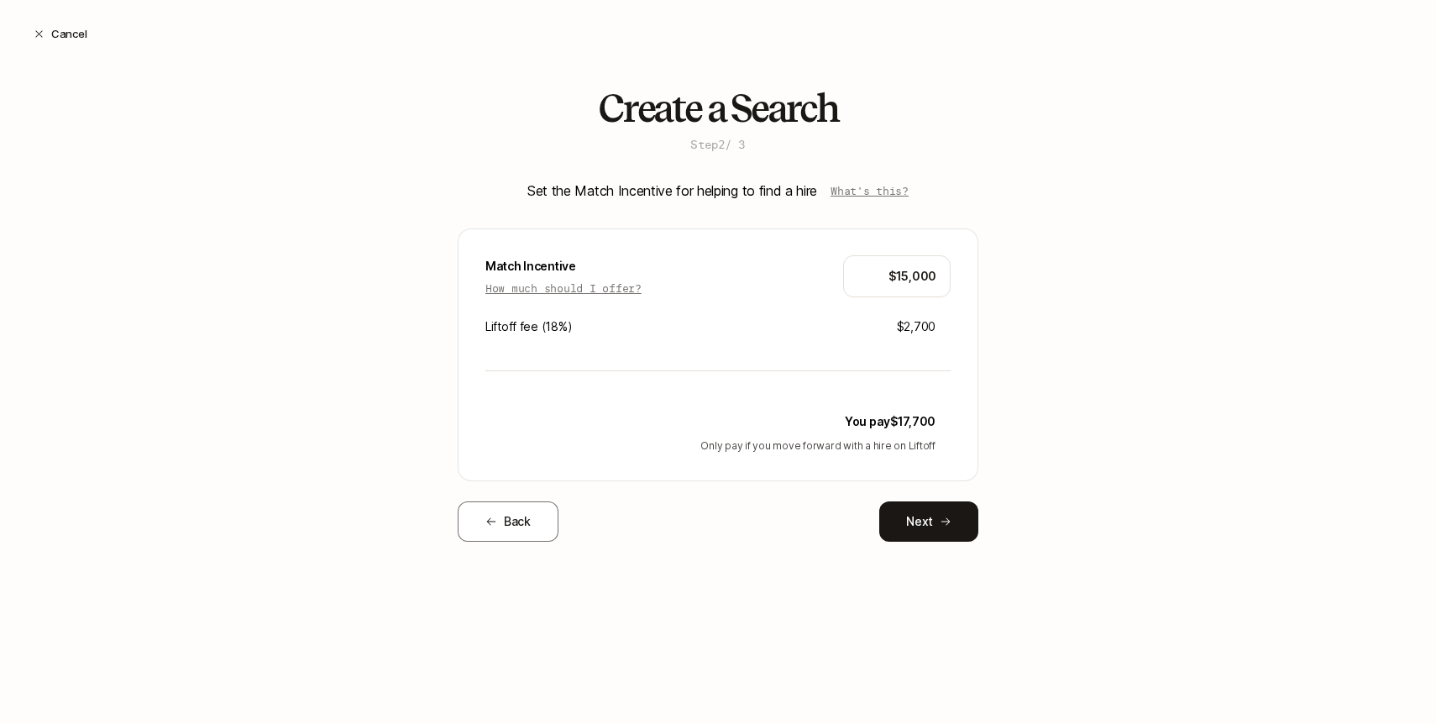
type input "$15,000"
click at [1045, 432] on div "Create a Search Step 2 / 3 Set the Match Incentive for helping to find a hire W…" at bounding box center [718, 341] width 1436 height 508
click at [937, 523] on button "Next" at bounding box center [928, 521] width 99 height 40
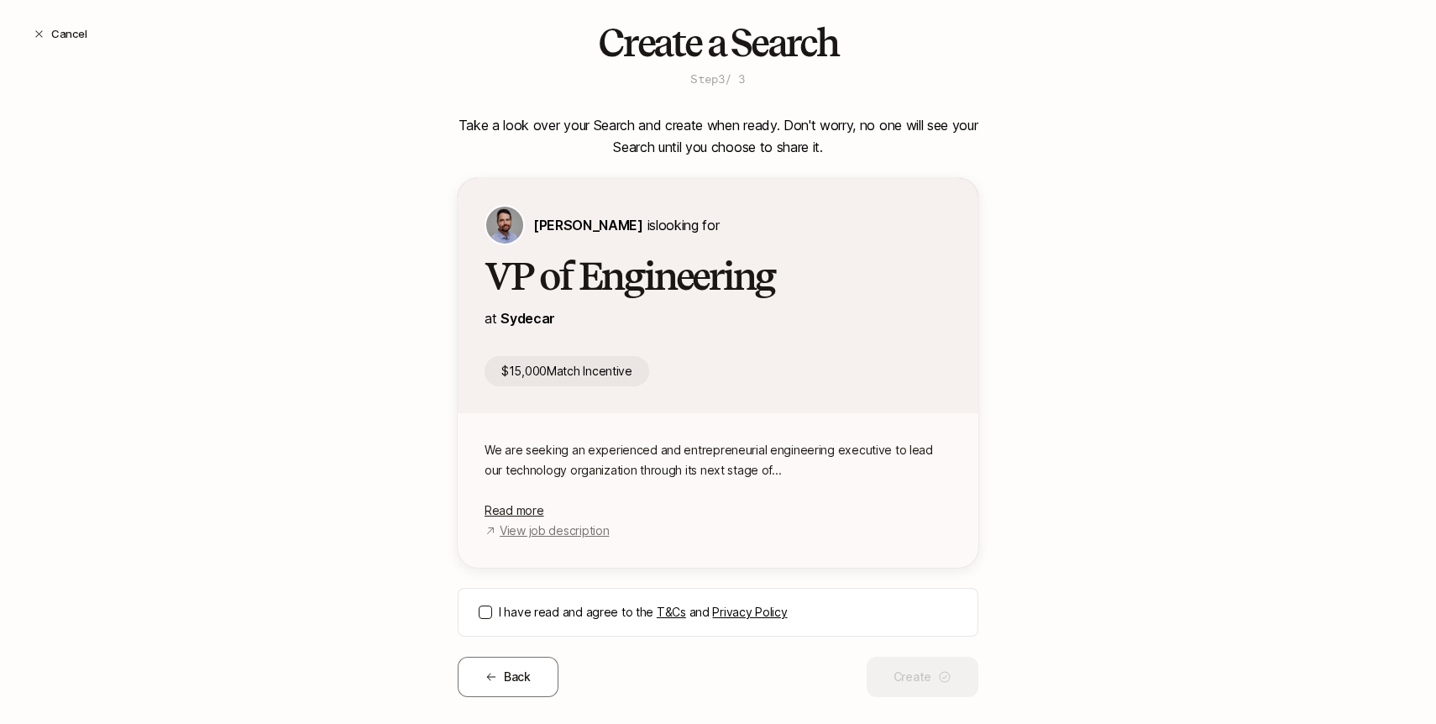
scroll to position [92, 0]
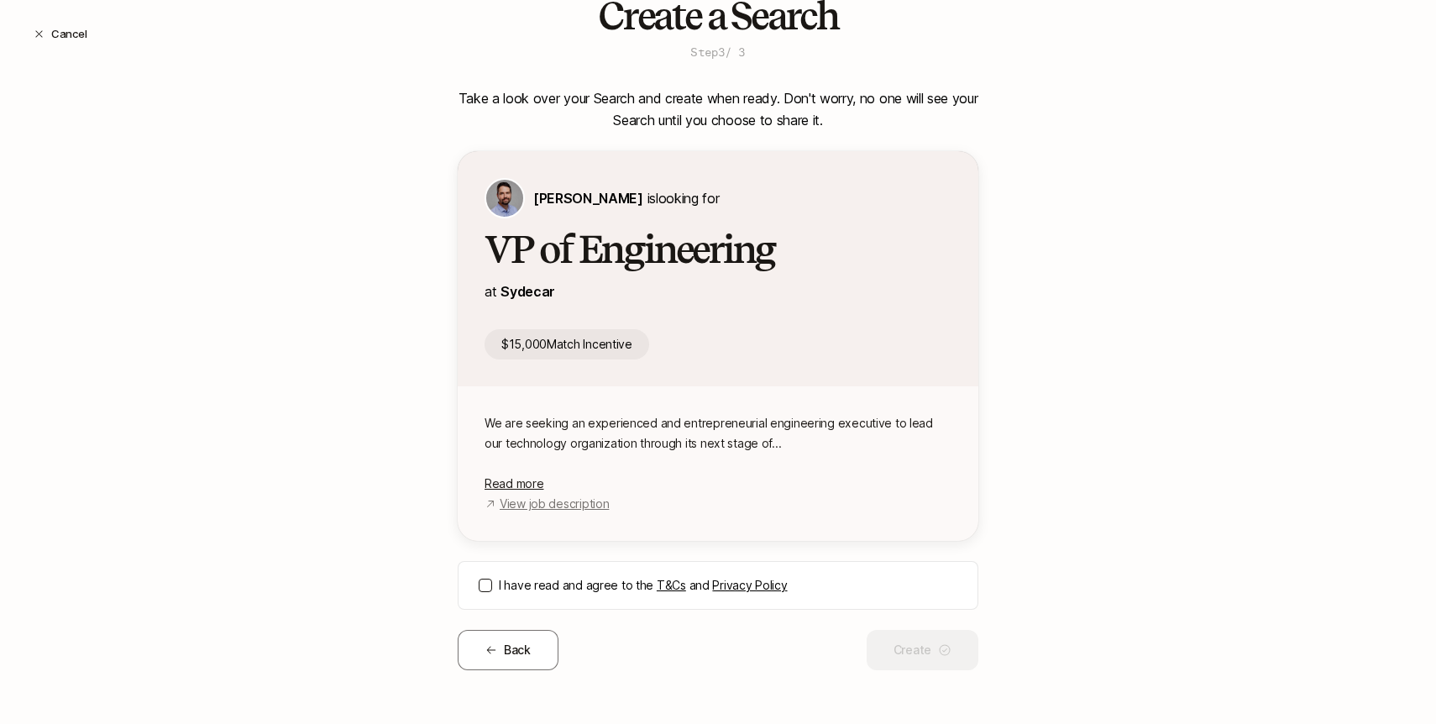
click at [491, 581] on button "I have read and agree to the T&Cs and Privacy Policy" at bounding box center [485, 585] width 13 height 13
click at [661, 588] on link "T&Cs" at bounding box center [671, 585] width 29 height 14
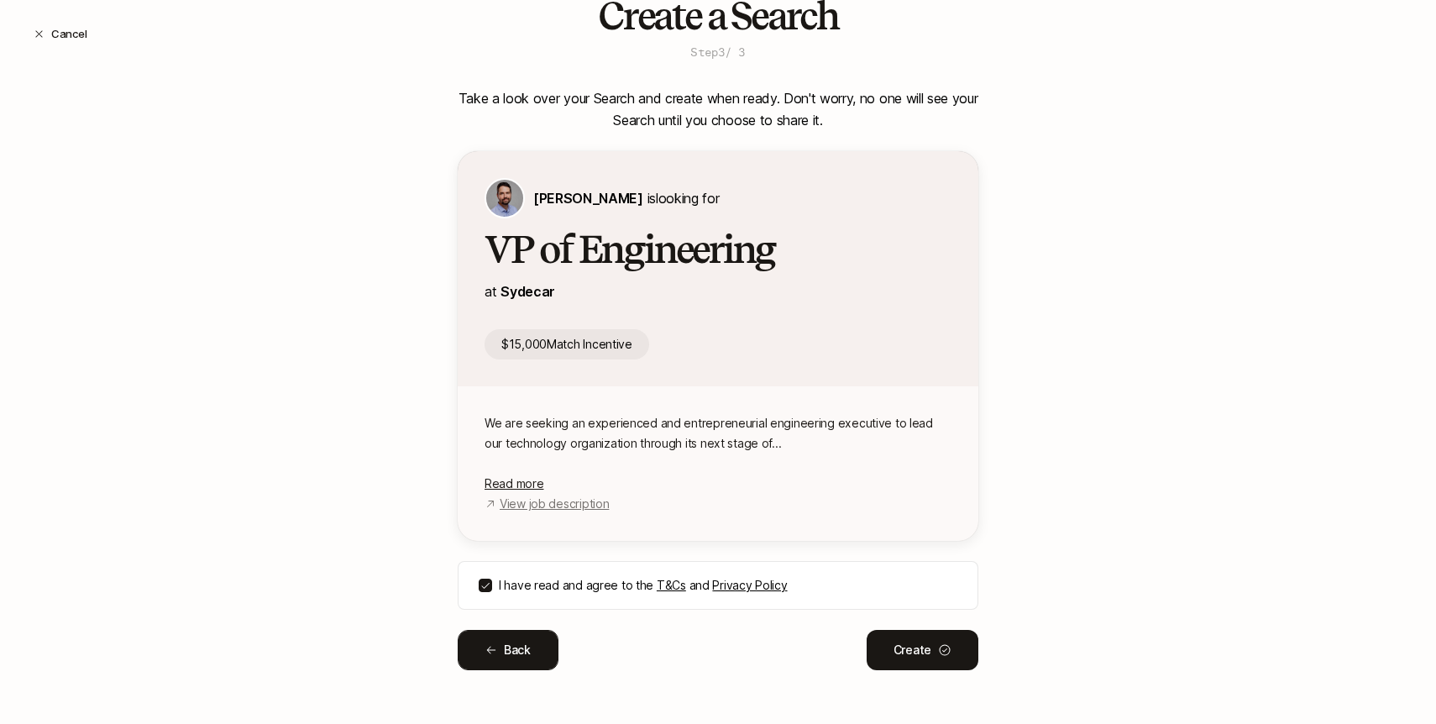
click at [533, 643] on button "Back" at bounding box center [508, 650] width 101 height 40
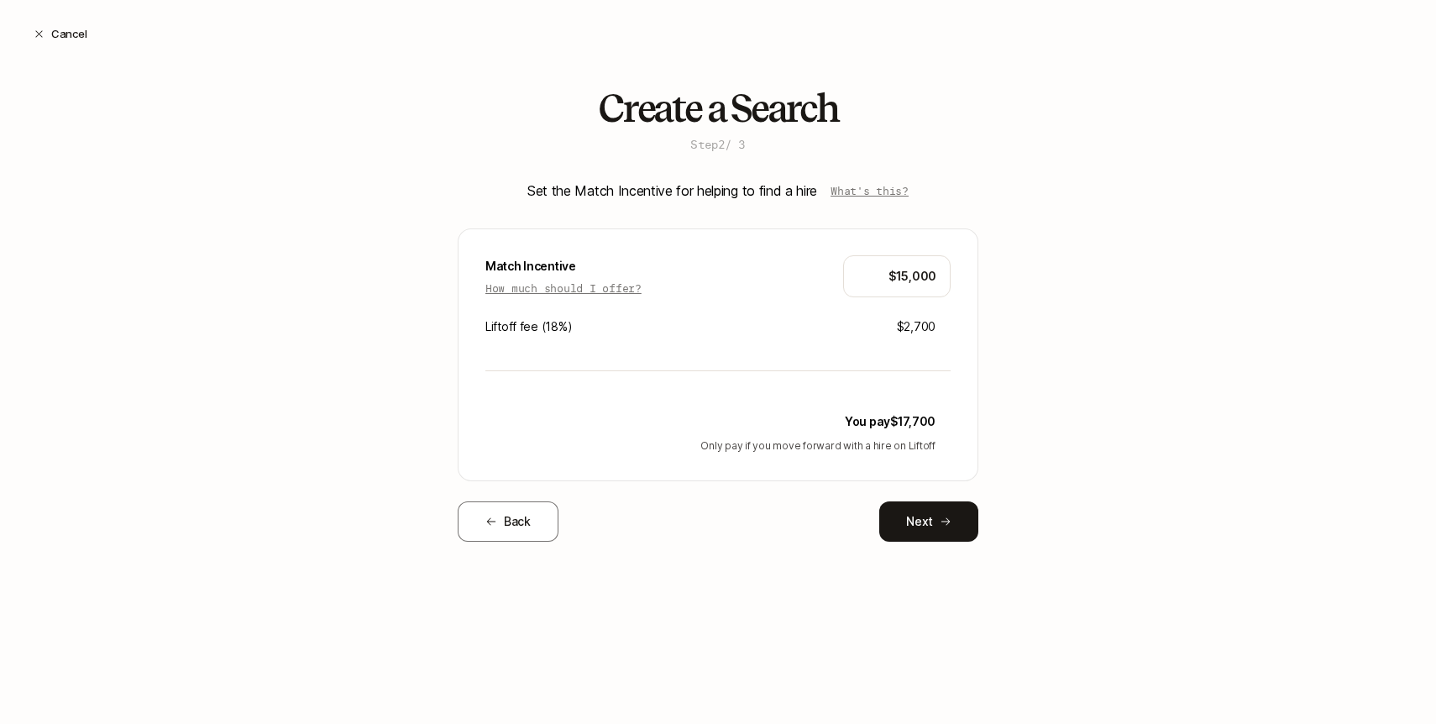
scroll to position [0, 0]
click at [907, 278] on input "$15,000" at bounding box center [897, 276] width 79 height 20
type input "$10,000"
click at [1062, 360] on div "Create a Search Step 2 / 3 Set the Match Incentive for helping to find a hire W…" at bounding box center [718, 341] width 1436 height 508
click at [941, 517] on icon at bounding box center [946, 522] width 12 height 12
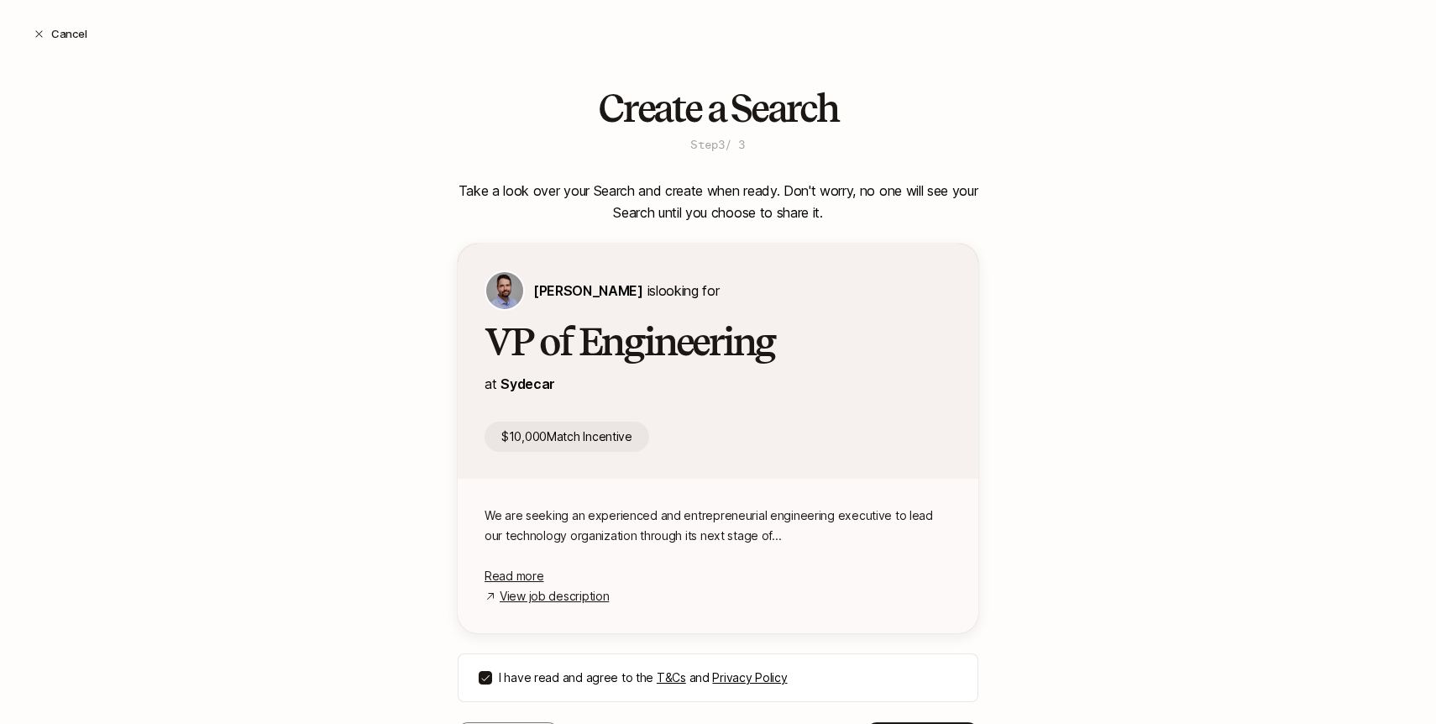
scroll to position [92, 0]
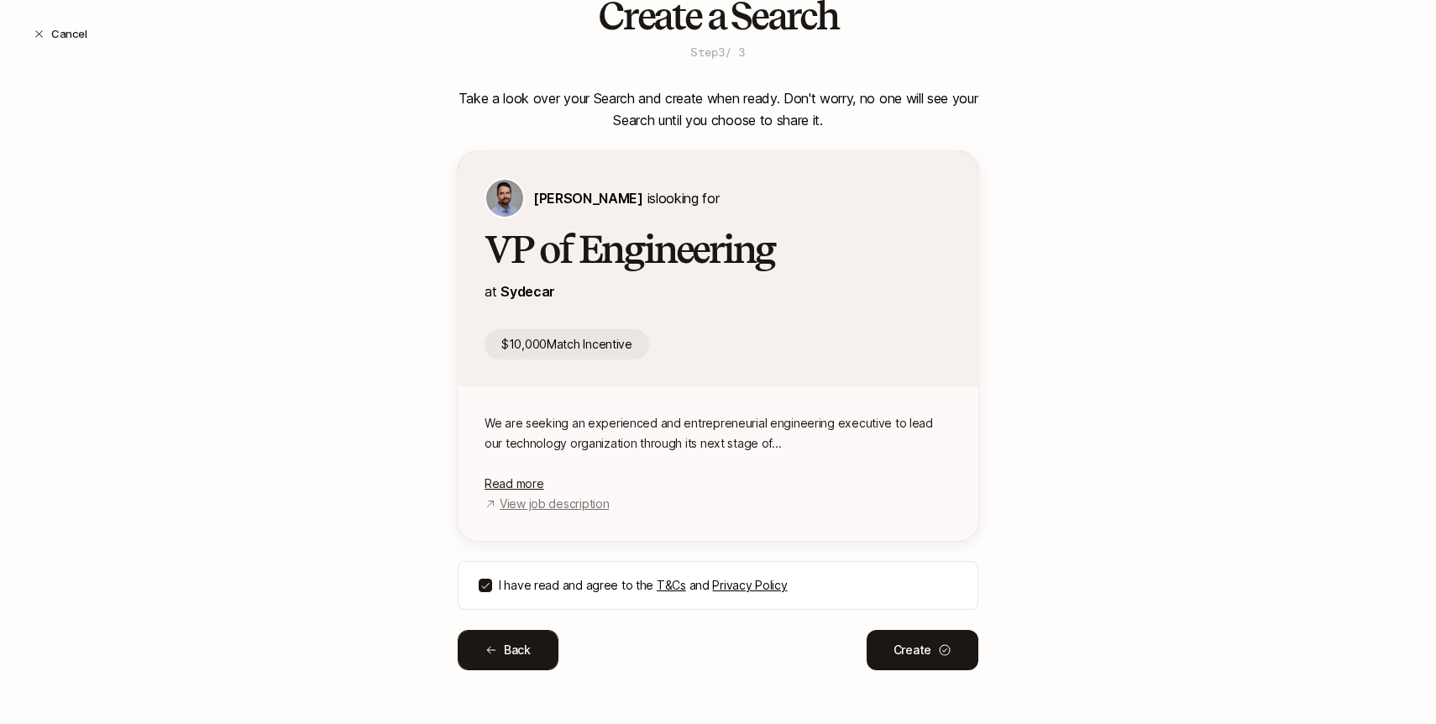
click at [512, 646] on button "Back" at bounding box center [508, 650] width 101 height 40
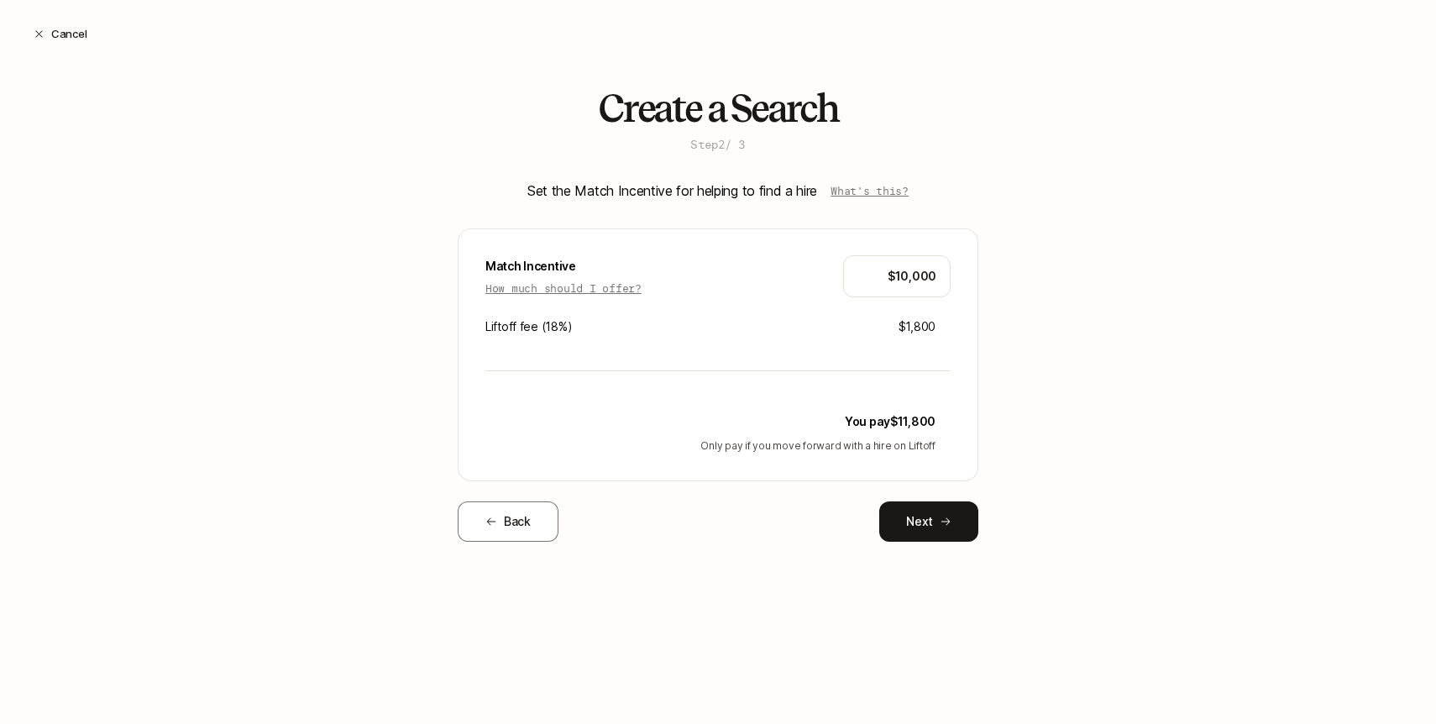
scroll to position [0, 0]
click at [578, 288] on p "How much should I offer?" at bounding box center [563, 288] width 156 height 17
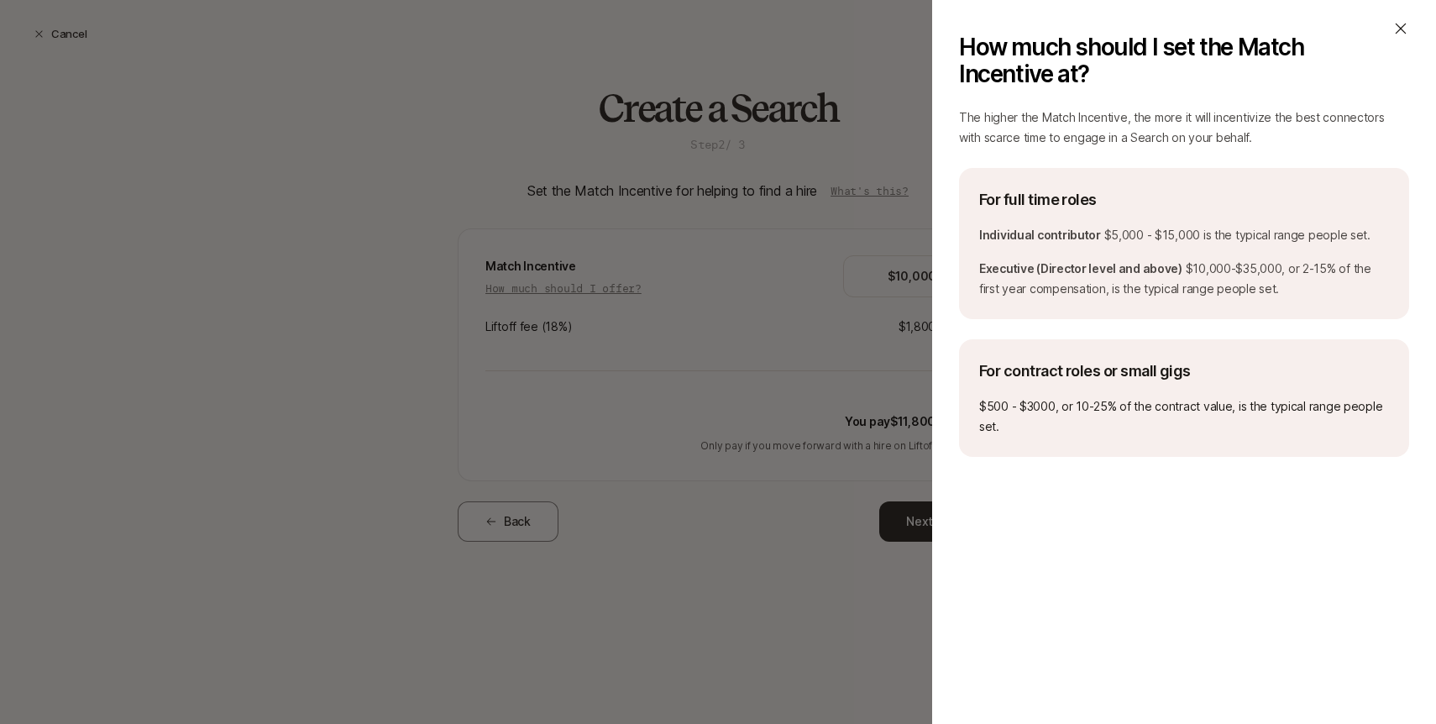
click at [1404, 29] on icon at bounding box center [1401, 28] width 17 height 17
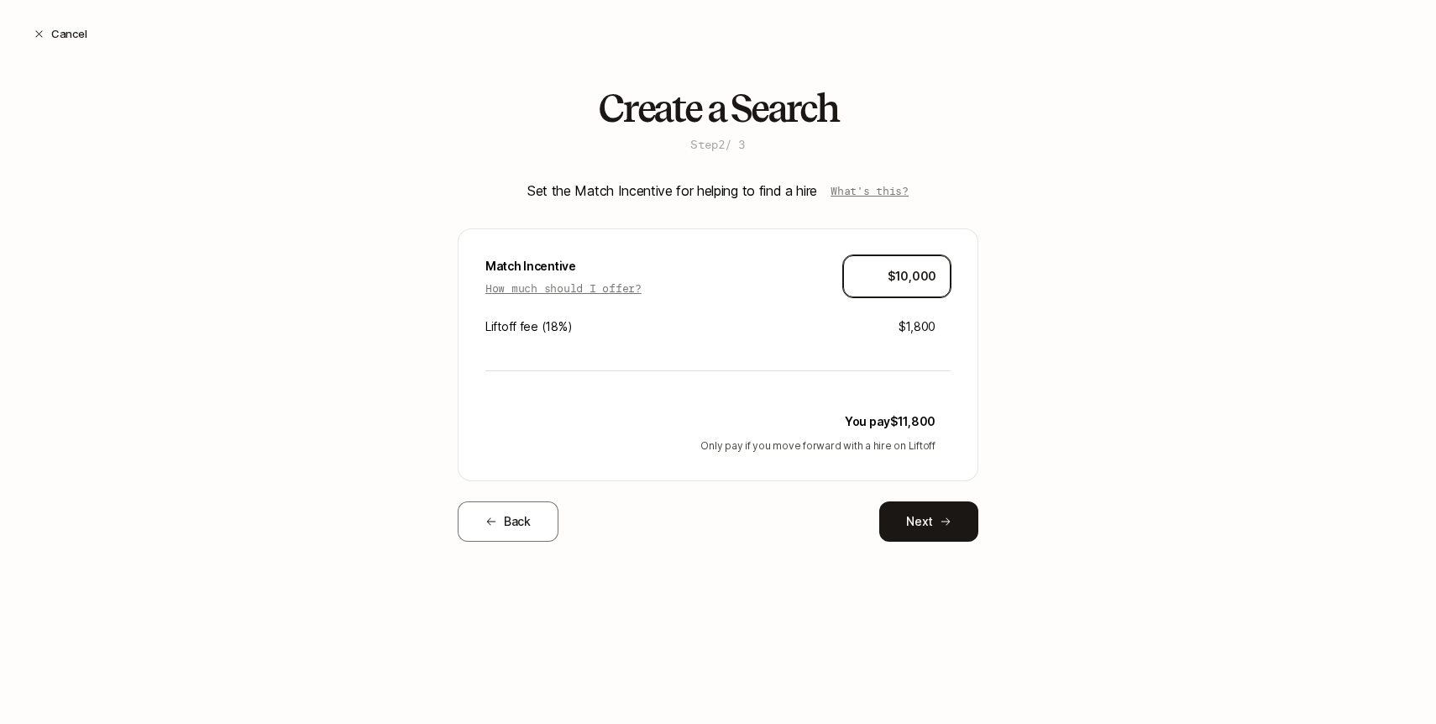
click at [910, 274] on input "$10,000" at bounding box center [897, 276] width 79 height 20
type input "$12,500"
click at [1068, 416] on div "Create a Search Step 2 / 3 Set the Match Incentive for helping to find a hire W…" at bounding box center [718, 341] width 1436 height 508
click at [925, 524] on button "Next" at bounding box center [928, 521] width 99 height 40
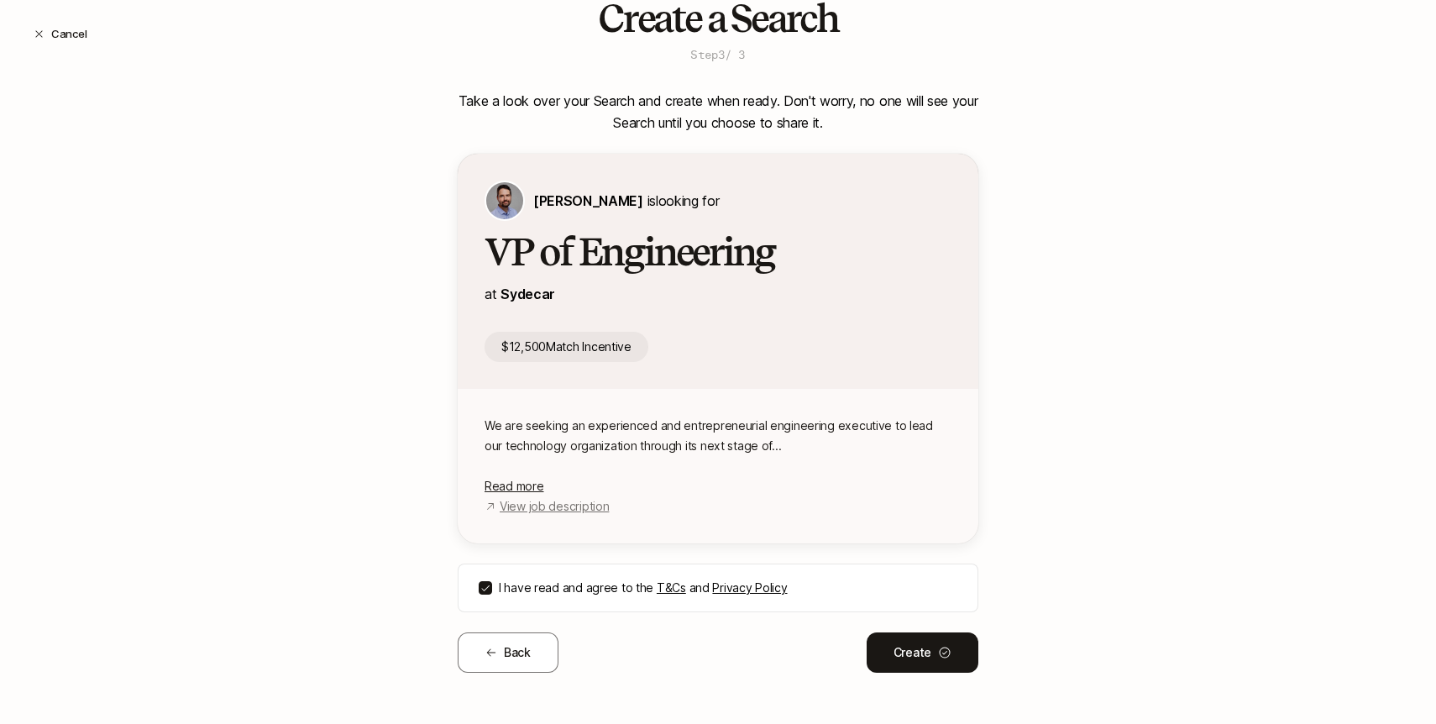
scroll to position [92, 0]
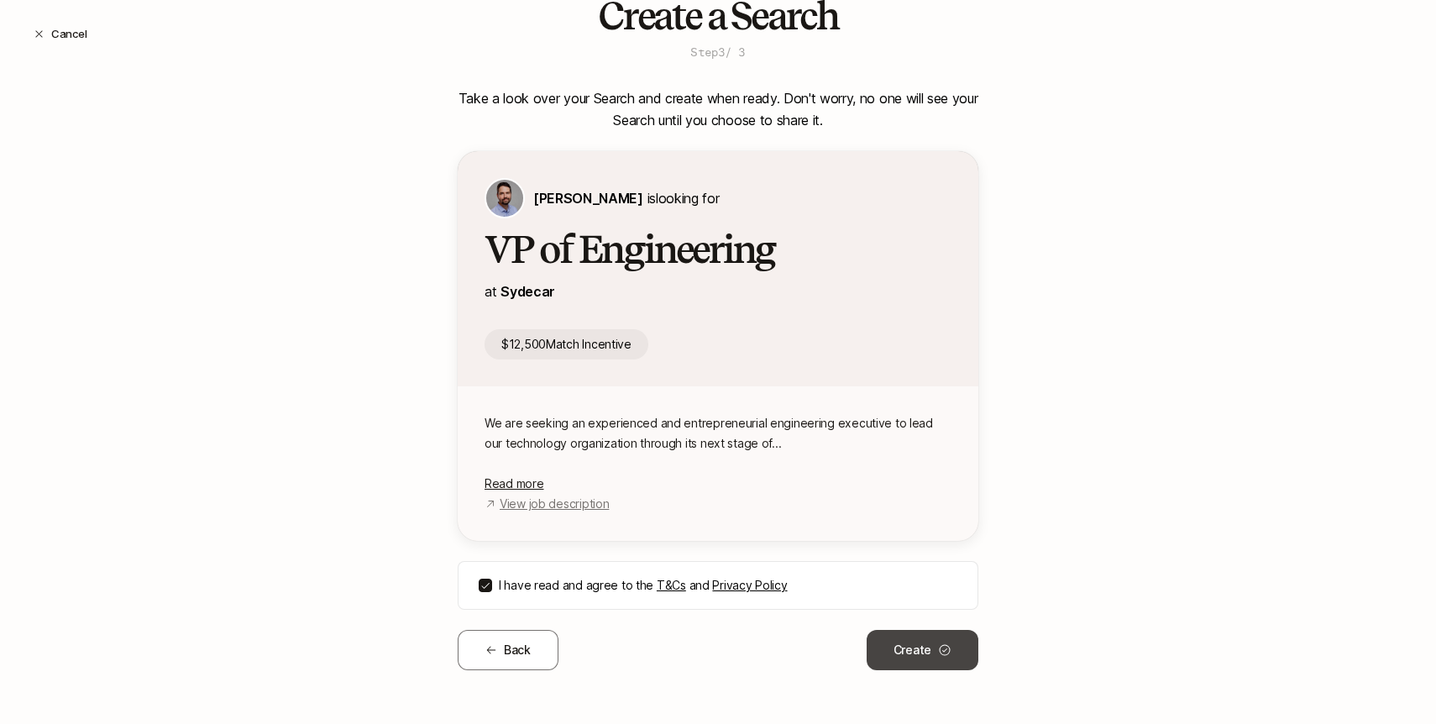
click at [927, 649] on button "Create" at bounding box center [923, 650] width 112 height 40
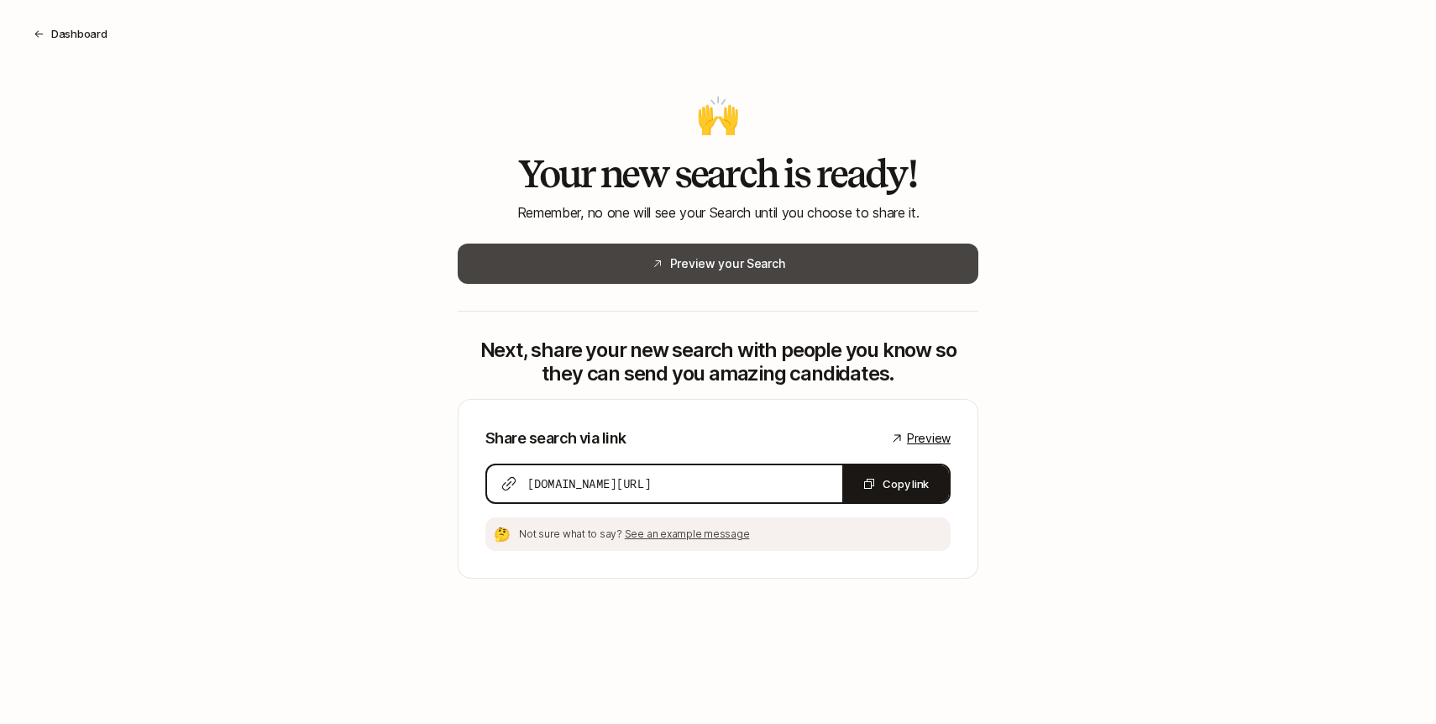
click at [691, 264] on button "Preview your Search" at bounding box center [718, 264] width 521 height 40
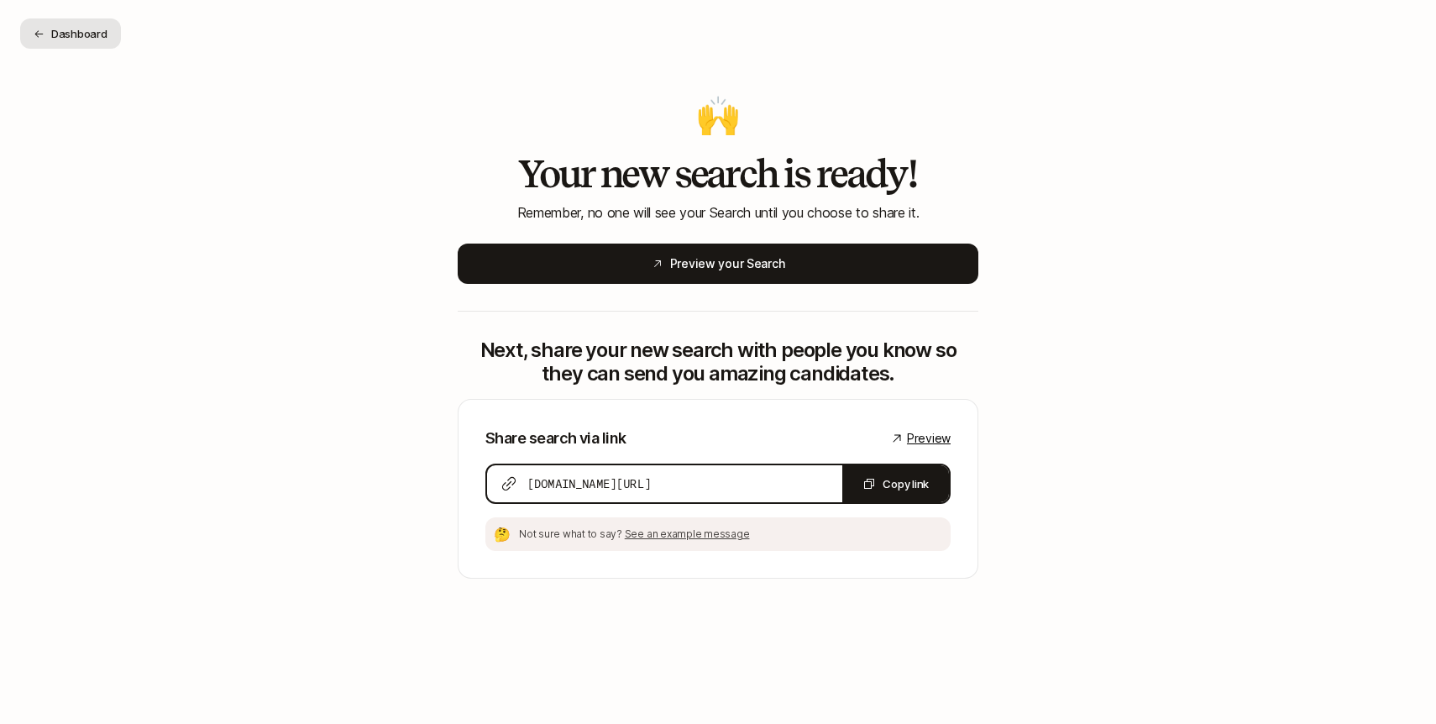
click at [67, 34] on button "Dashboard" at bounding box center [70, 33] width 101 height 30
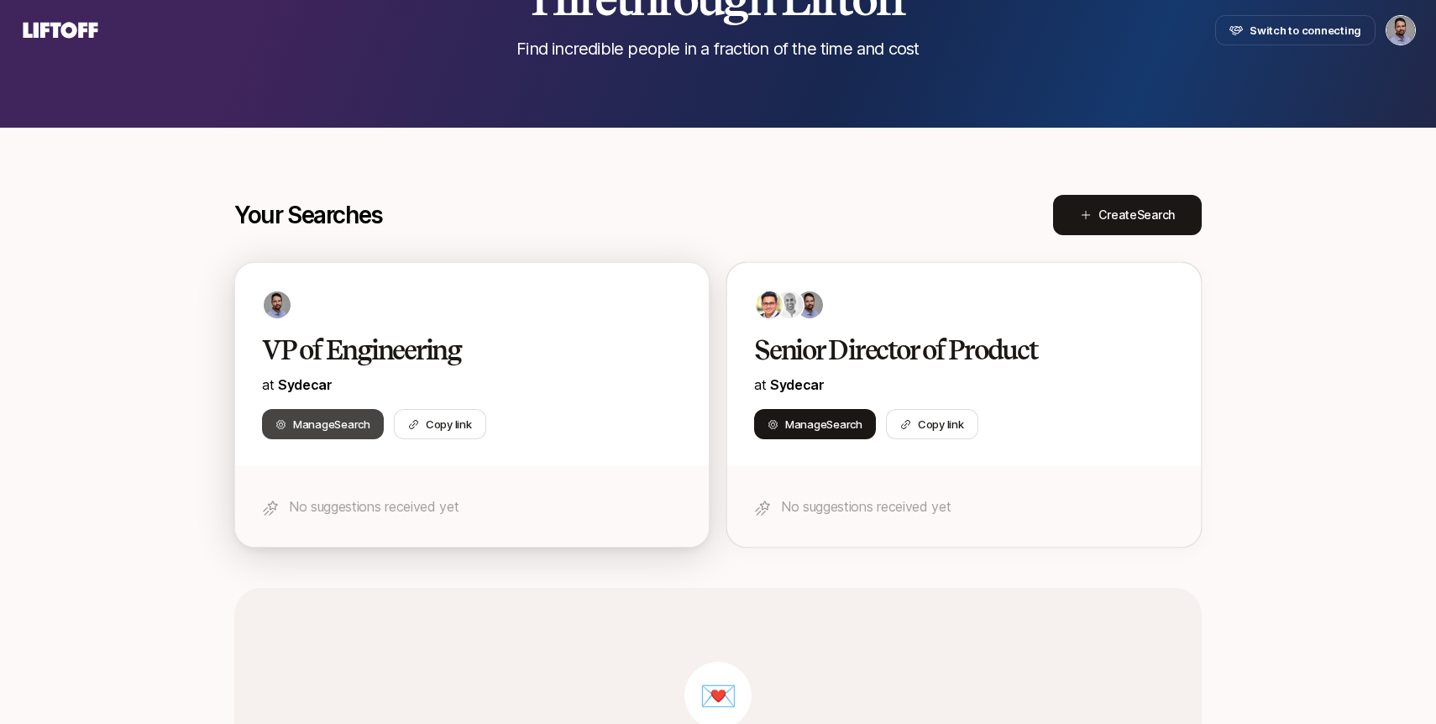
click at [306, 431] on span "Manage Search" at bounding box center [331, 424] width 77 height 17
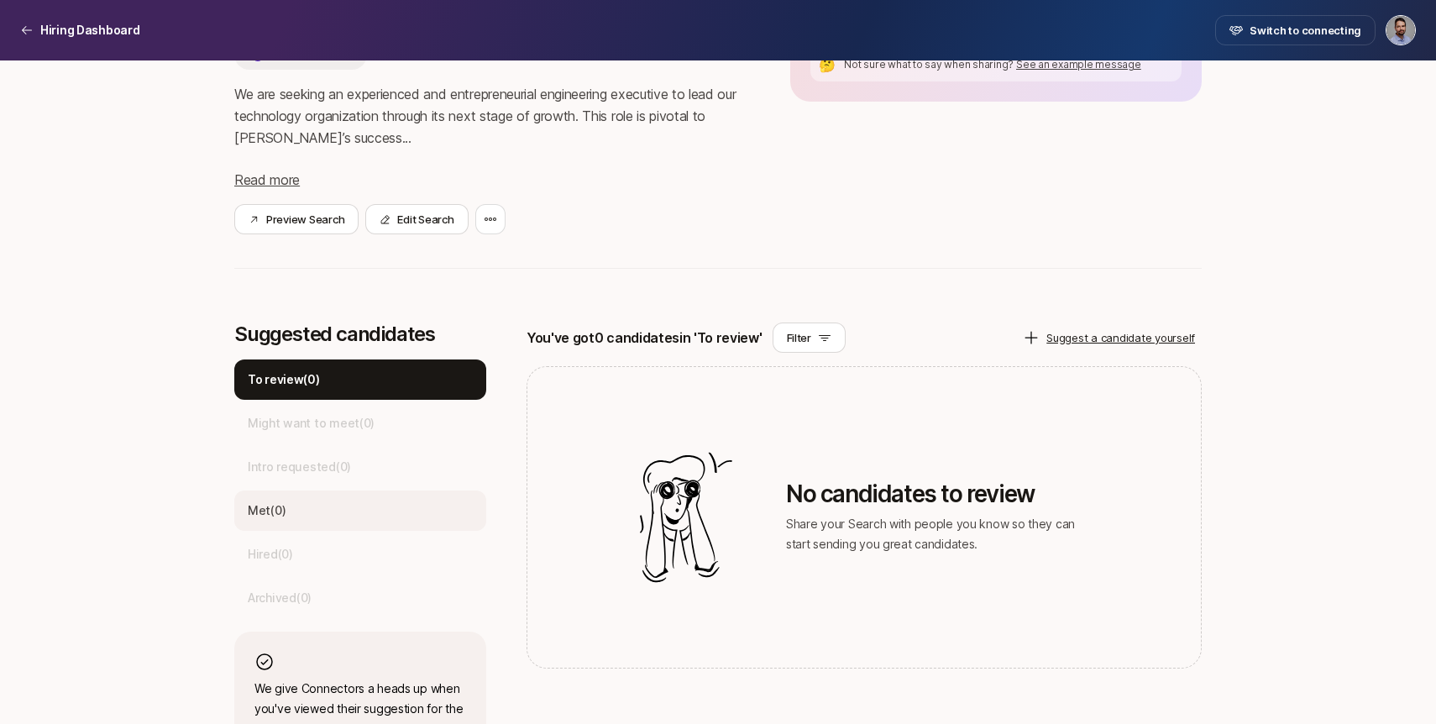
scroll to position [229, 0]
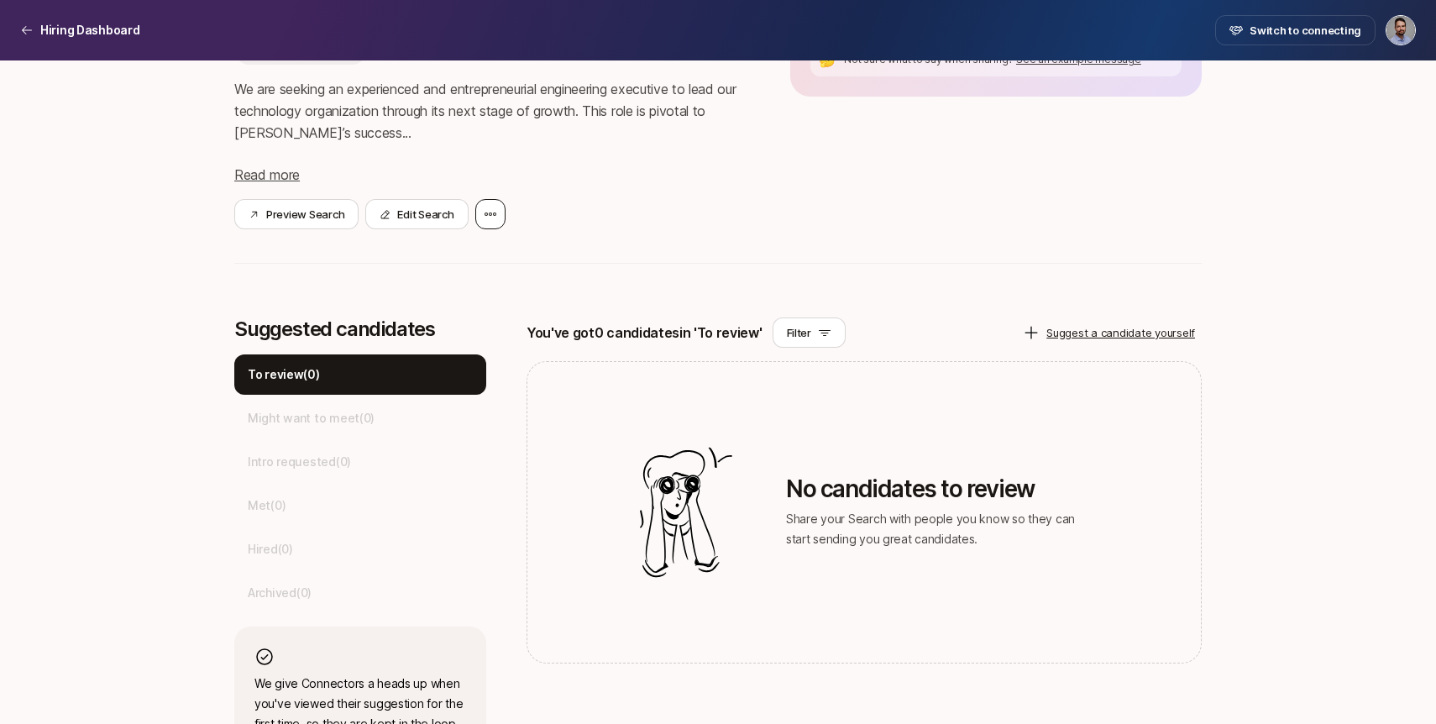
click at [498, 208] on div at bounding box center [490, 214] width 30 height 30
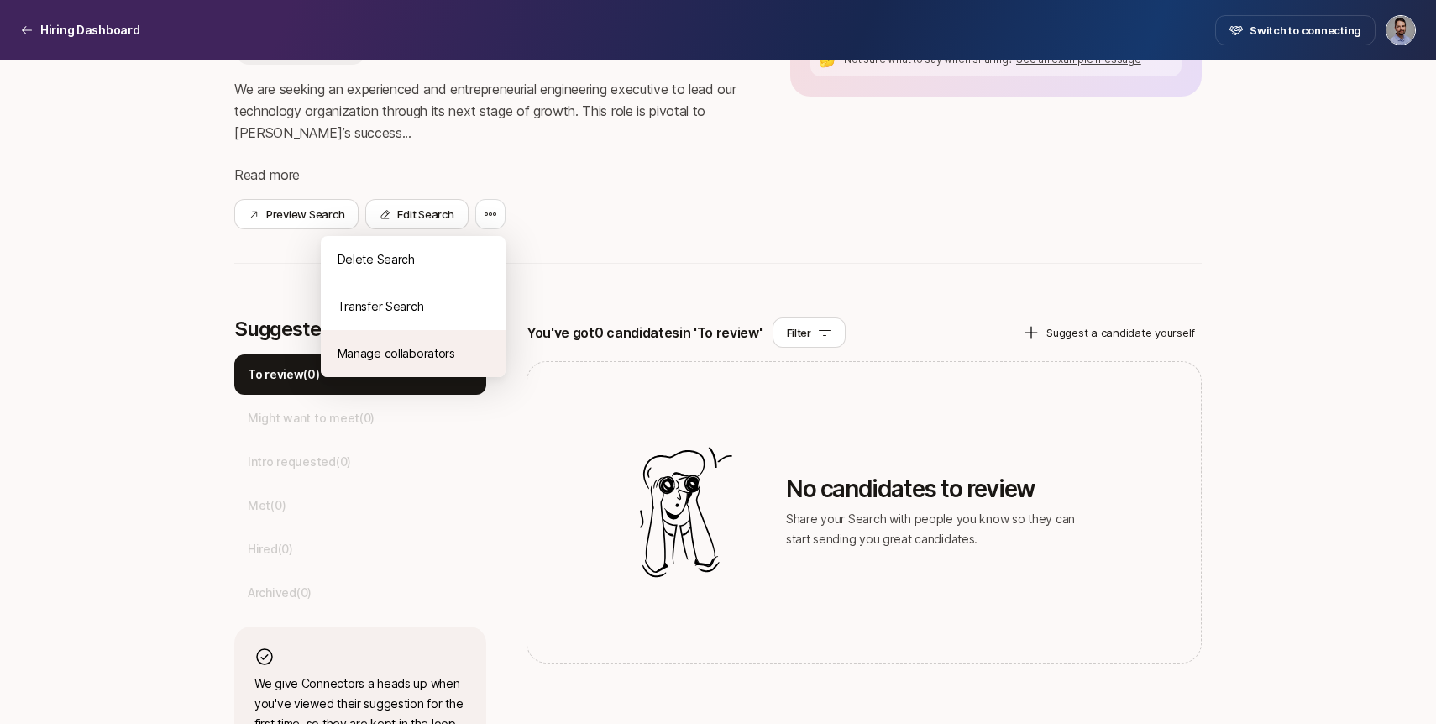
click at [408, 355] on div "Manage collaborators" at bounding box center [413, 353] width 185 height 47
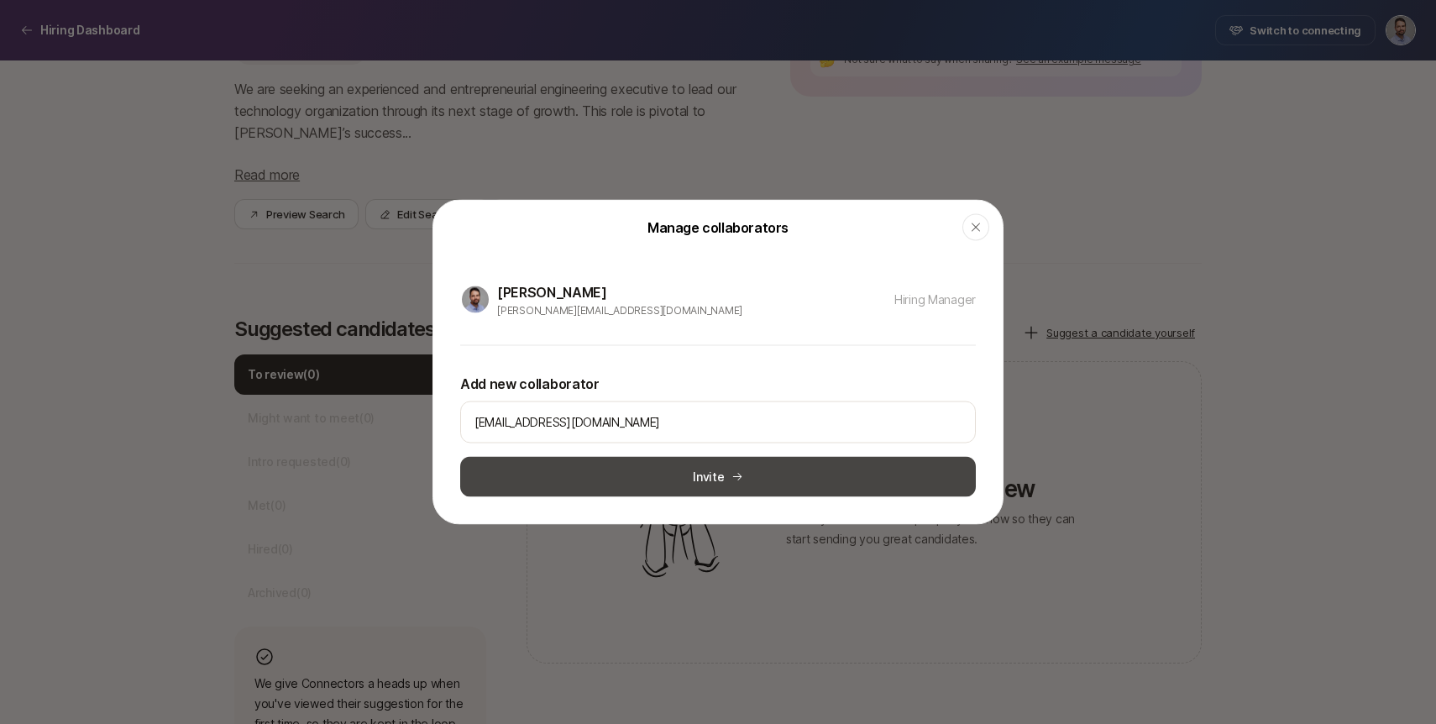
click at [696, 480] on button "Invite" at bounding box center [718, 477] width 516 height 40
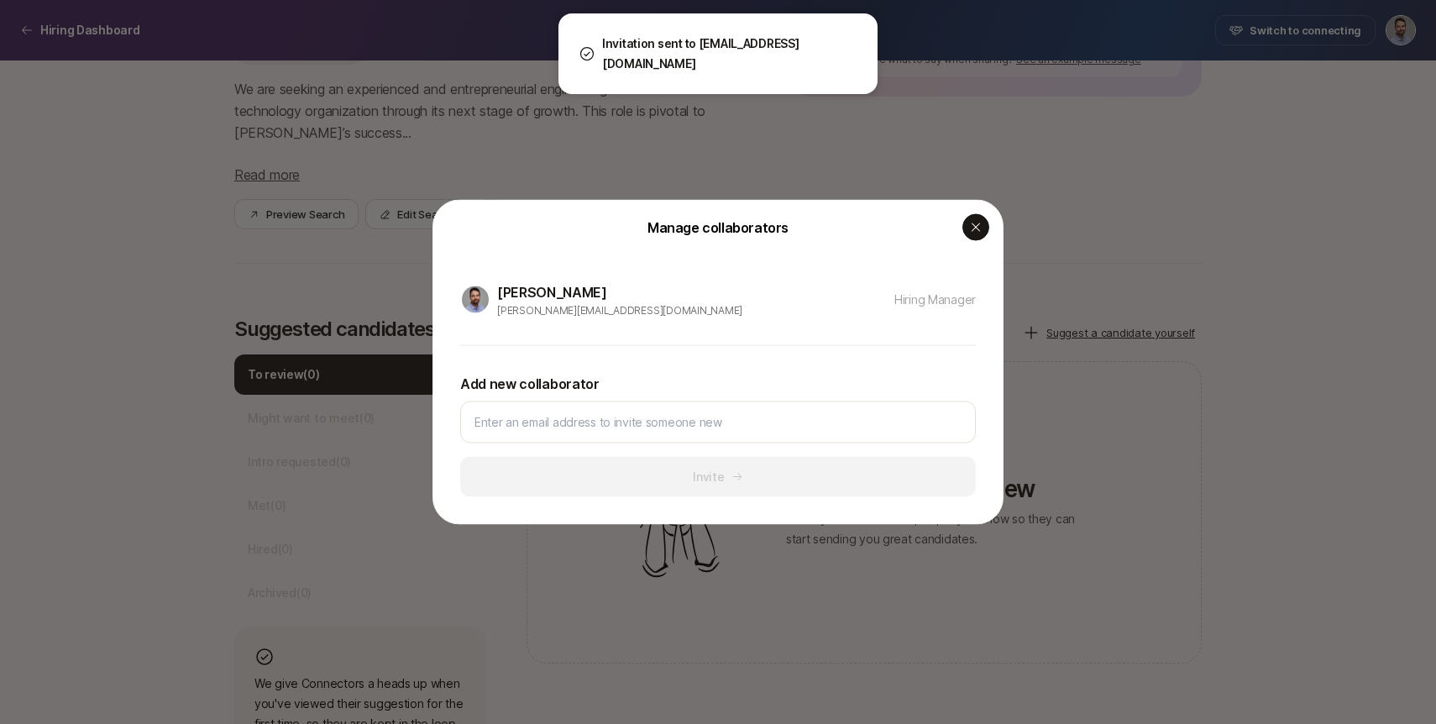
click at [969, 232] on icon "button" at bounding box center [975, 227] width 13 height 13
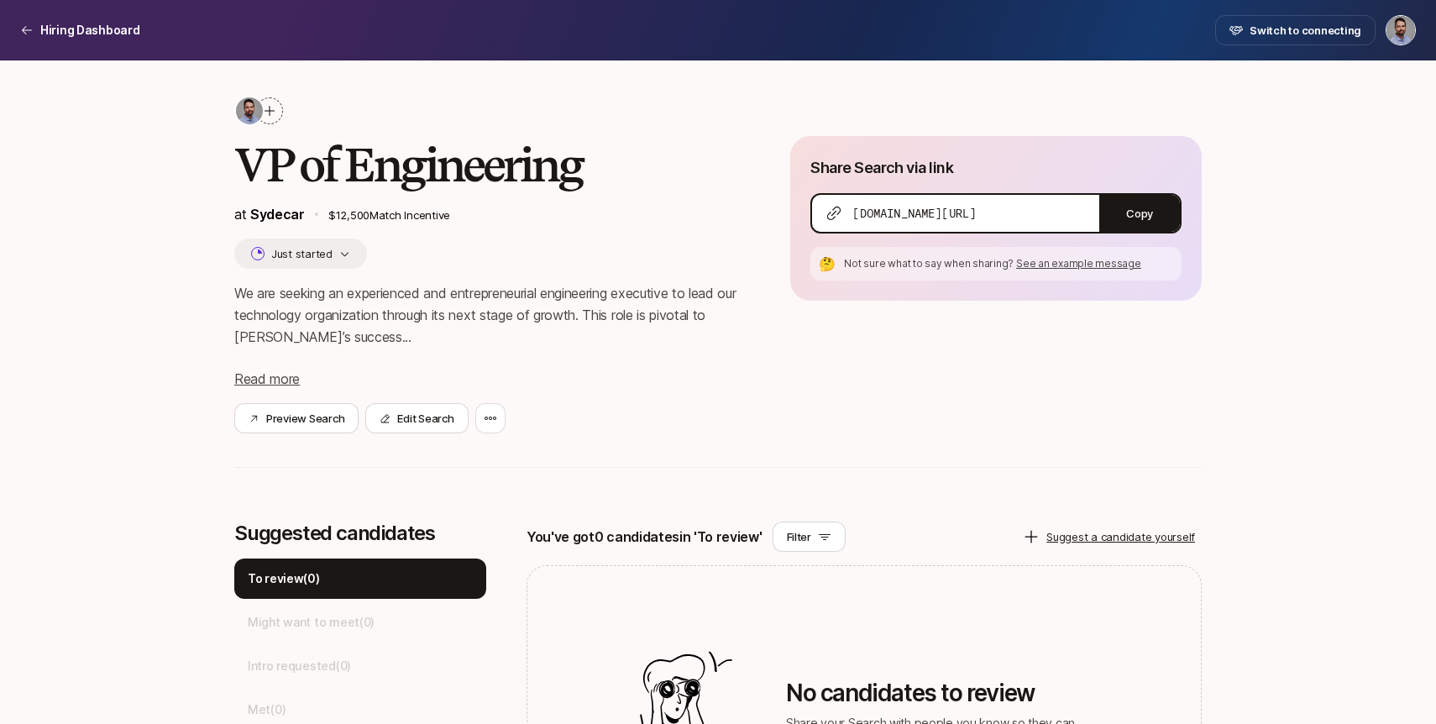
scroll to position [0, 0]
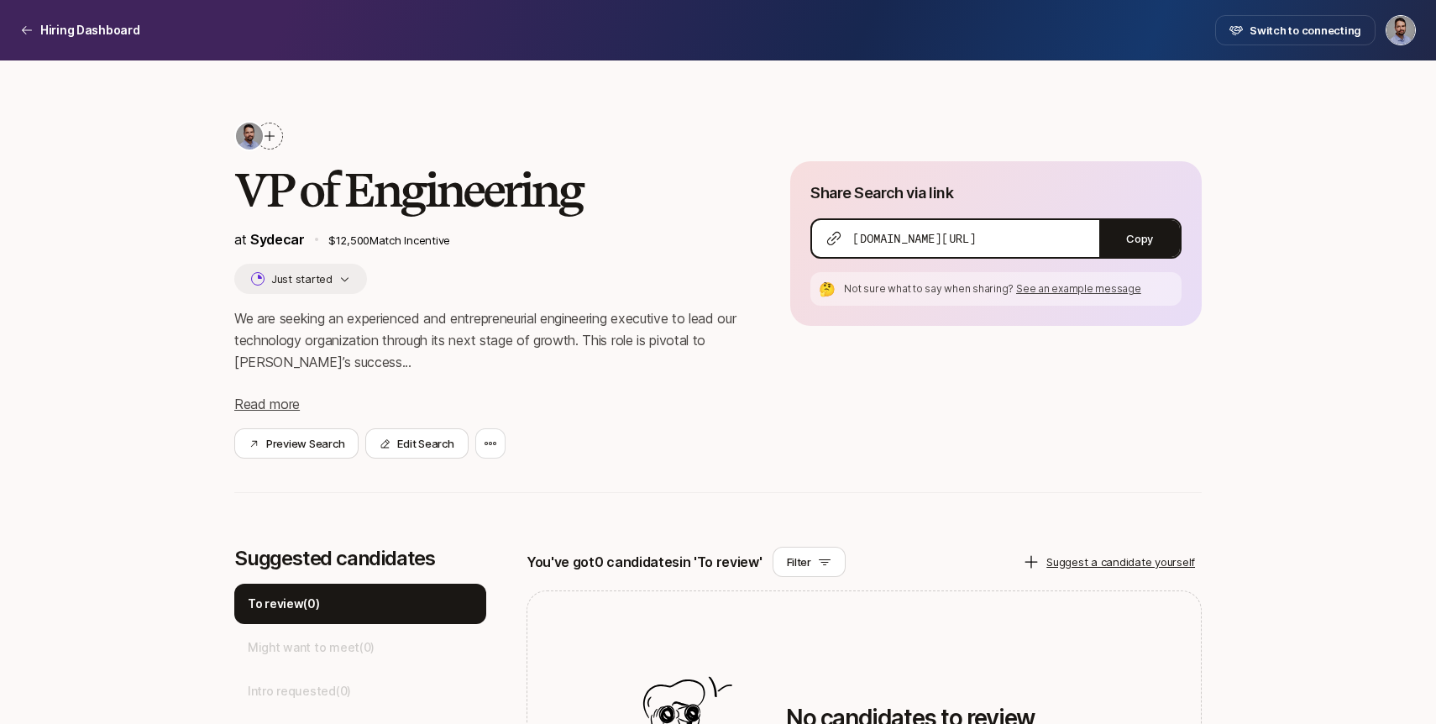
click at [276, 135] on icon at bounding box center [269, 135] width 13 height 13
click at [522, 213] on h2 "VP of Engineering" at bounding box center [485, 190] width 502 height 50
click at [65, 21] on p "Hiring Dashboard" at bounding box center [90, 30] width 100 height 20
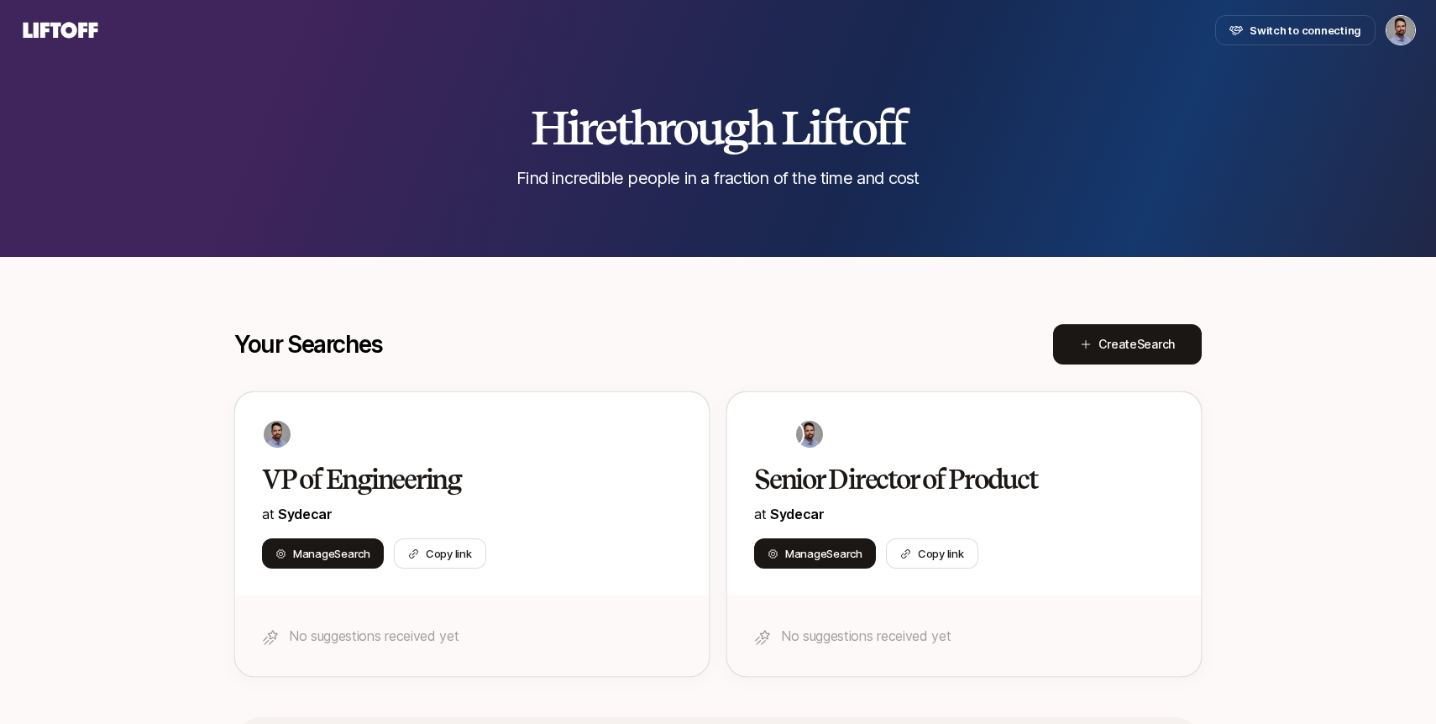
scroll to position [129, 0]
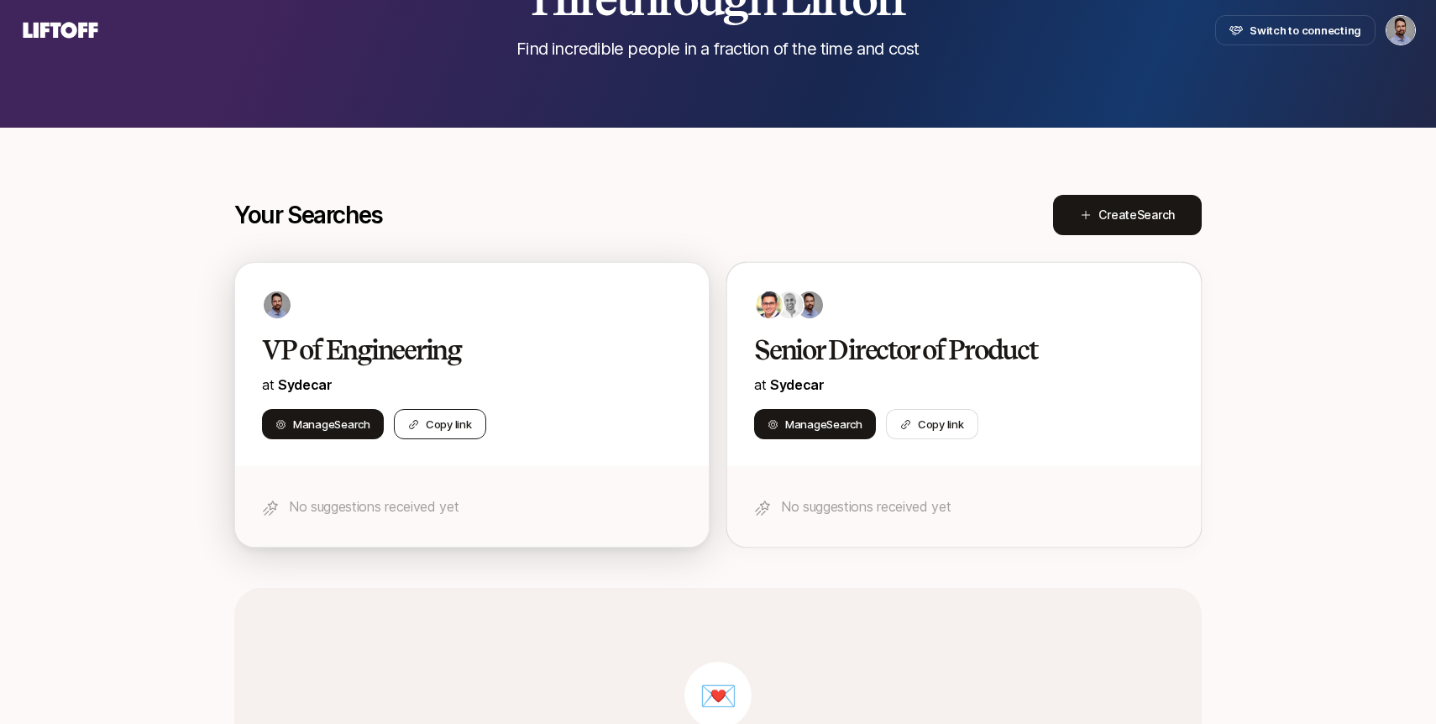
click at [440, 426] on button "Copy link" at bounding box center [440, 424] width 92 height 30
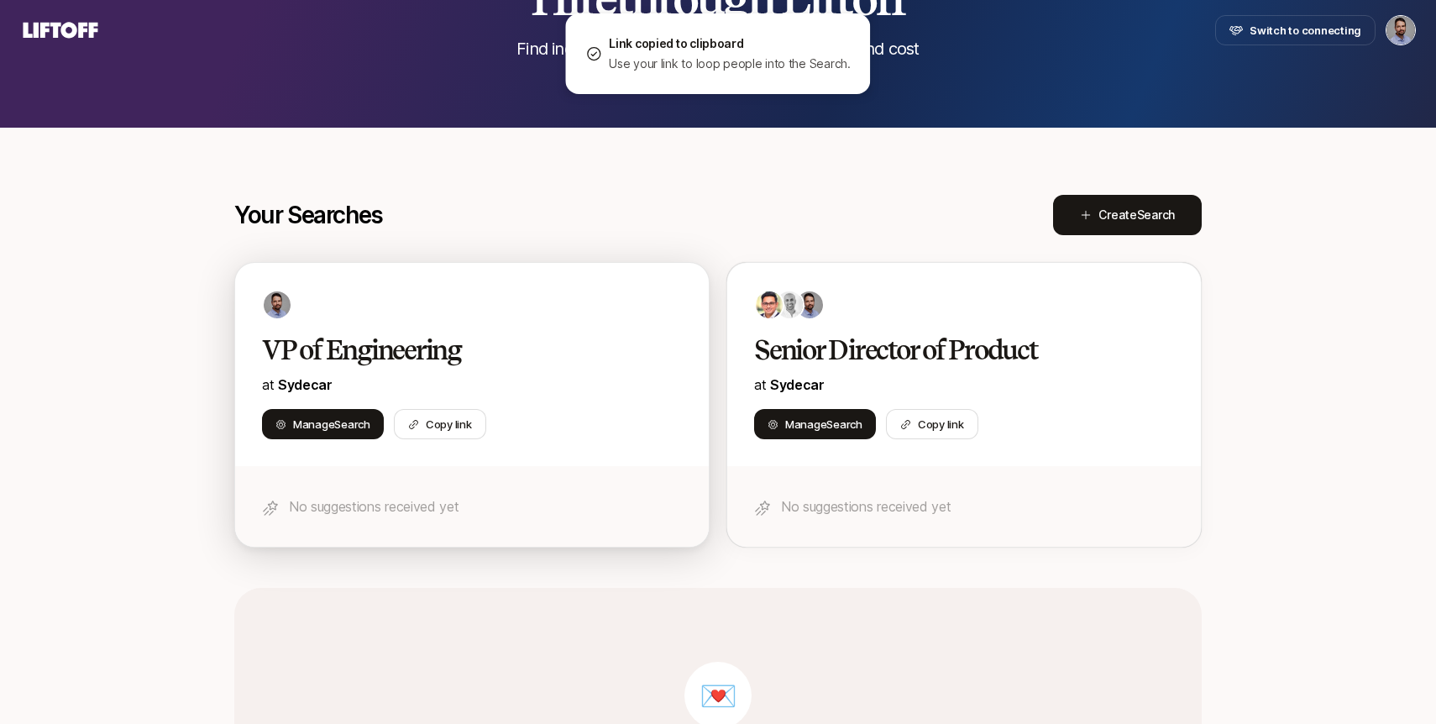
click at [542, 327] on div "VP of Engineering at Sydecar Manage Search Copy link" at bounding box center [472, 364] width 474 height 203
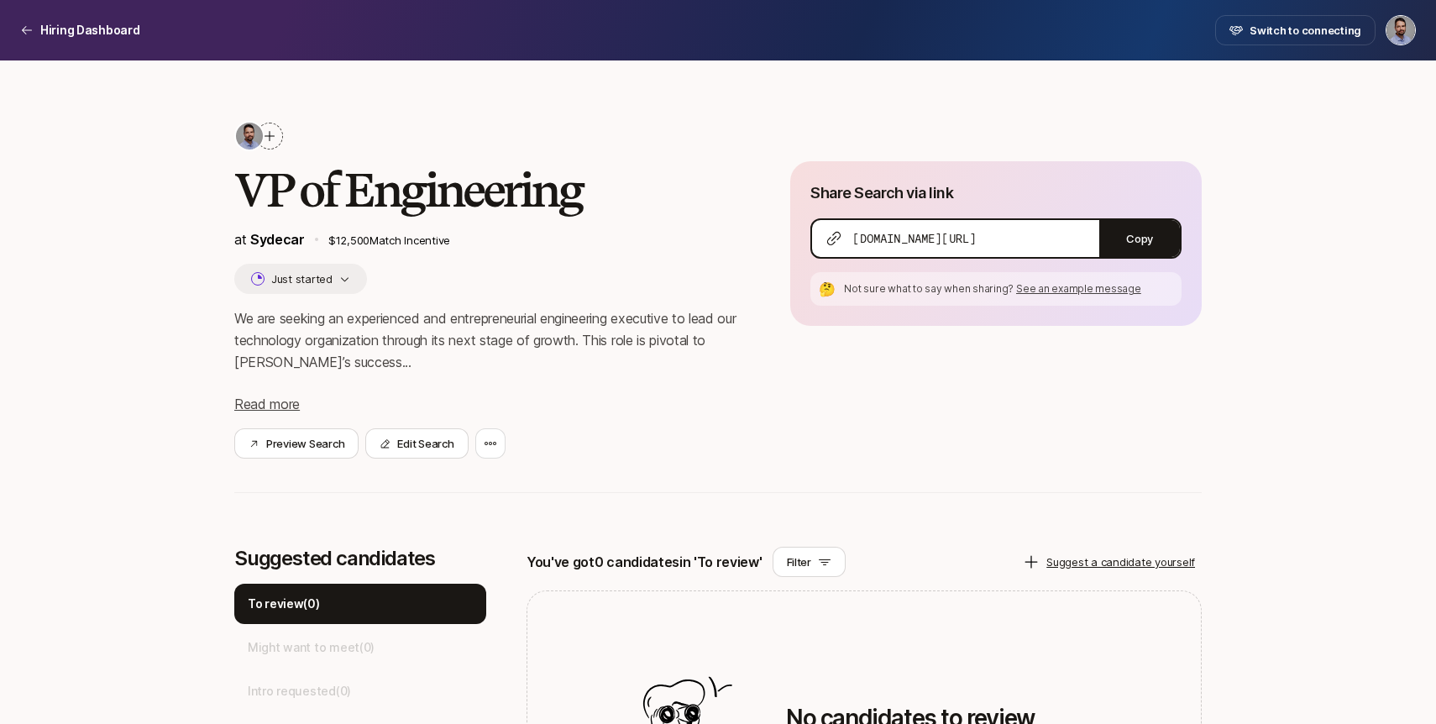
scroll to position [13, 0]
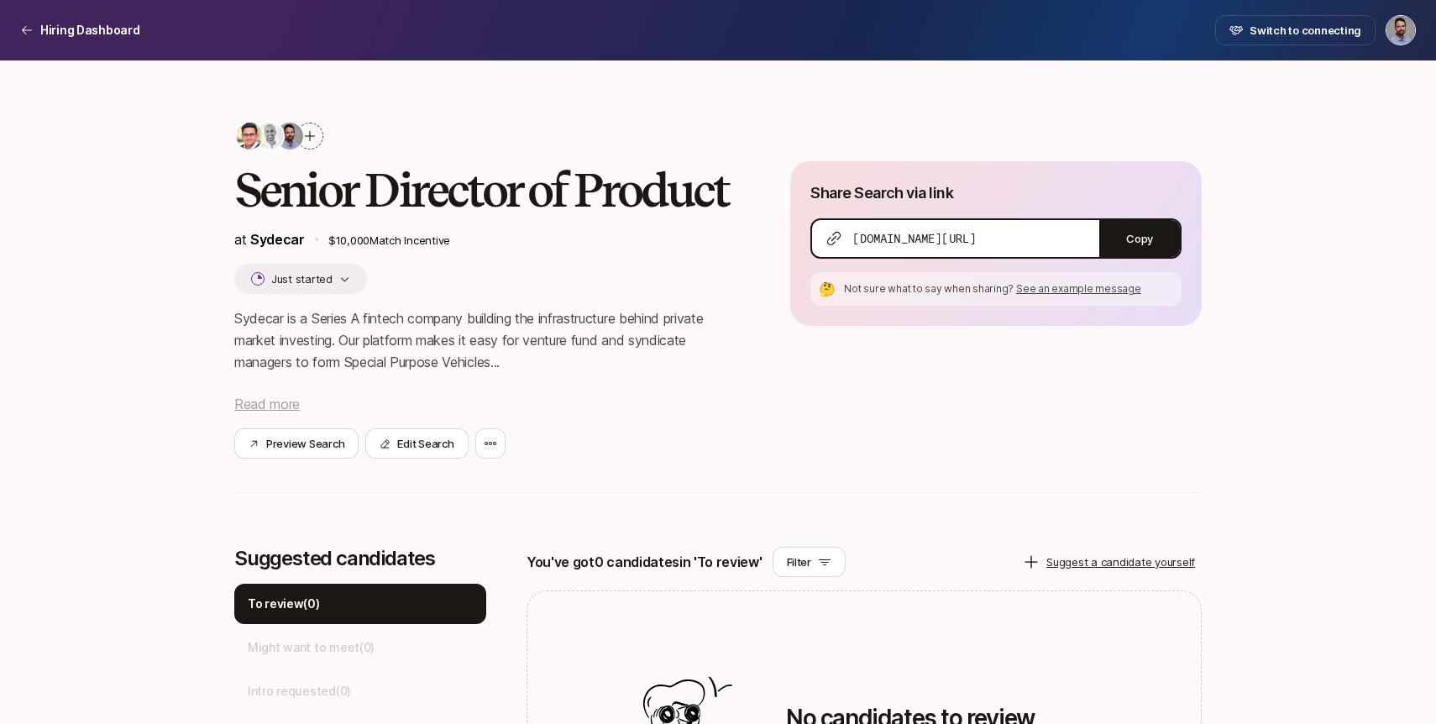
click at [274, 405] on span "Read more" at bounding box center [267, 404] width 66 height 17
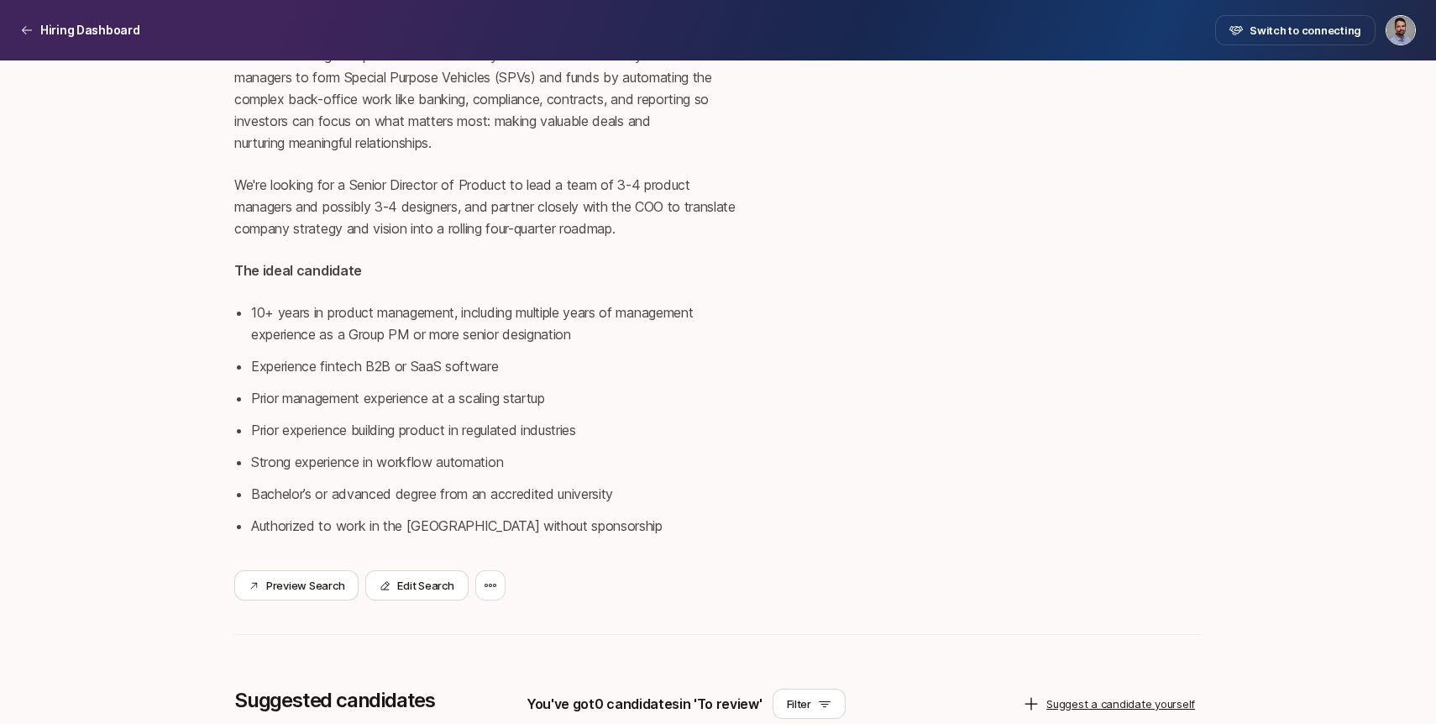
scroll to position [286, 0]
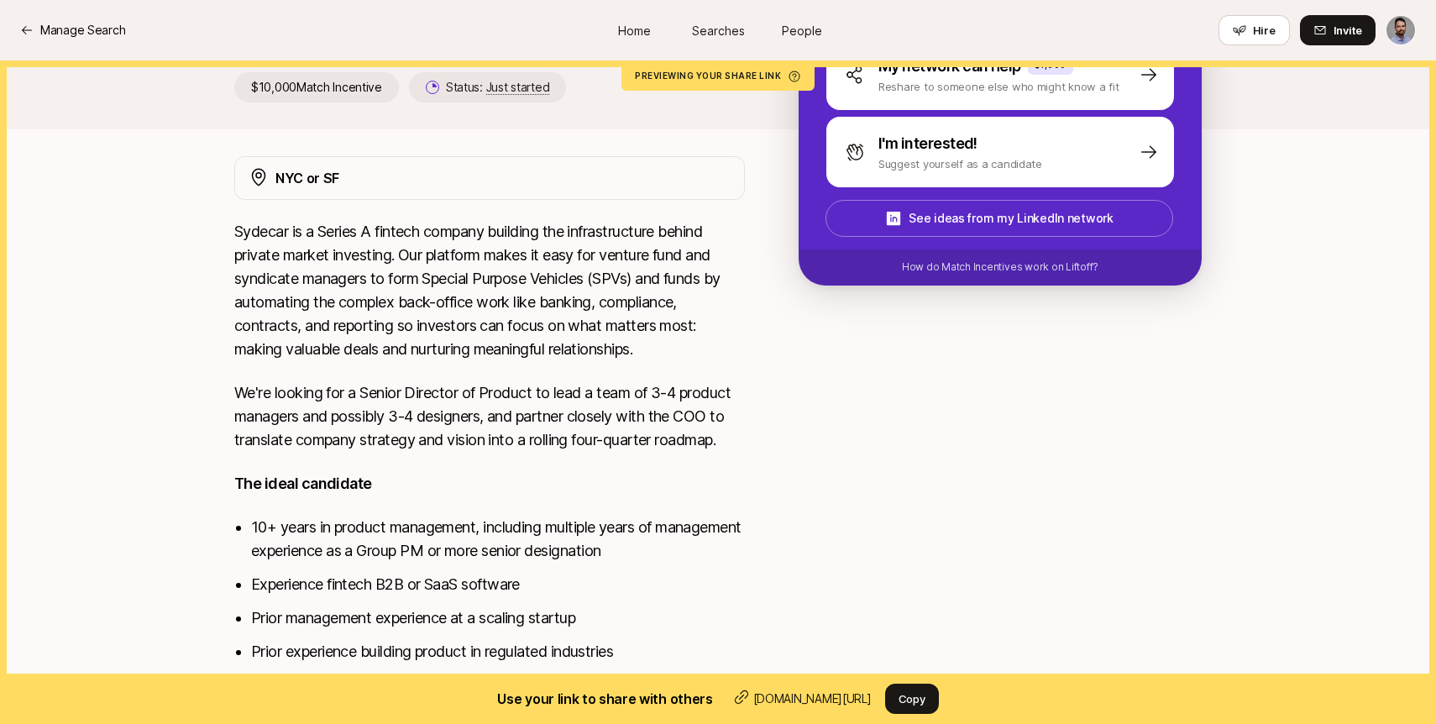
scroll to position [224, 0]
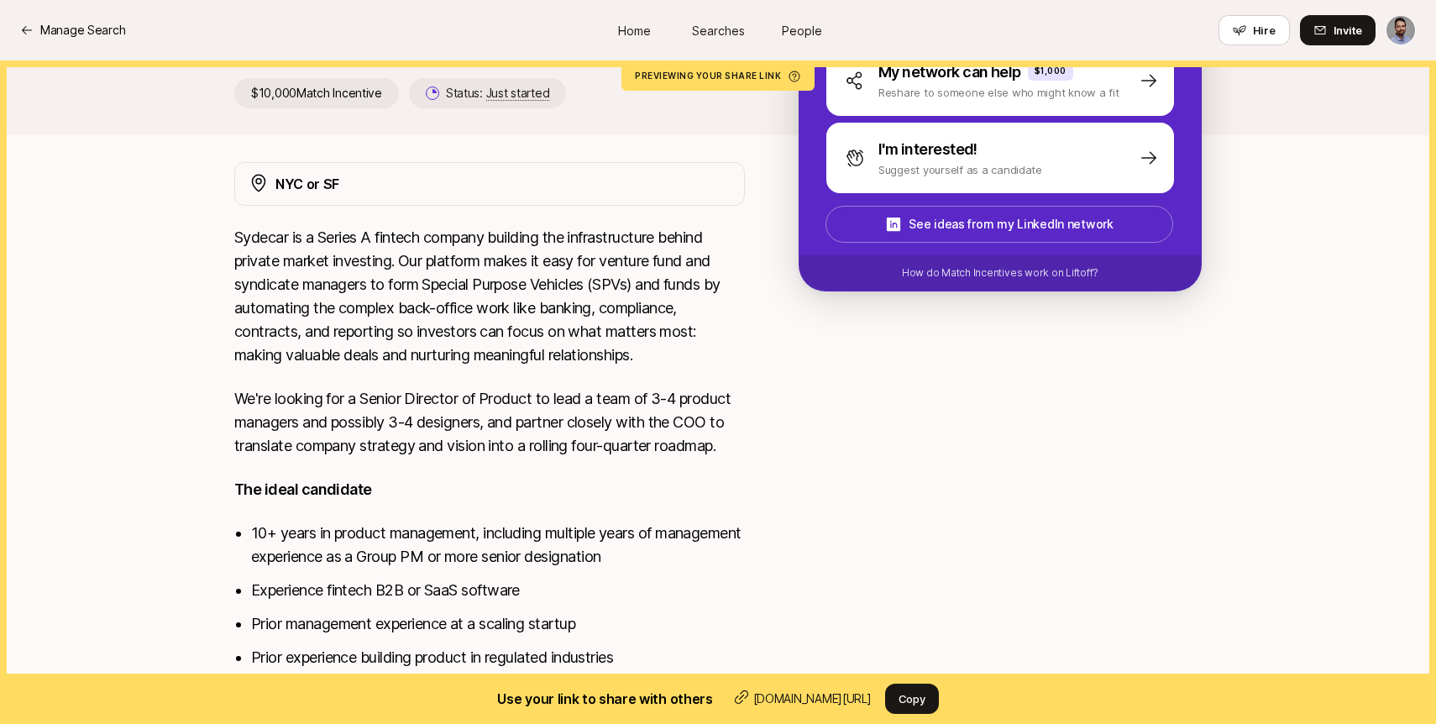
click at [460, 243] on p "Sydecar is a Series A fintech company building the infrastructure behind privat…" at bounding box center [489, 296] width 511 height 141
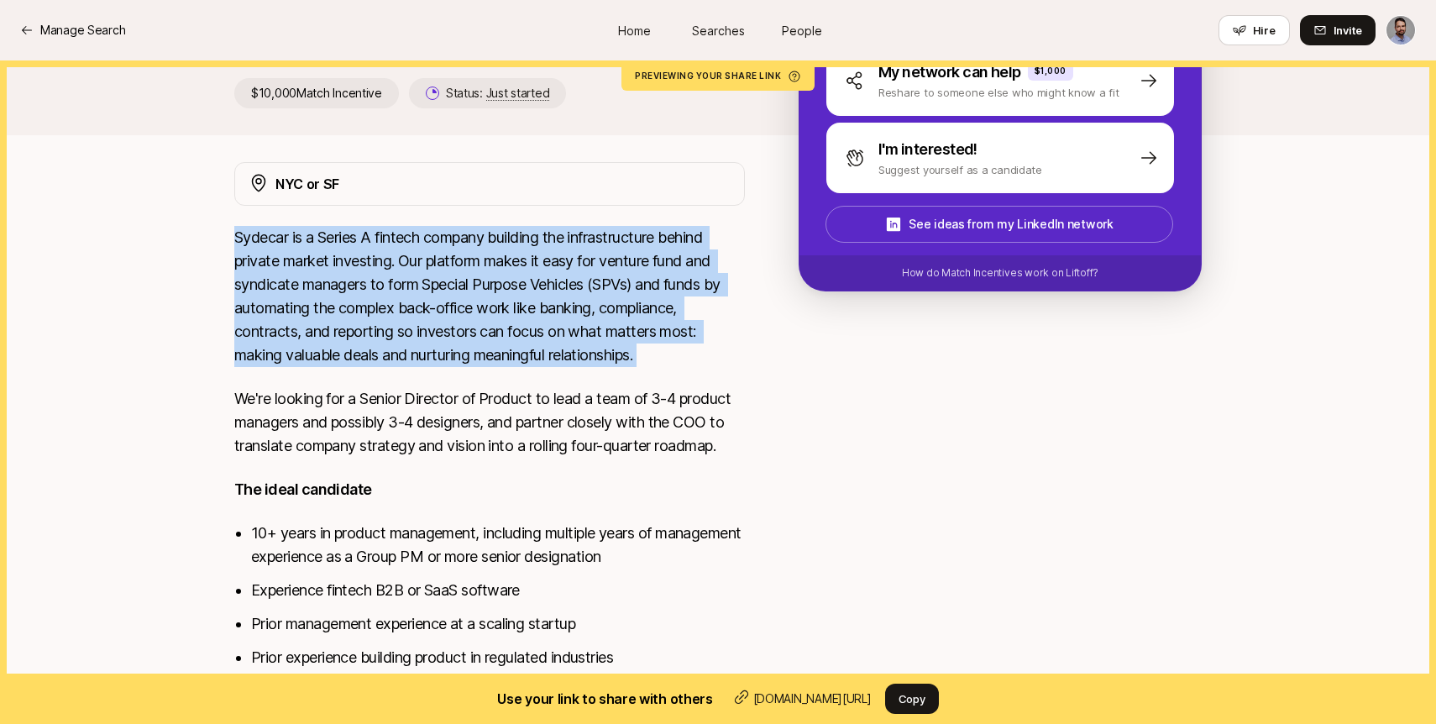
click at [460, 243] on p "Sydecar is a Series A fintech company building the infrastructure behind privat…" at bounding box center [489, 296] width 511 height 141
copy div "Sydecar is a Series A fintech company building the infrastructure behind privat…"
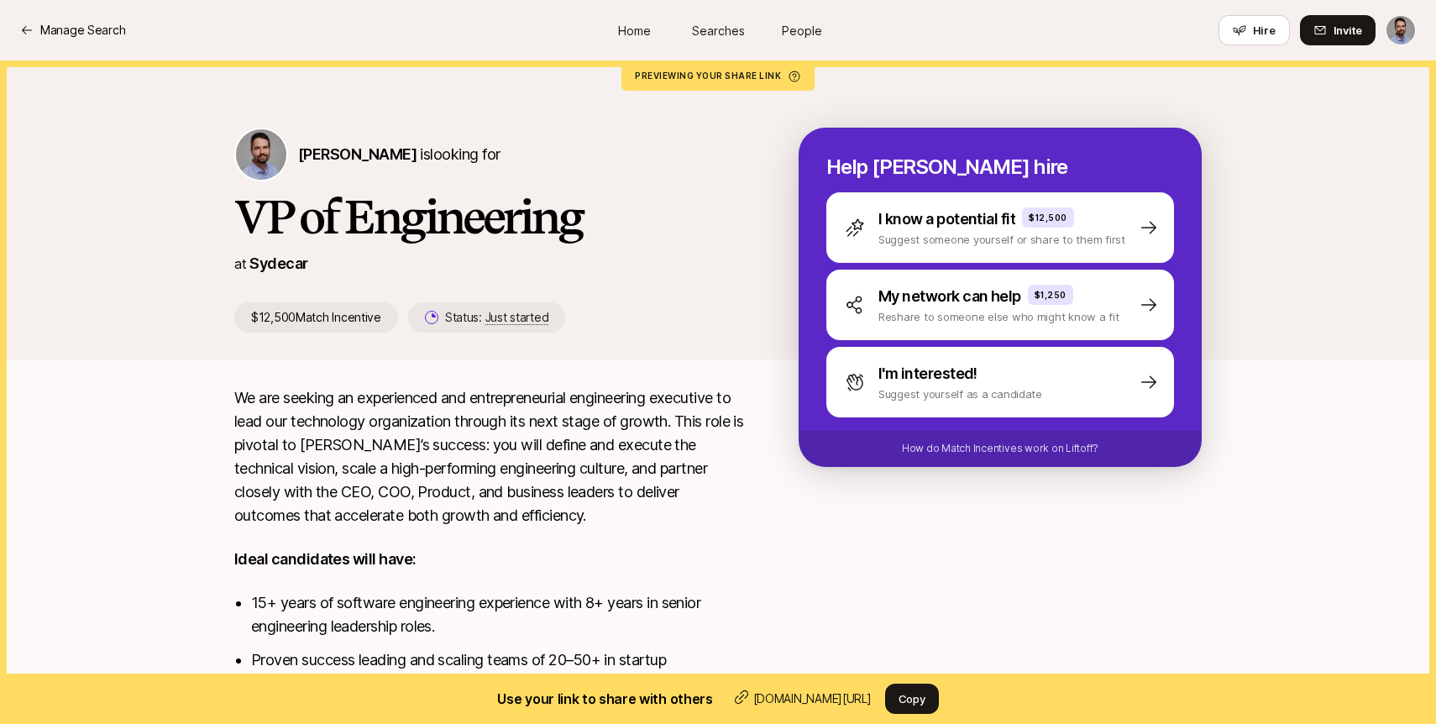
click at [717, 33] on span "Searches" at bounding box center [718, 31] width 53 height 18
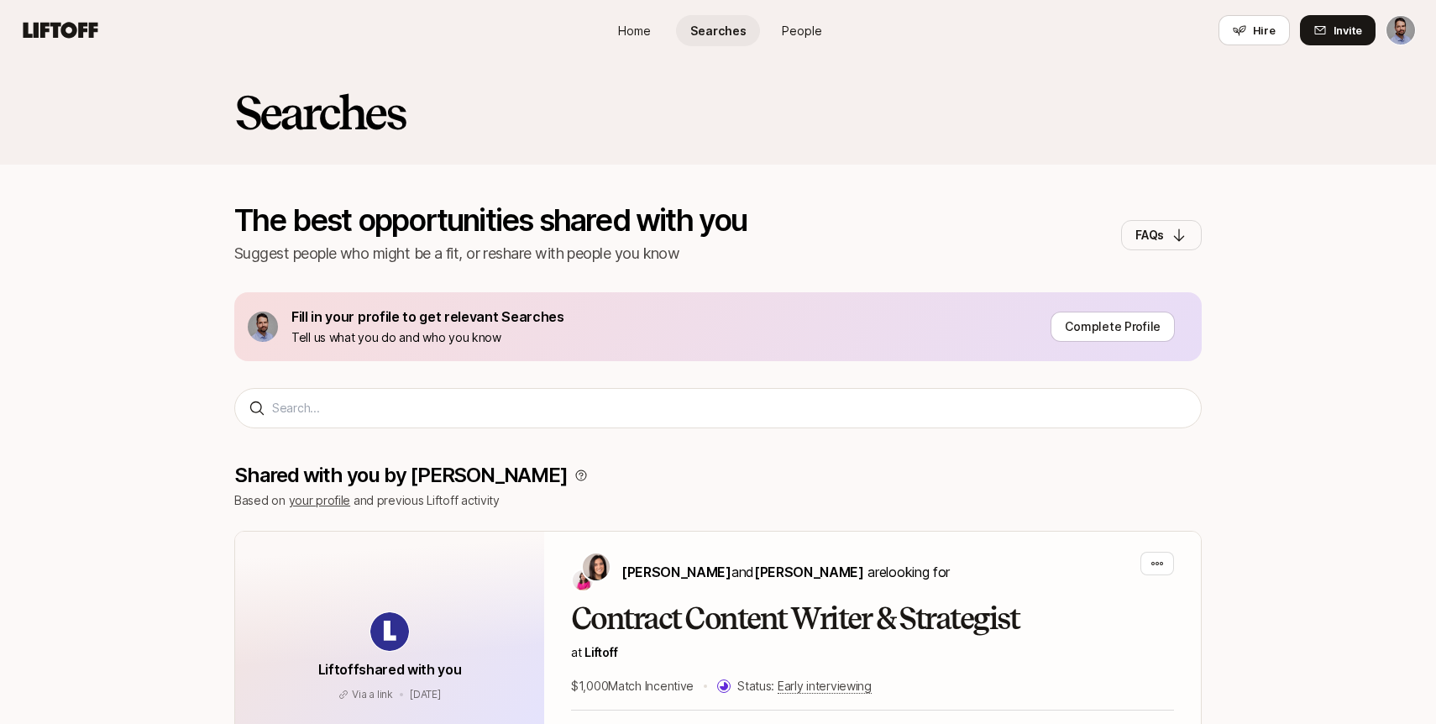
click at [622, 24] on span "Home" at bounding box center [634, 31] width 33 height 18
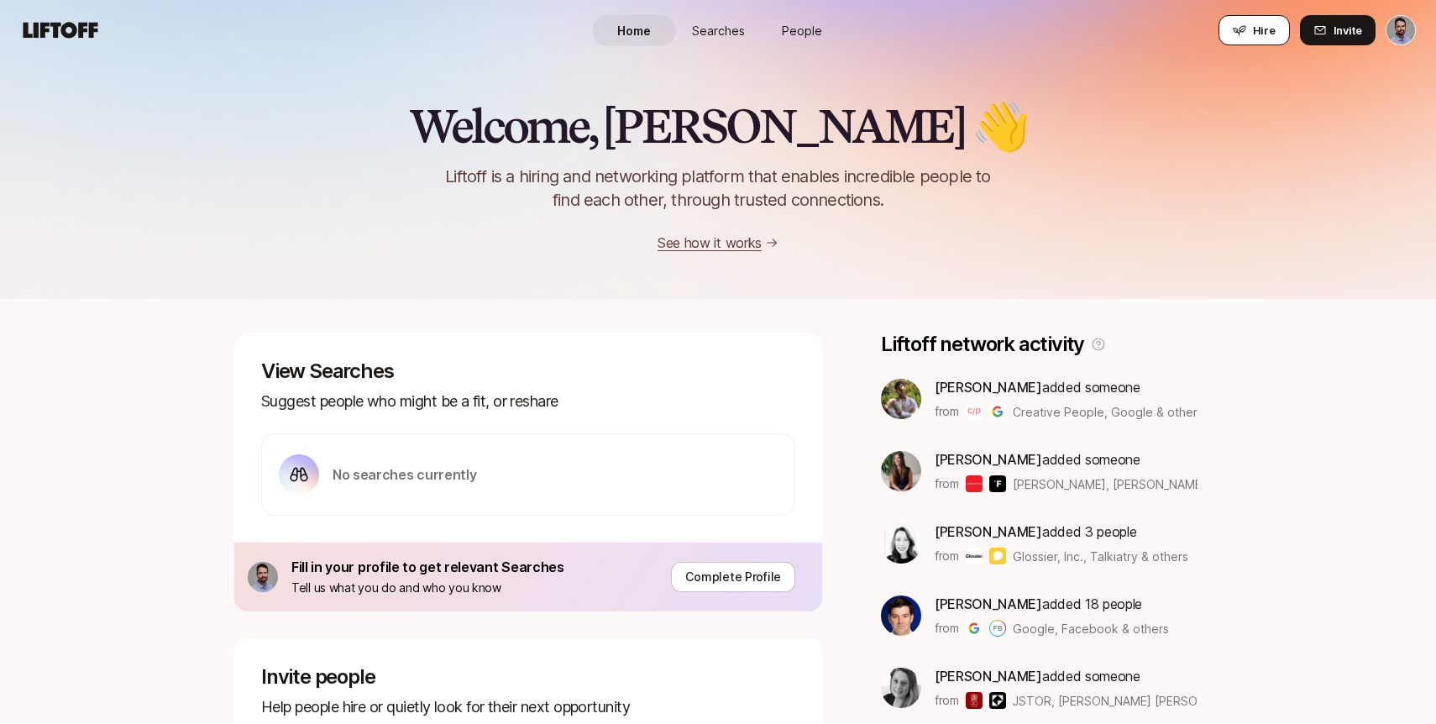
click at [1253, 32] on button "Hire" at bounding box center [1254, 30] width 71 height 30
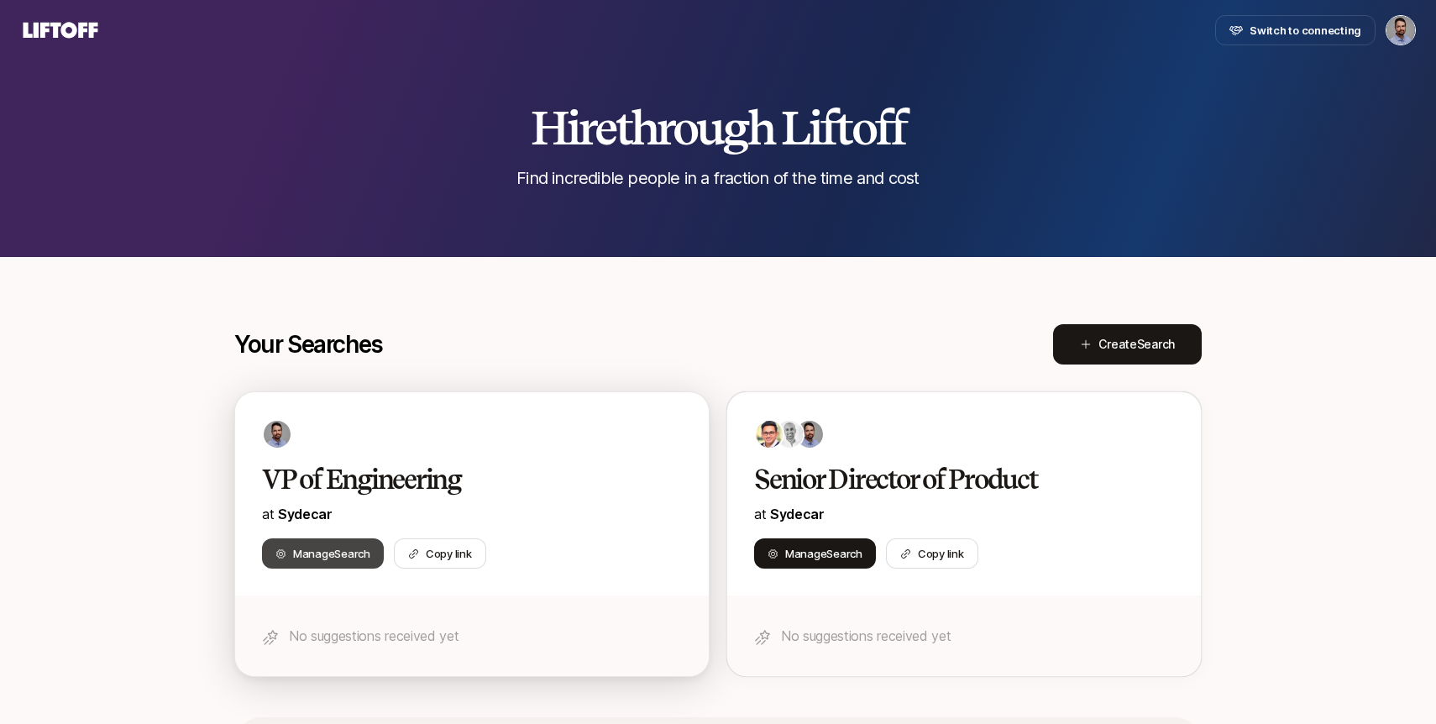
click at [330, 551] on span "Manage Search" at bounding box center [331, 553] width 77 height 17
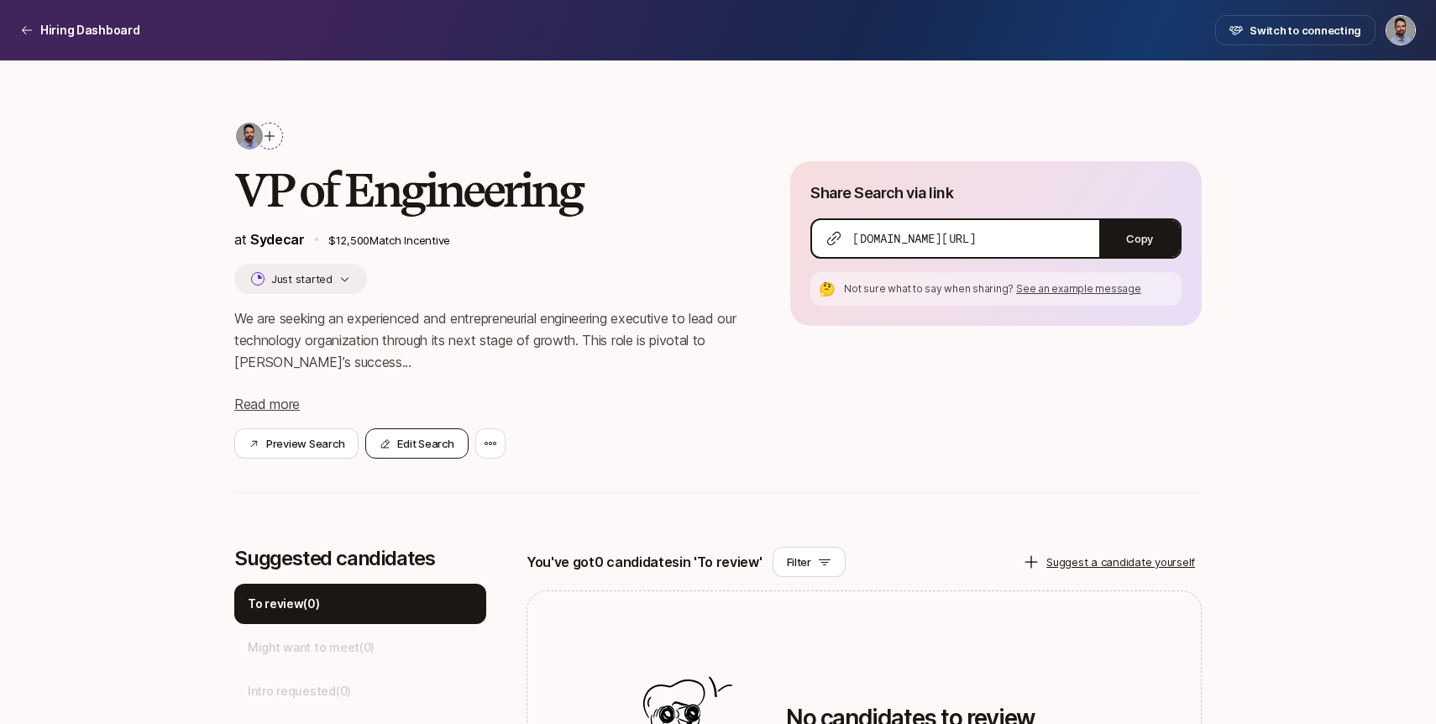
click at [407, 443] on button "Edit Search" at bounding box center [416, 443] width 102 height 30
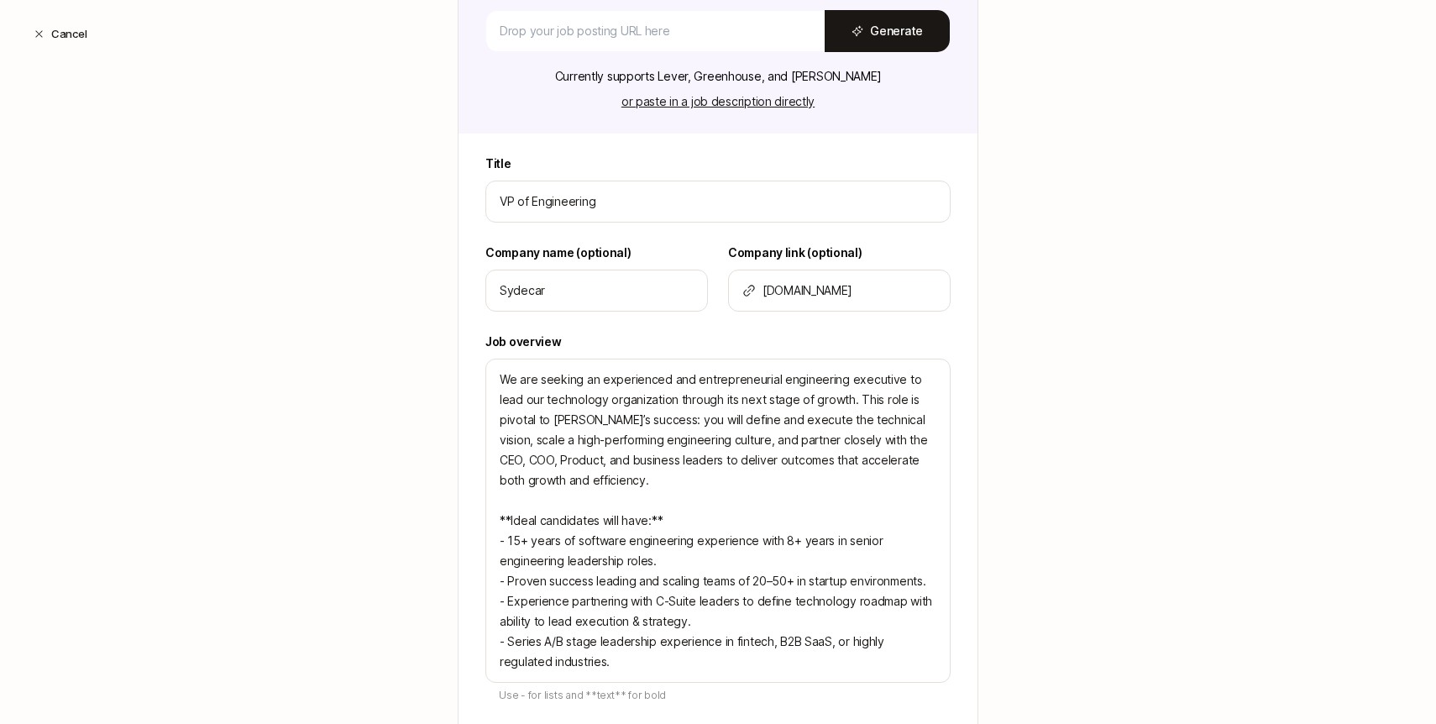
scroll to position [303, 0]
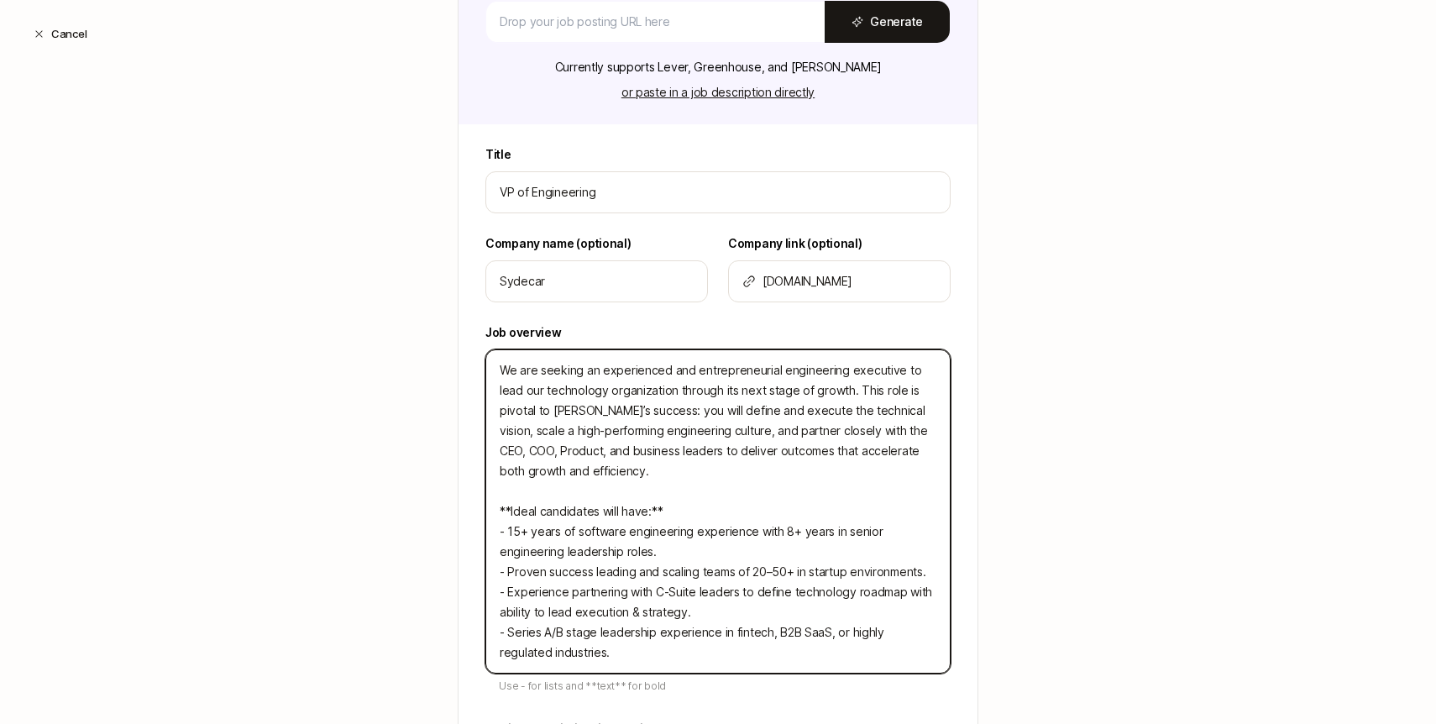
click at [497, 370] on textarea "We are seeking an experienced and entrepreneurial engineering executive to lead…" at bounding box center [717, 511] width 465 height 324
type textarea "We are seeking an experienced and entrepreneurial engineering executive to lead…"
type textarea "x"
type textarea "We are seeking an experienced and entrepreneurial engineering executive to lead…"
type textarea "x"
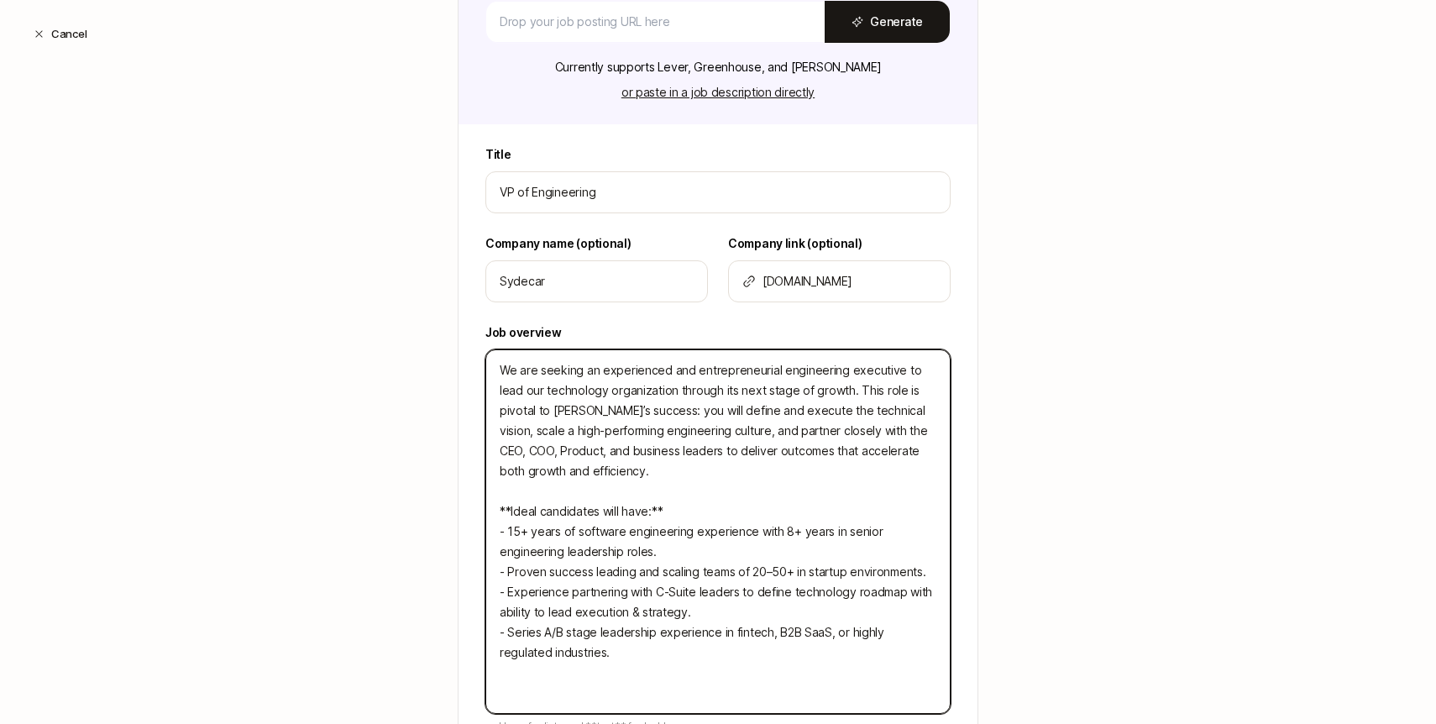
paste textarea "Sydecar is a Series A fintech company building the infrastructure behind privat…"
type textarea "Sydecar is a Series A fintech company building the infrastructure behind privat…"
type textarea "x"
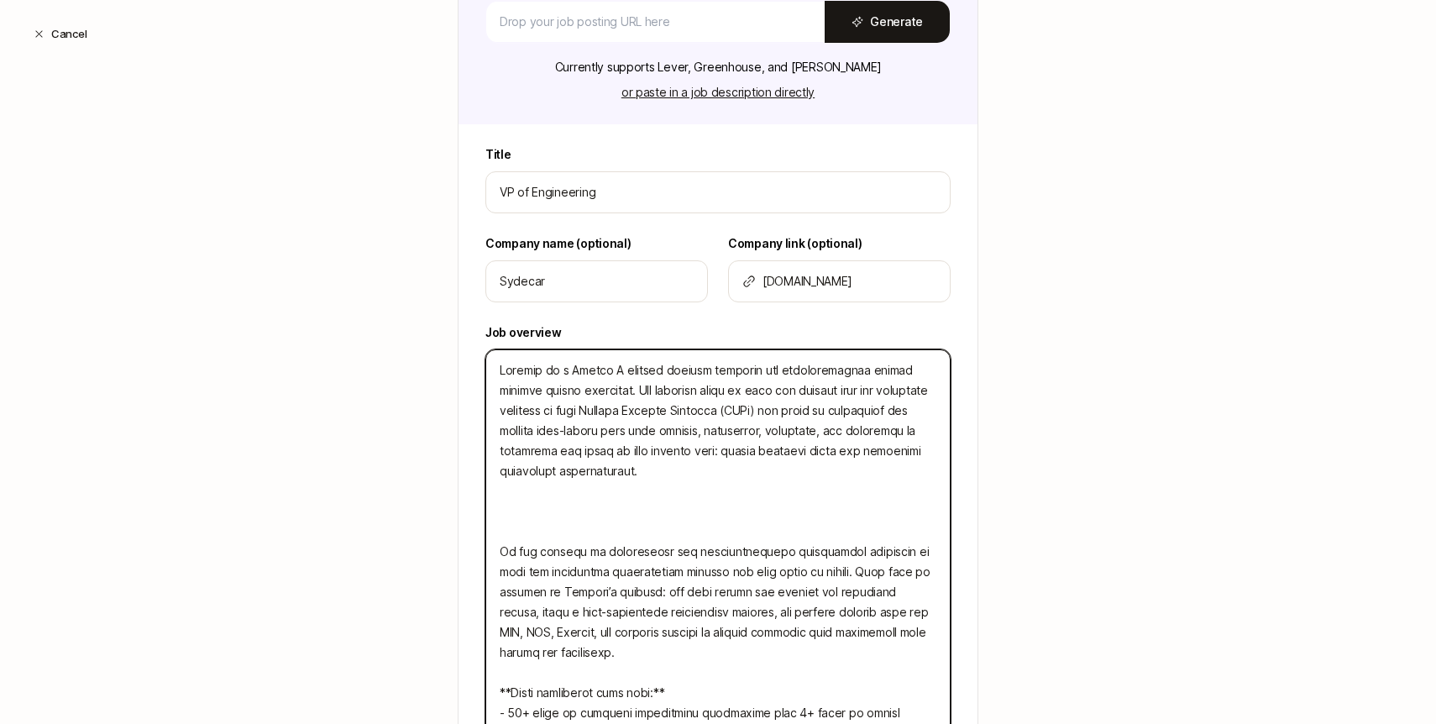
type textarea "Sydecar is a Series A fintech company building the infrastructure behind privat…"
type textarea "x"
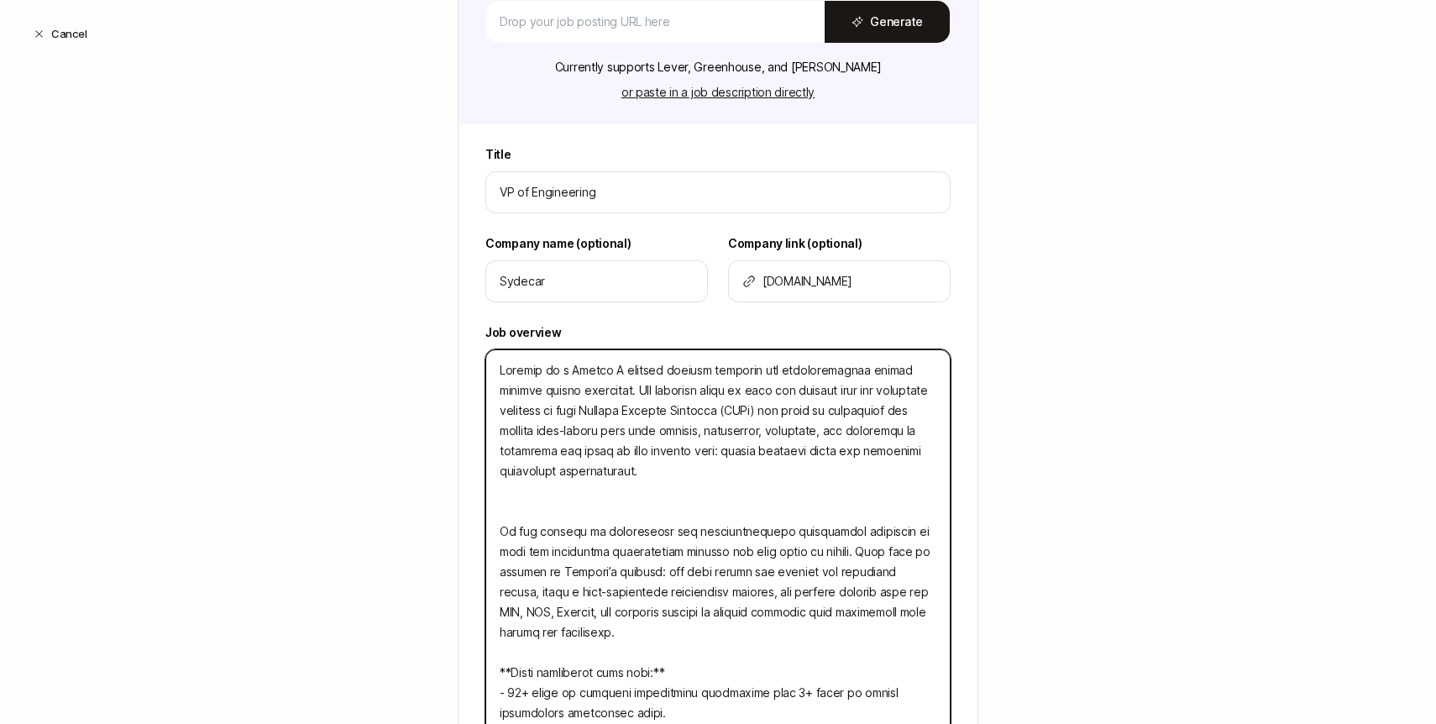
type textarea "Sydecar is a Series A fintech company building the infrastructure behind privat…"
type textarea "x"
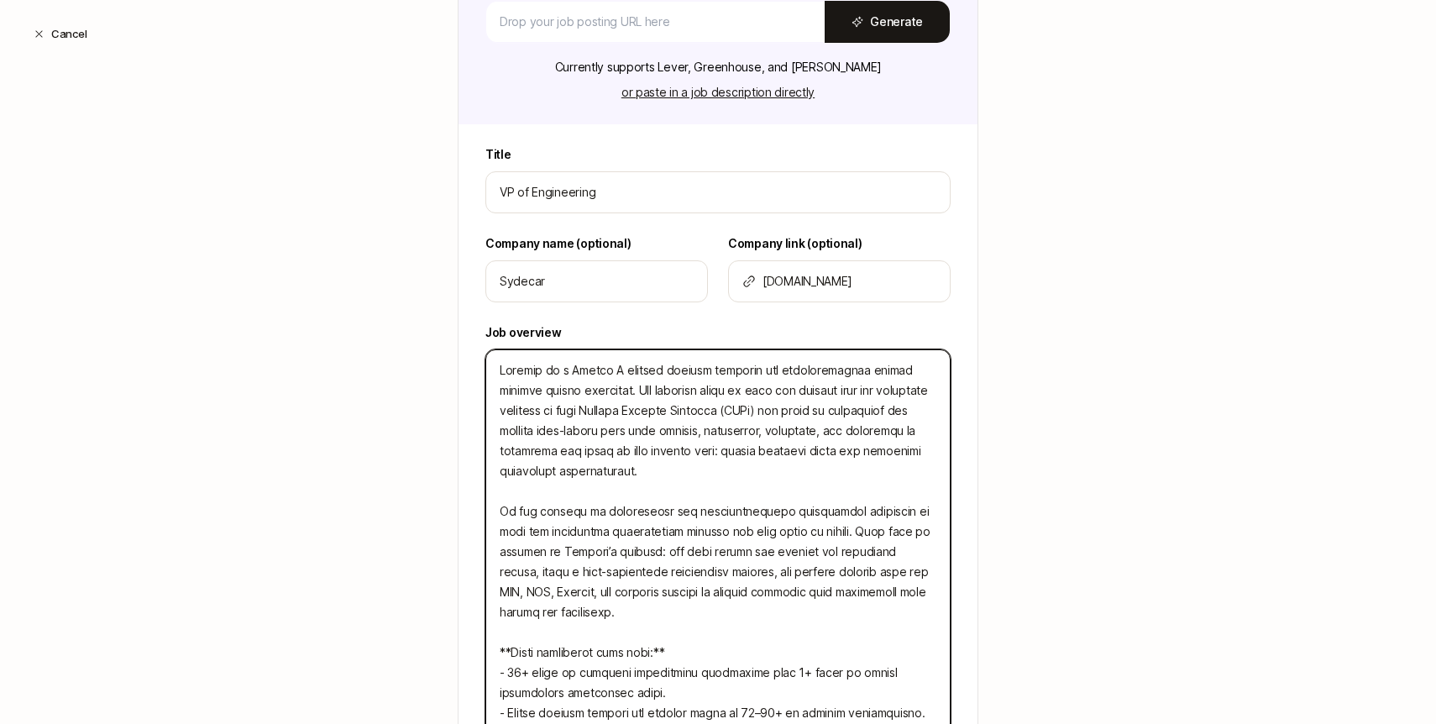
scroll to position [650, 0]
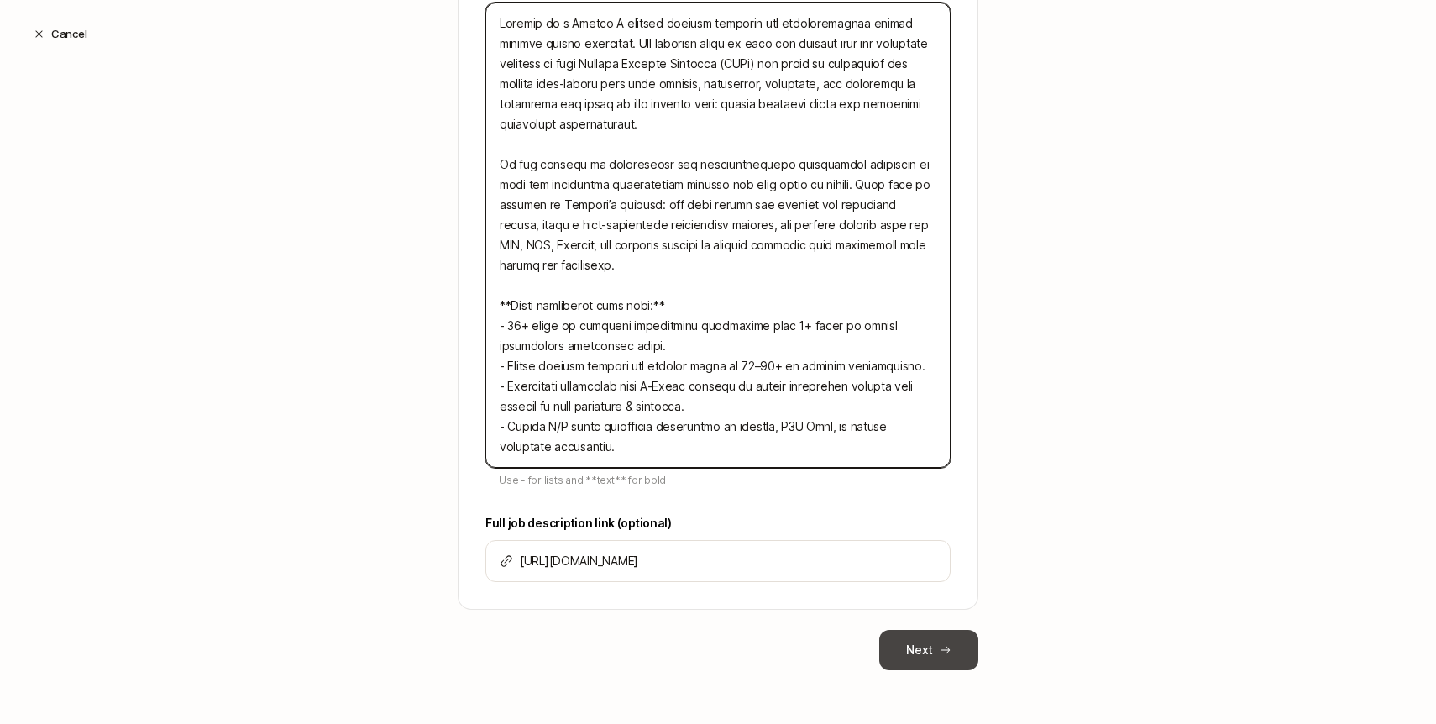
type textarea "Sydecar is a Series A fintech company building the infrastructure behind privat…"
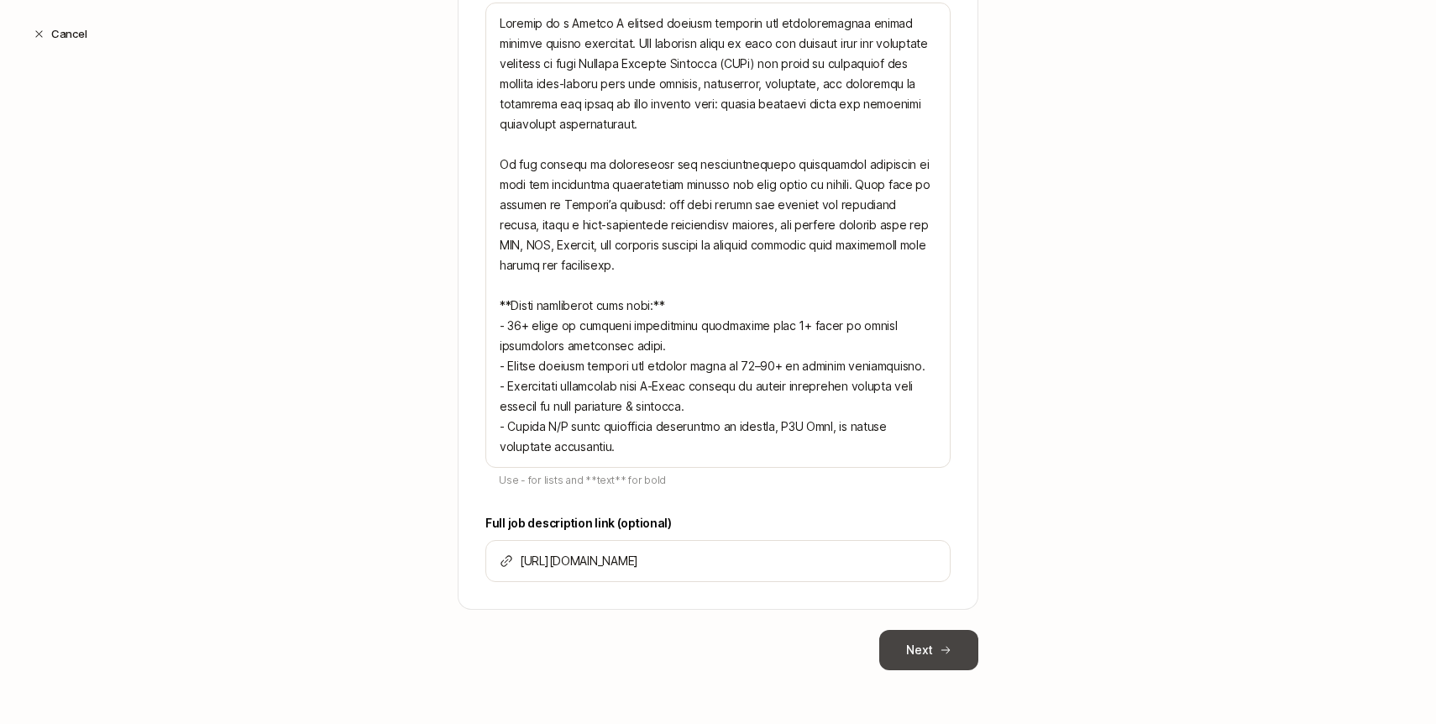
click at [925, 659] on button "Next" at bounding box center [928, 650] width 99 height 40
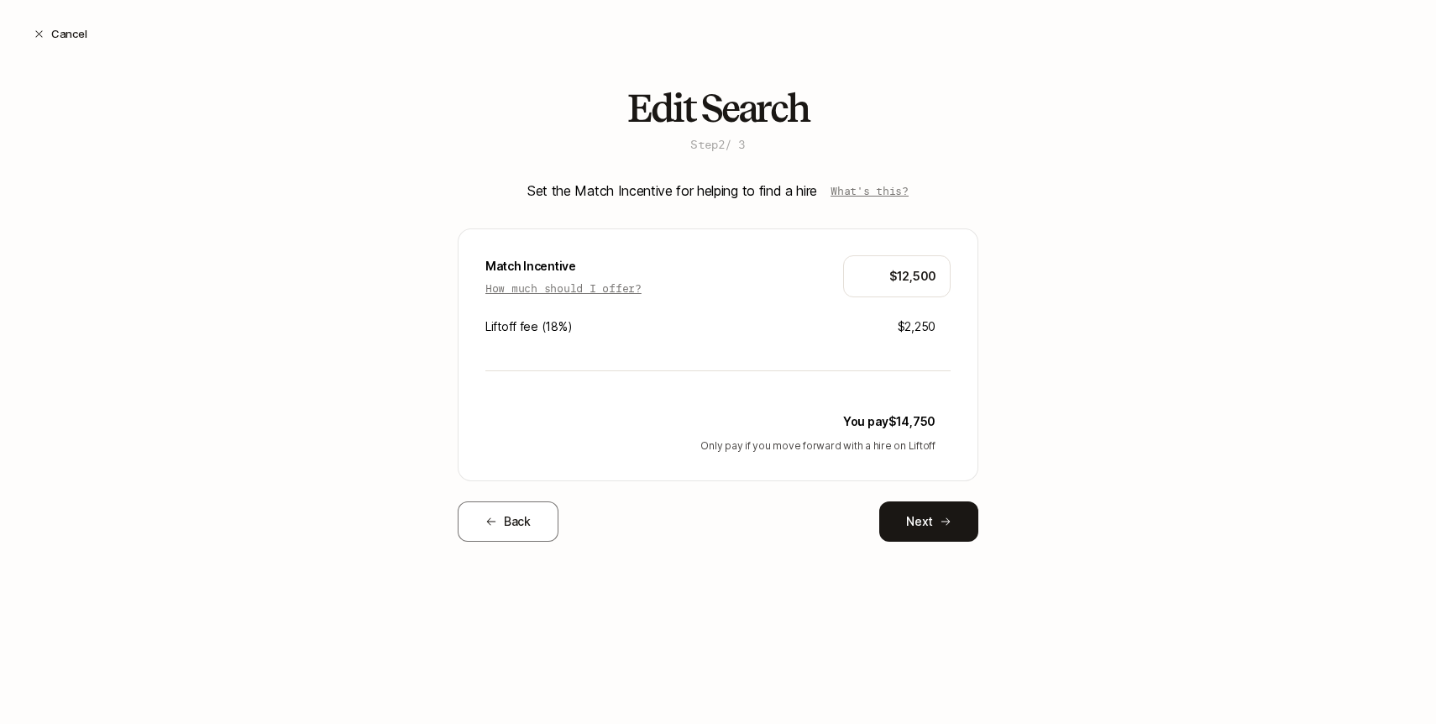
scroll to position [0, 0]
click at [922, 527] on button "Next" at bounding box center [928, 521] width 99 height 40
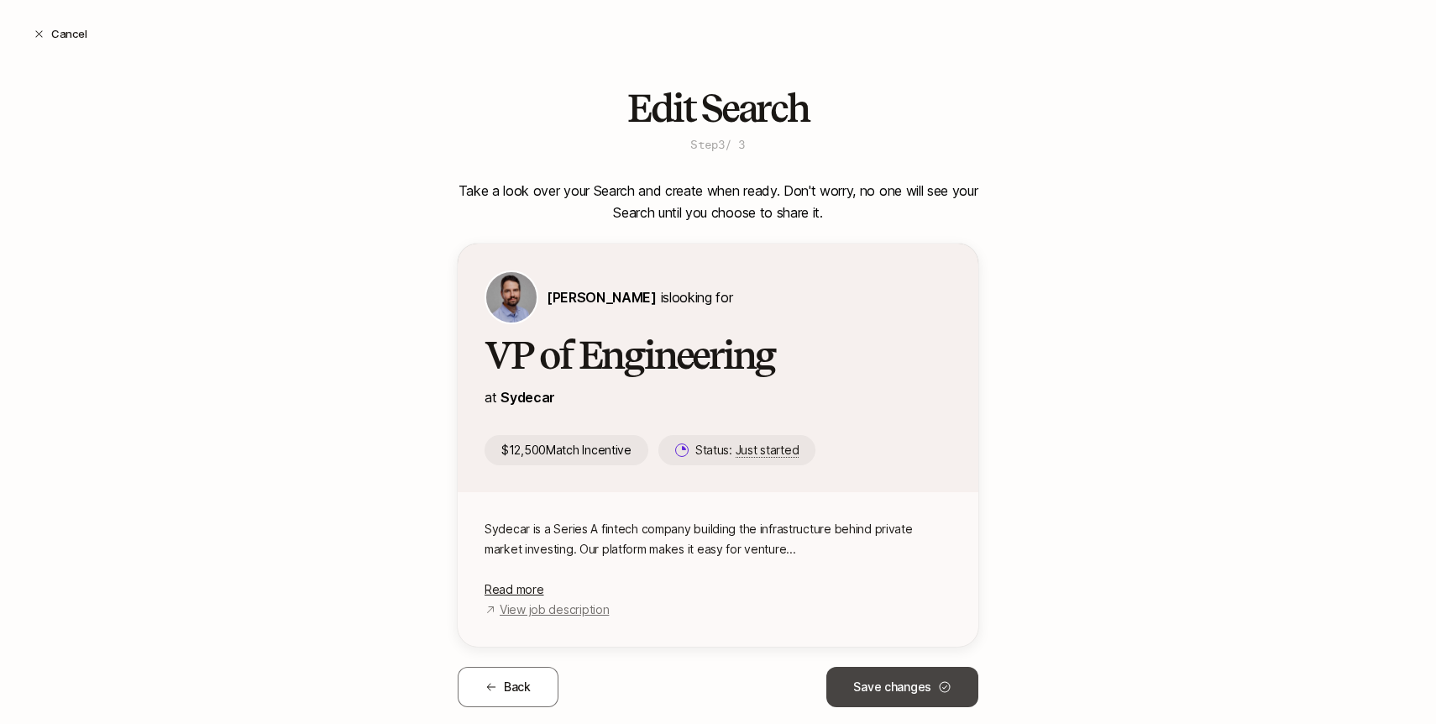
click at [927, 686] on button "Save changes" at bounding box center [903, 687] width 152 height 40
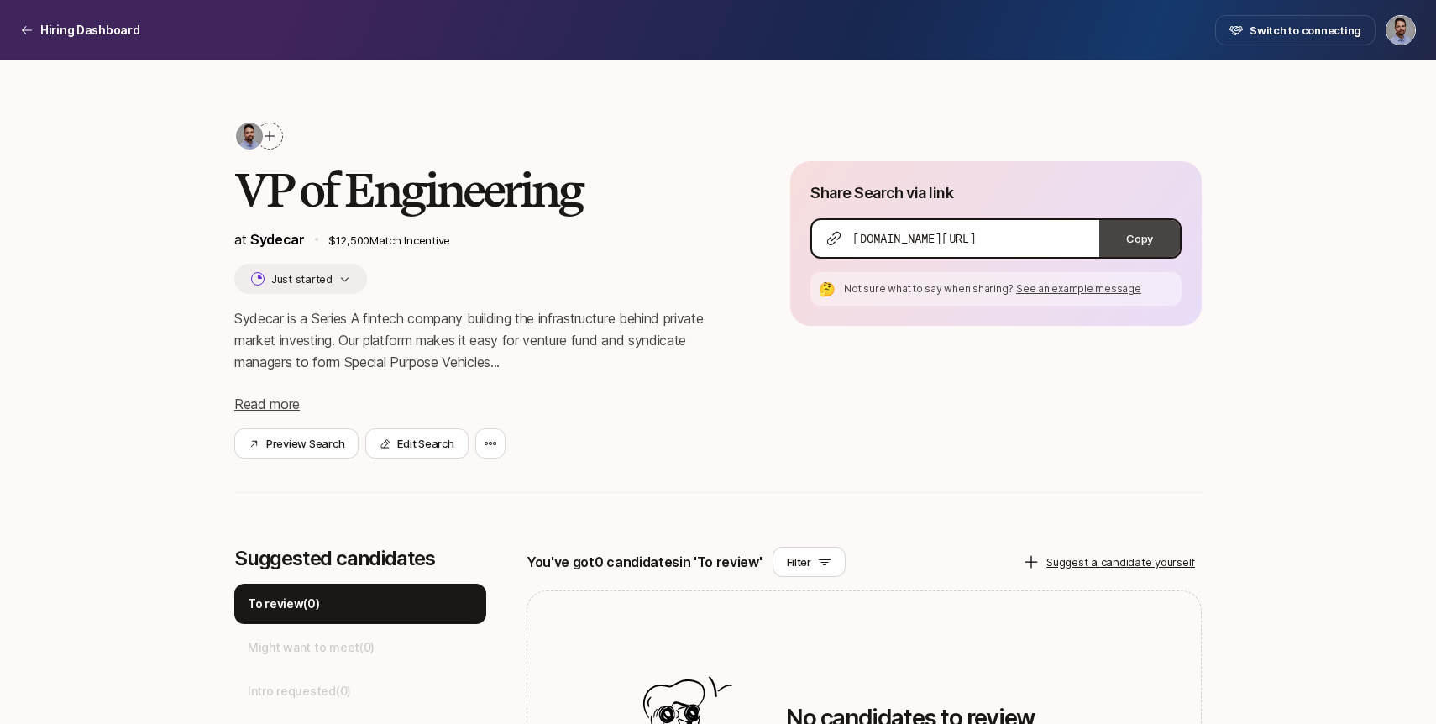
click at [1137, 235] on button "Copy" at bounding box center [1140, 238] width 81 height 37
